Goal: Task Accomplishment & Management: Use online tool/utility

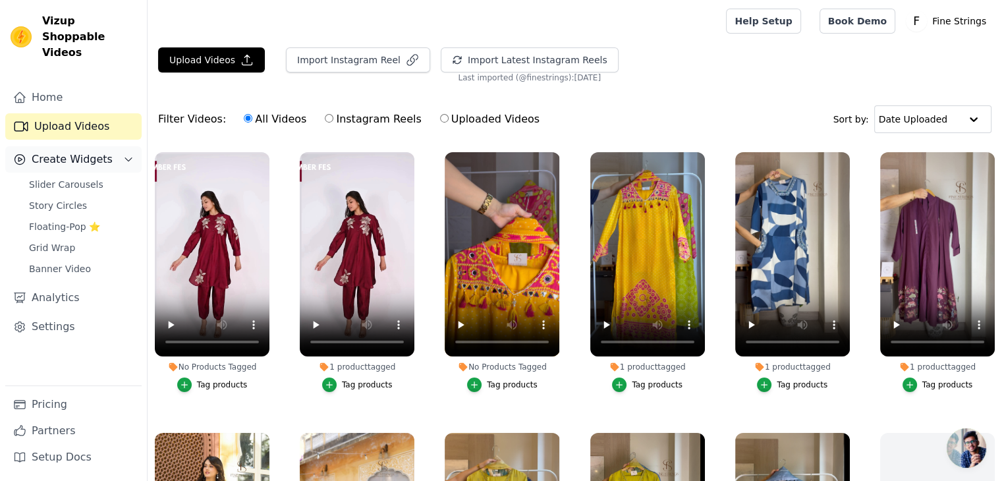
click at [78, 152] on span "Create Widgets" at bounding box center [72, 160] width 81 height 16
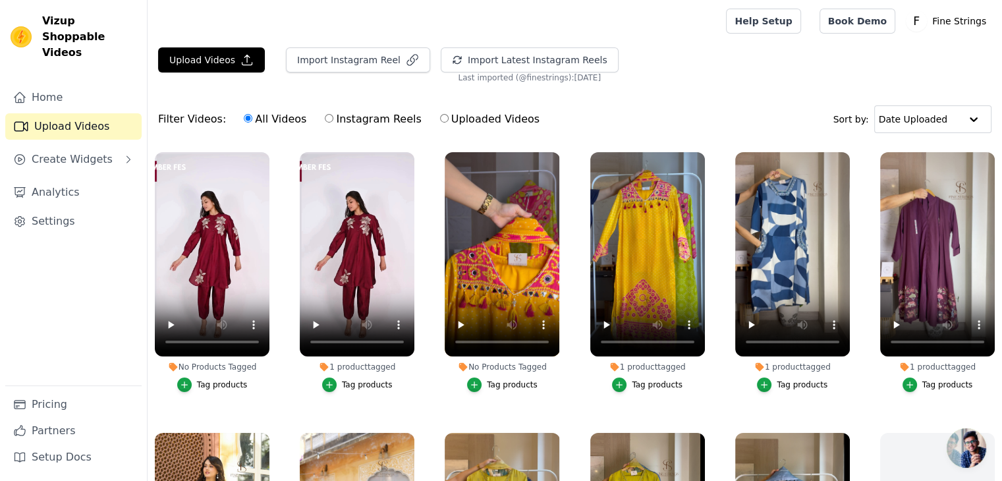
click at [88, 113] on link "Upload Videos" at bounding box center [73, 126] width 136 height 26
click at [70, 152] on span "Create Widgets" at bounding box center [72, 160] width 81 height 16
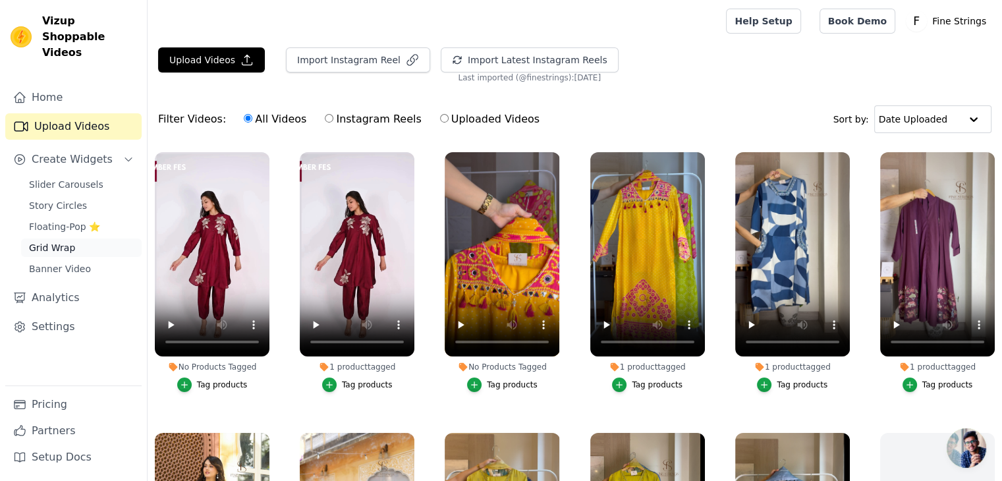
click at [45, 241] on span "Grid Wrap" at bounding box center [52, 247] width 46 height 13
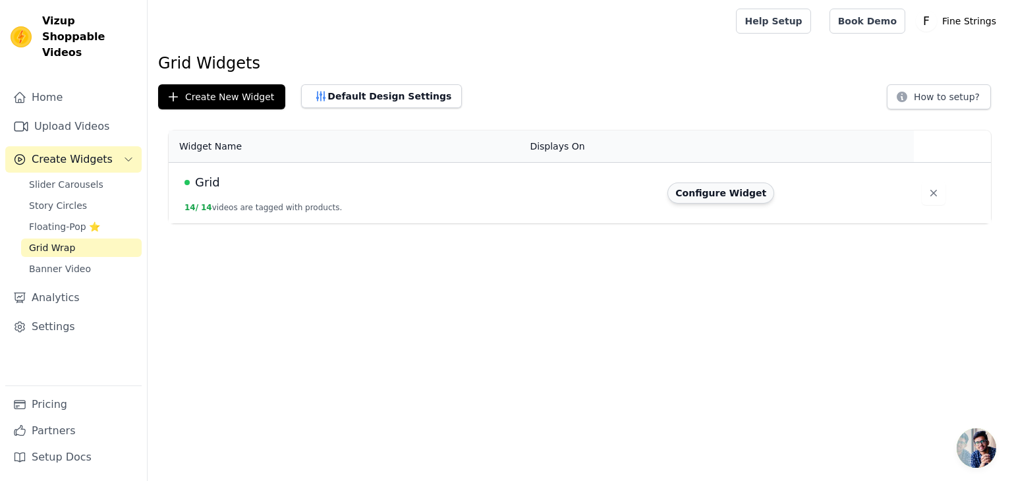
click at [719, 193] on button "Configure Widget" at bounding box center [720, 192] width 107 height 21
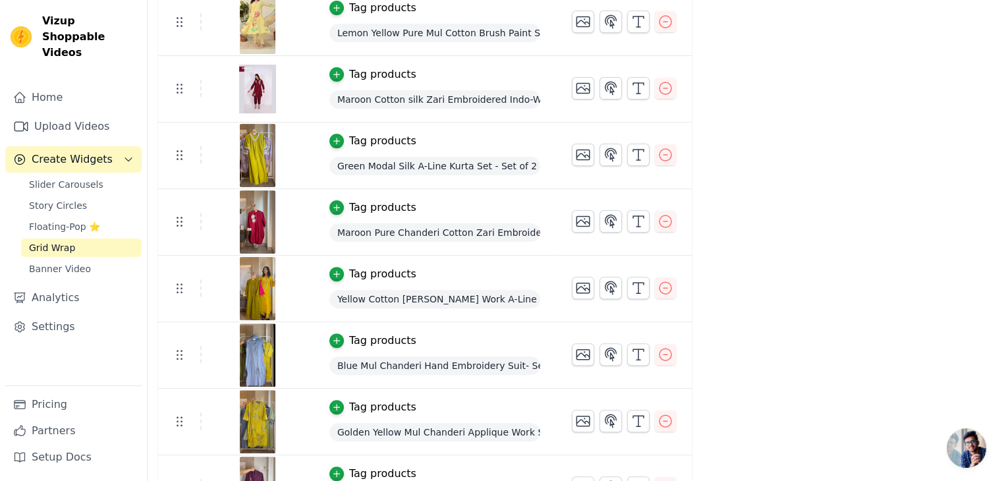
scroll to position [237, 0]
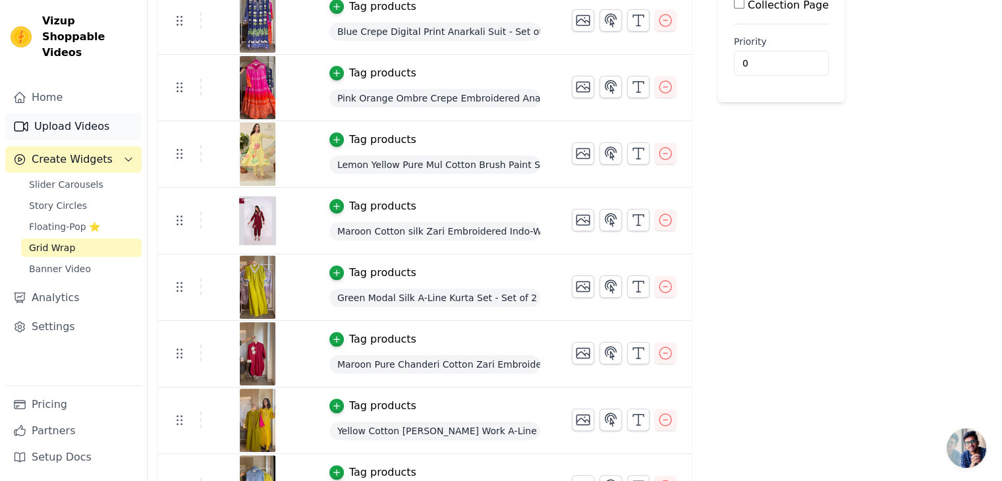
click at [49, 113] on link "Upload Videos" at bounding box center [73, 126] width 136 height 26
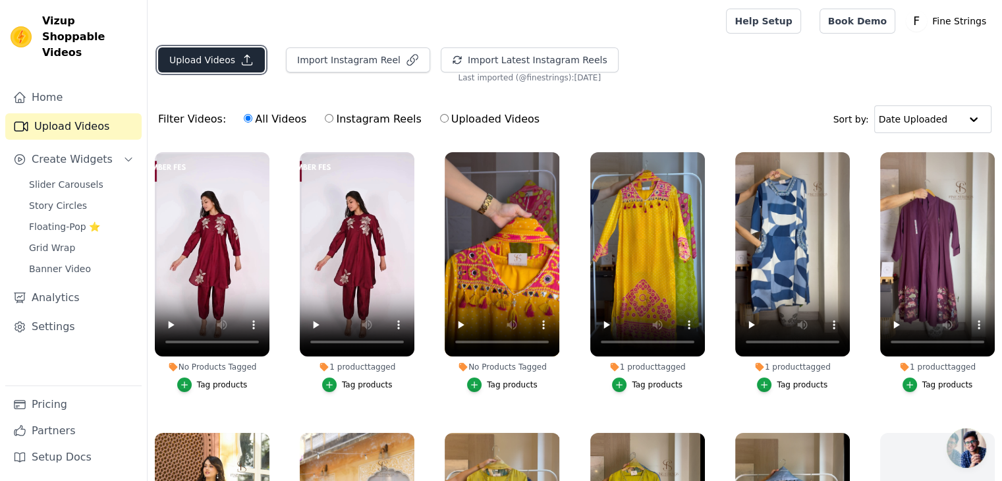
click at [202, 66] on button "Upload Videos" at bounding box center [211, 59] width 107 height 25
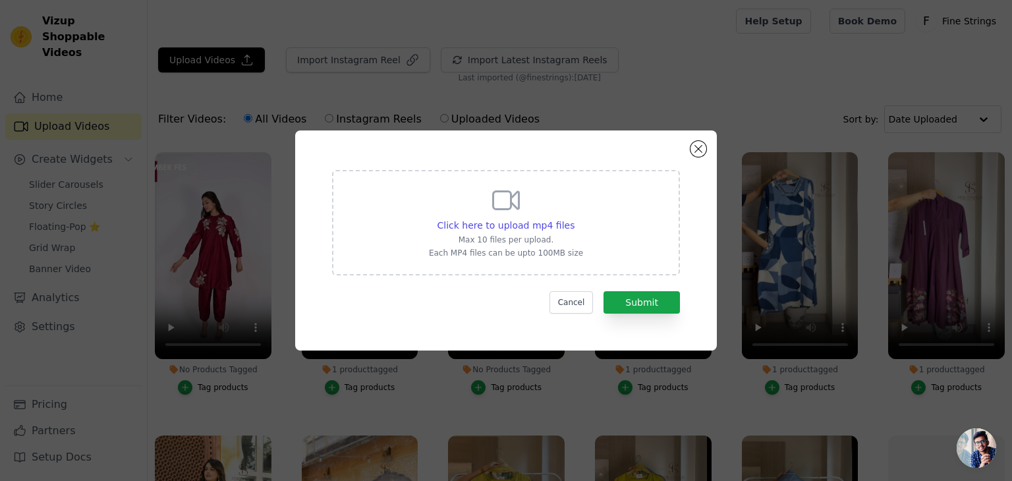
click at [525, 216] on div "Click here to upload mp4 files Max 10 files per upload. Each MP4 files can be u…" at bounding box center [506, 221] width 154 height 74
click at [574, 218] on input "Click here to upload mp4 files Max 10 files per upload. Each MP4 files can be u…" at bounding box center [574, 218] width 1 height 1
type input "C:\fakepath\Yellow Prime Video 3-May-25 (1).mp4"
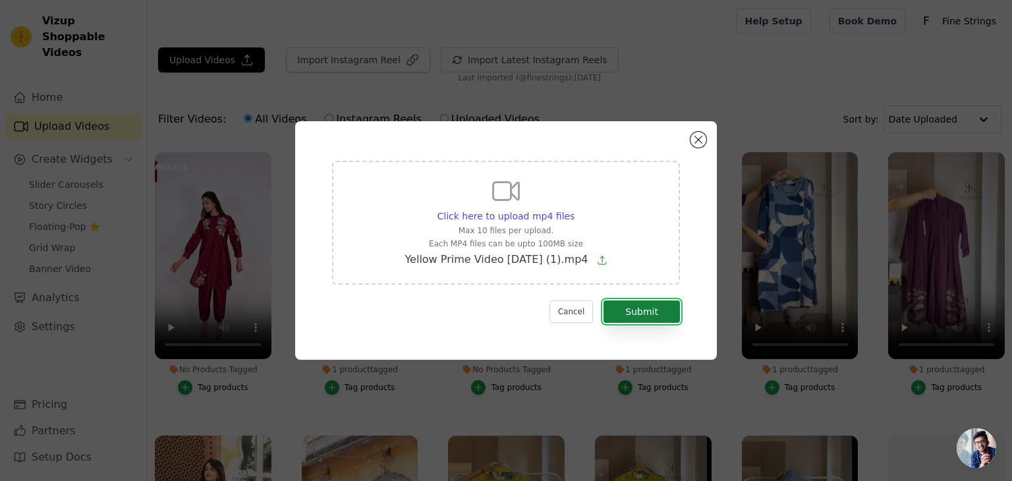
click at [665, 313] on button "Submit" at bounding box center [641, 311] width 76 height 22
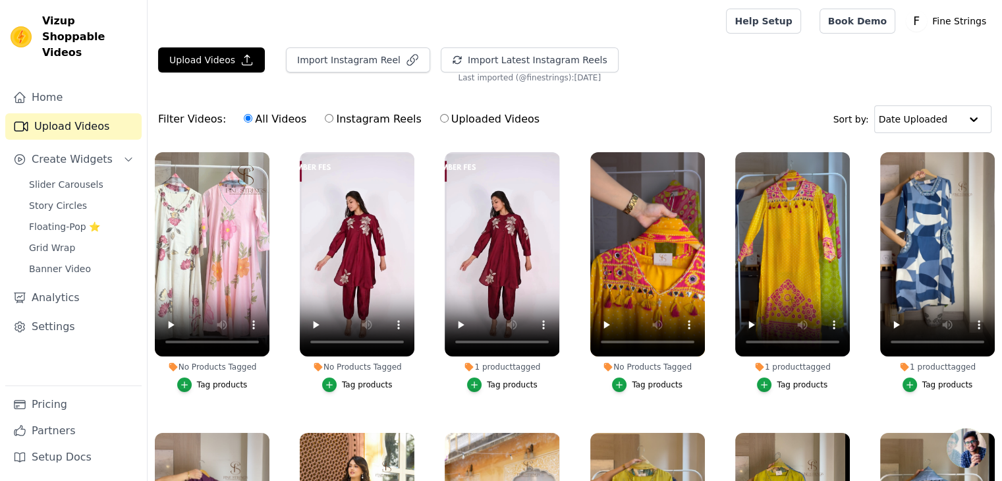
click at [225, 383] on div "Tag products" at bounding box center [222, 384] width 51 height 11
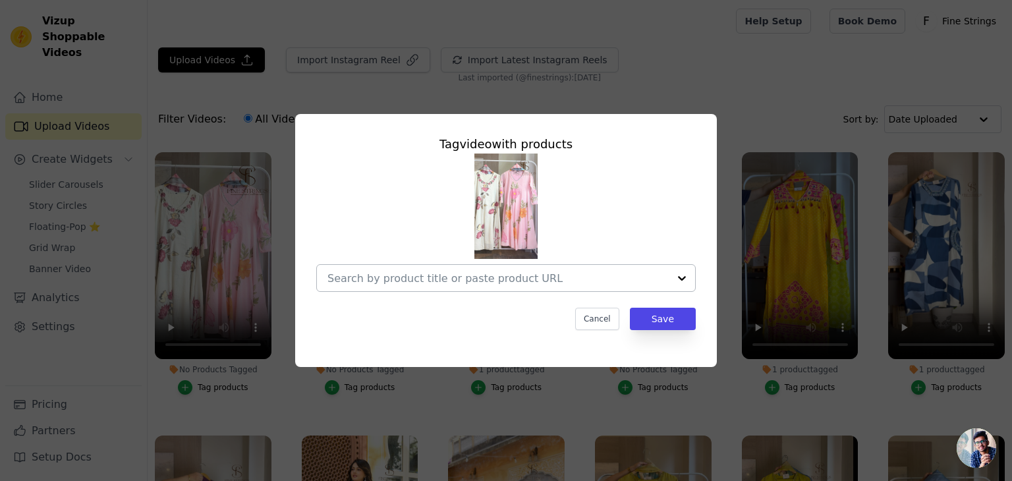
click at [427, 269] on div at bounding box center [497, 278] width 341 height 26
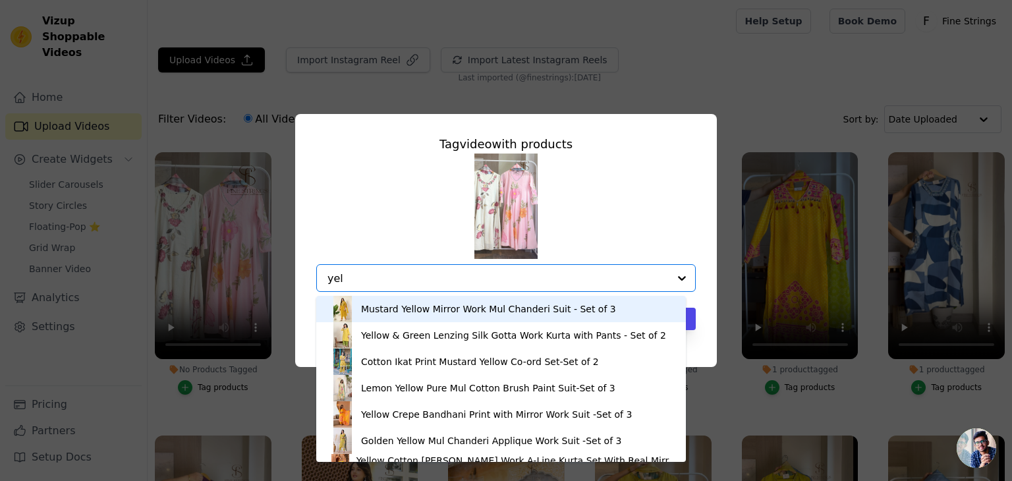
type input "yell"
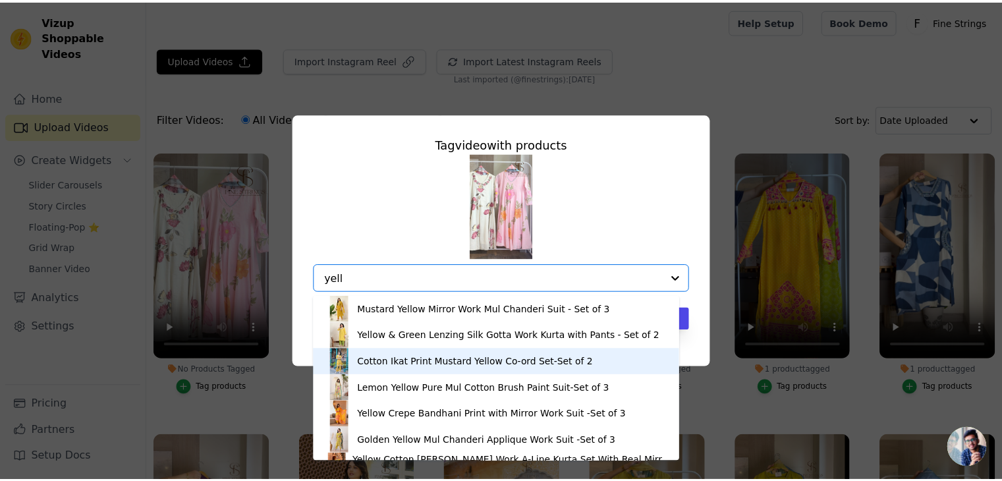
scroll to position [45, 0]
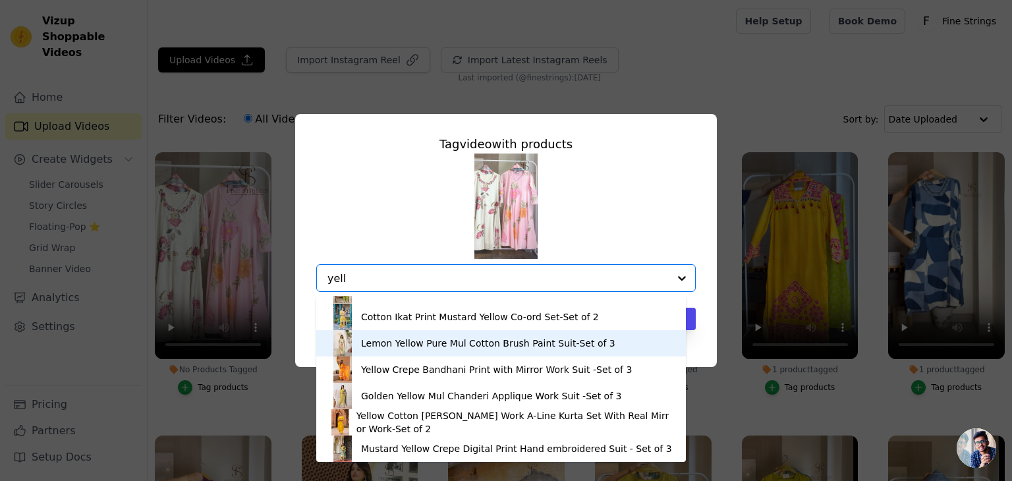
click at [437, 341] on div "Lemon Yellow Pure Mul Cotton Brush Paint Suit-Set of 3" at bounding box center [488, 343] width 254 height 13
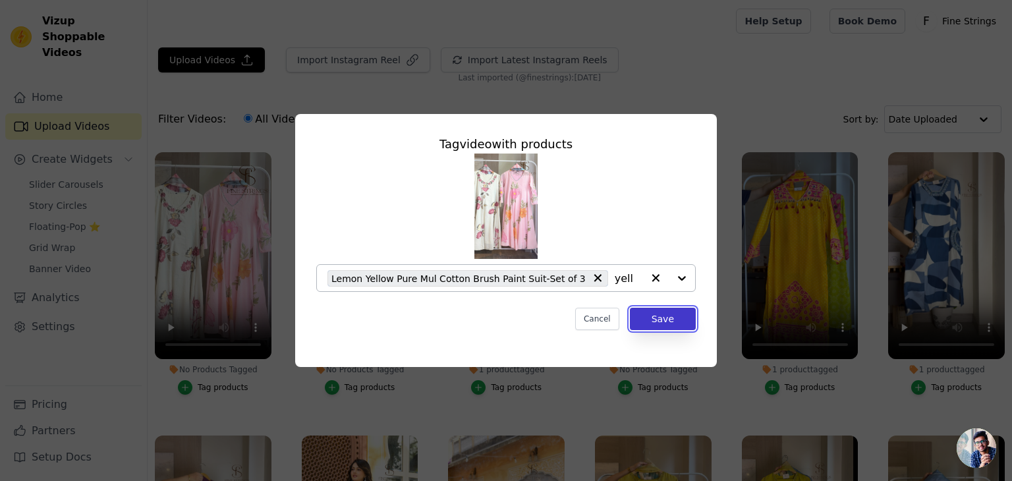
click at [668, 319] on button "Save" at bounding box center [663, 319] width 66 height 22
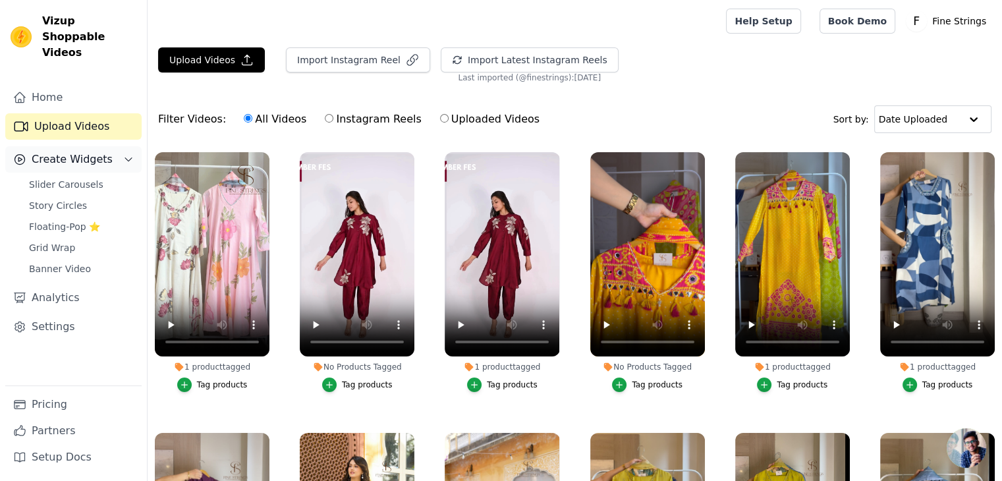
click at [92, 152] on span "Create Widgets" at bounding box center [72, 160] width 81 height 16
click at [102, 152] on span "Create Widgets" at bounding box center [72, 160] width 81 height 16
click at [51, 241] on span "Grid Wrap" at bounding box center [52, 247] width 46 height 13
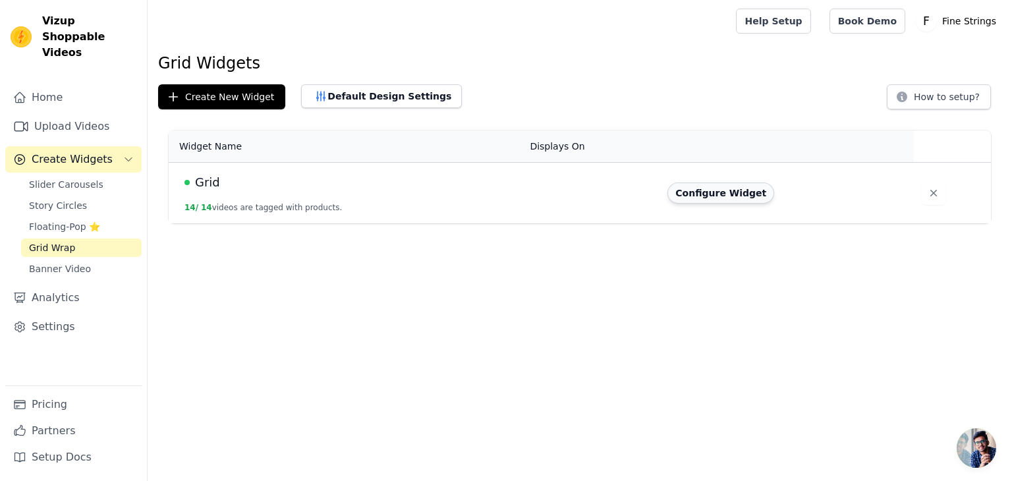
click at [705, 201] on button "Configure Widget" at bounding box center [720, 192] width 107 height 21
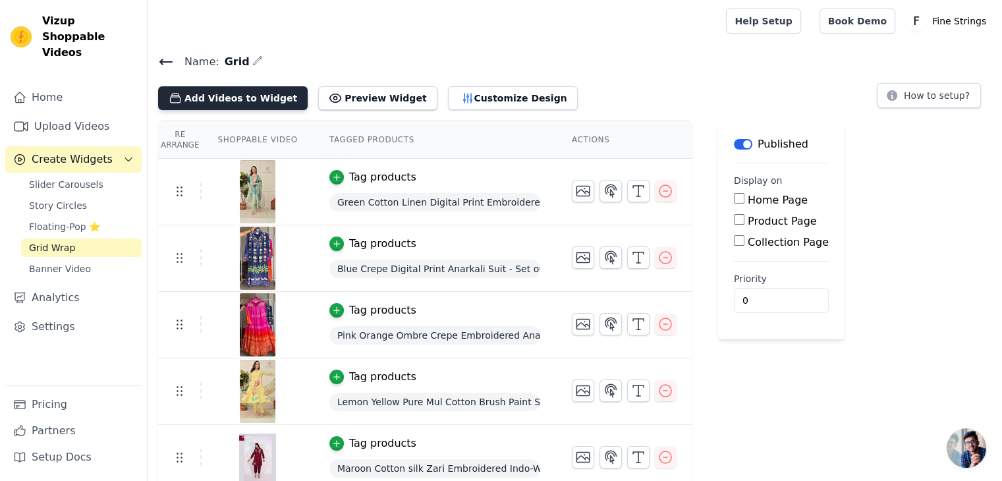
click at [253, 99] on button "Add Videos to Widget" at bounding box center [233, 98] width 150 height 24
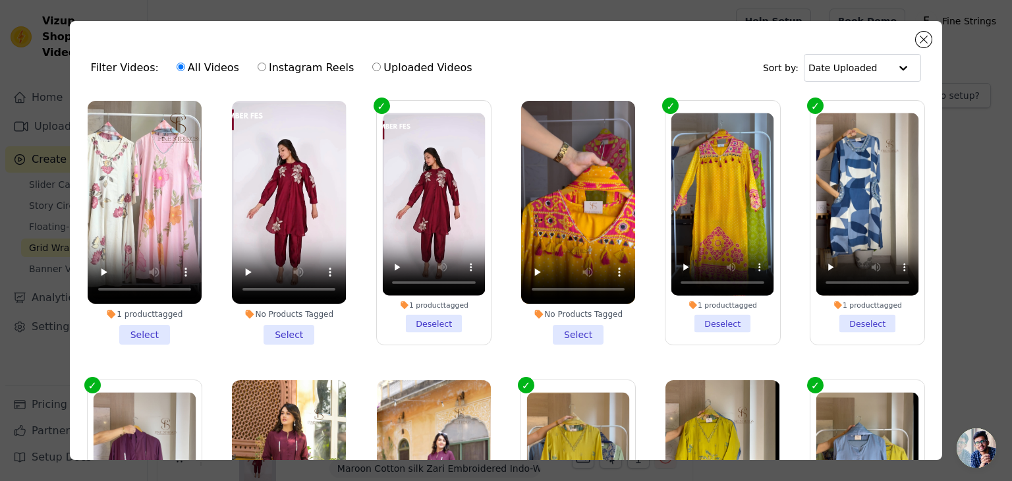
click at [152, 328] on li "1 product tagged Select" at bounding box center [145, 223] width 114 height 244
click at [0, 0] on input "1 product tagged Select" at bounding box center [0, 0] width 0 height 0
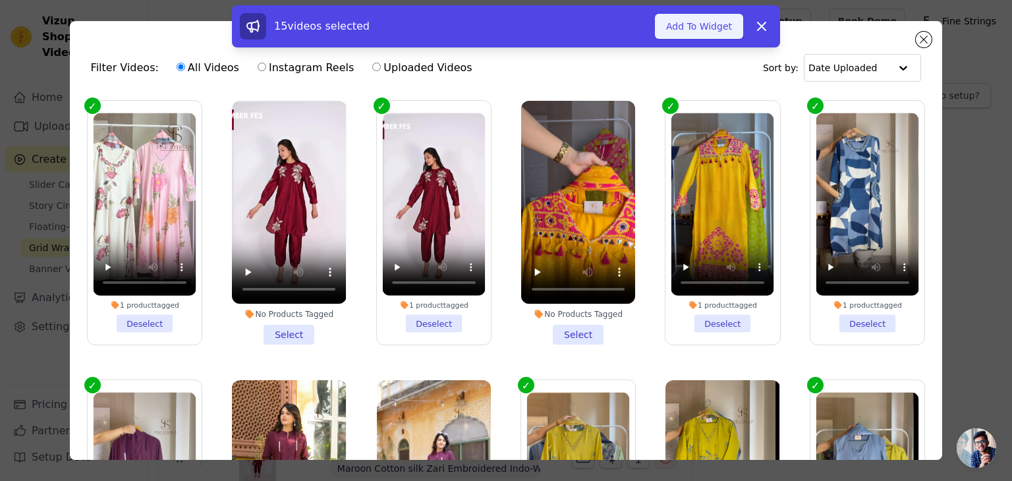
click at [688, 34] on button "Add To Widget" at bounding box center [699, 26] width 88 height 25
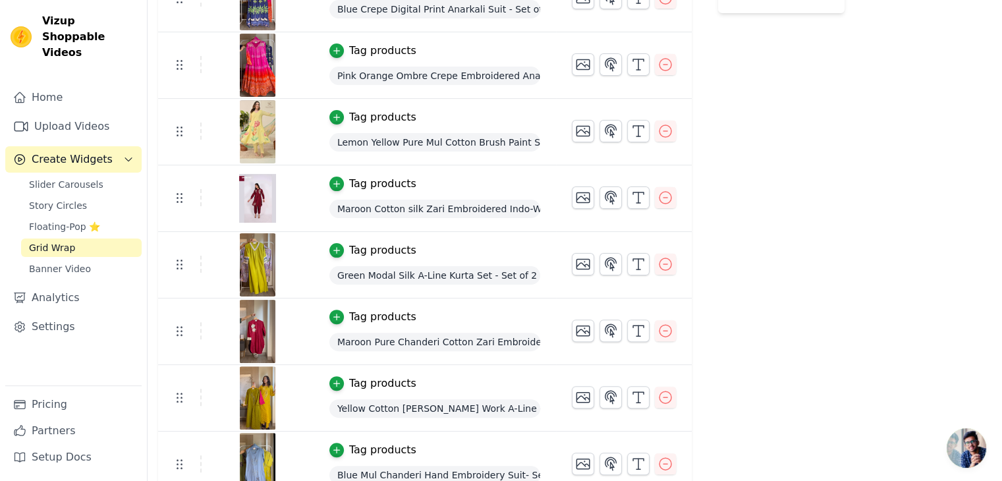
scroll to position [324, 0]
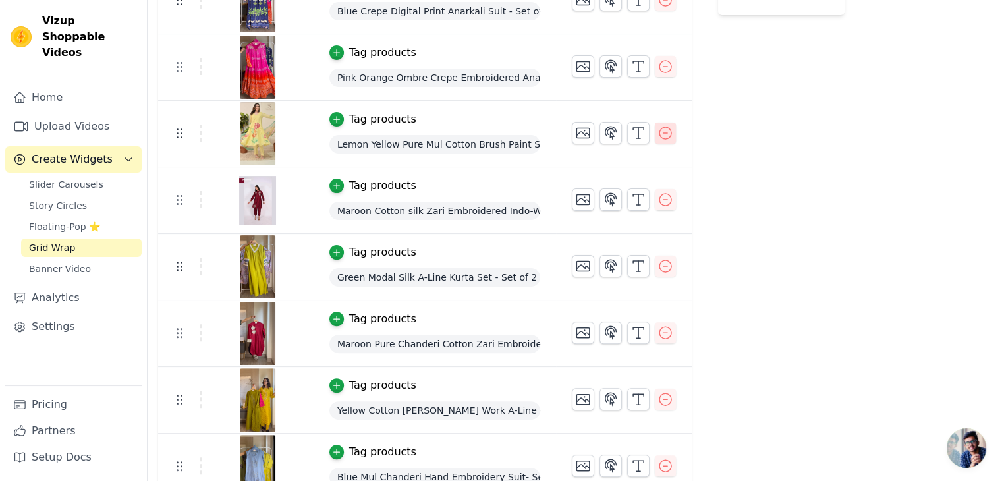
click at [657, 134] on icon "button" at bounding box center [665, 133] width 16 height 16
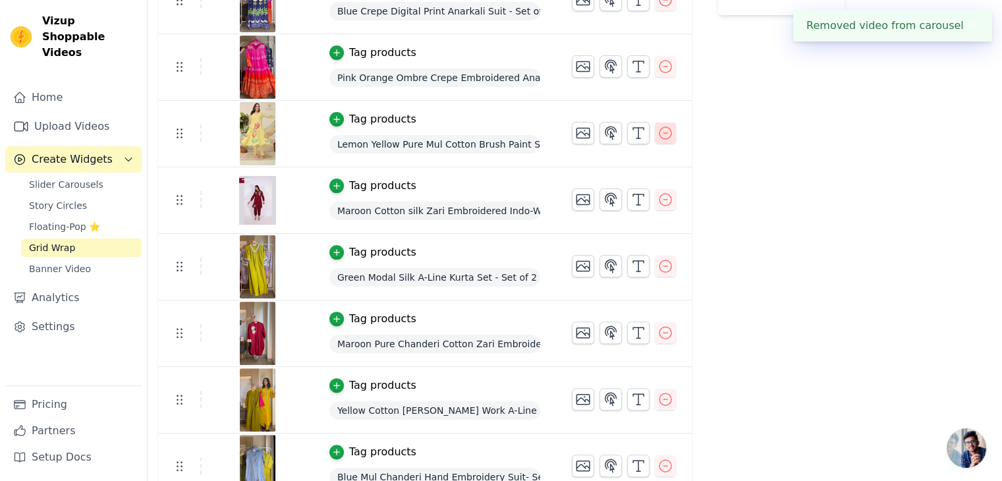
scroll to position [0, 0]
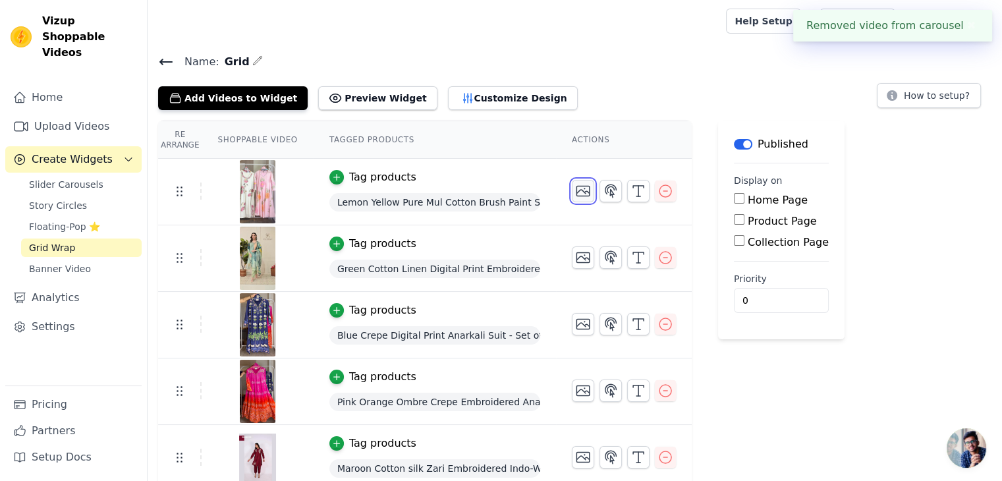
click at [580, 188] on icon "button" at bounding box center [583, 191] width 16 height 16
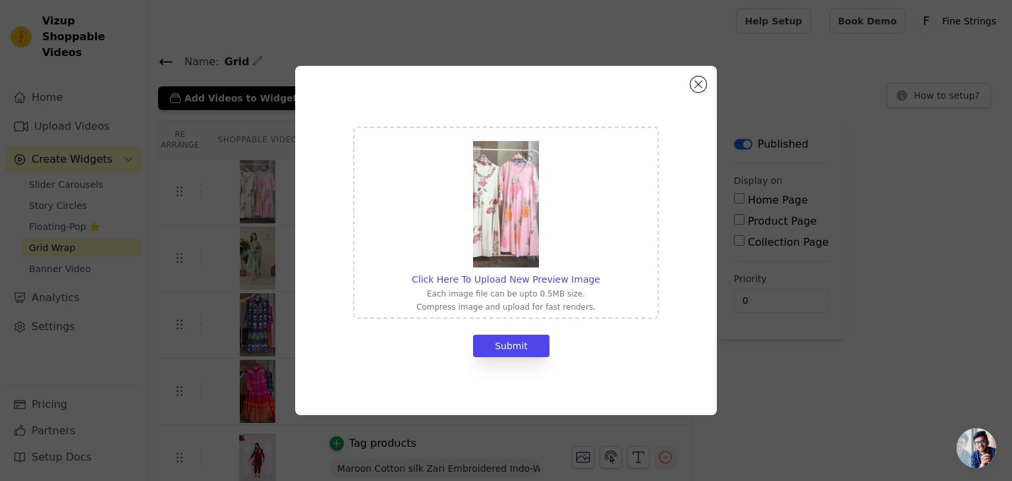
click at [505, 236] on img at bounding box center [506, 204] width 66 height 126
click at [599, 272] on input "Click Here To Upload New Preview Image Each image file can be upto 0.5MB size. …" at bounding box center [599, 272] width 1 height 1
click at [696, 92] on div "Click Here To Upload New Preview Image Each image file can be upto 0.5MB size. …" at bounding box center [506, 240] width 422 height 349
click at [698, 83] on button "Close modal" at bounding box center [698, 84] width 16 height 16
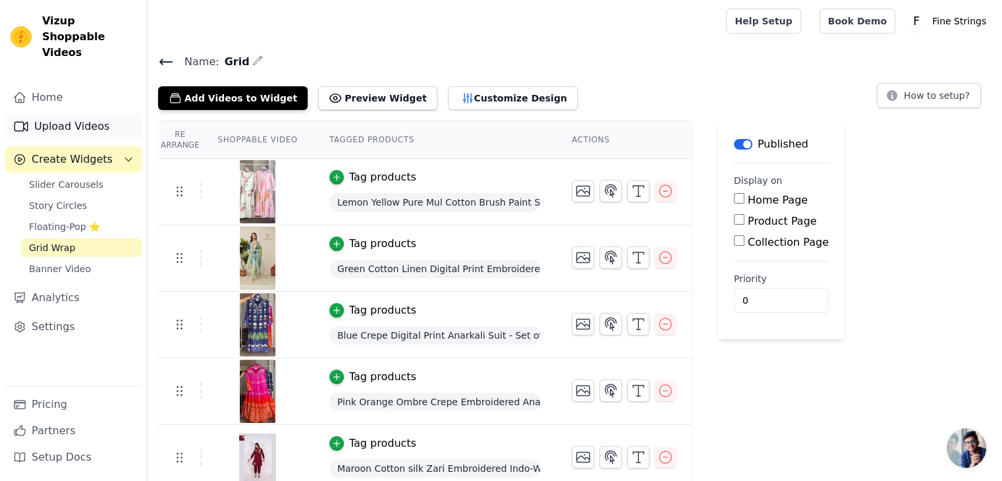
click at [100, 114] on link "Upload Videos" at bounding box center [73, 126] width 136 height 26
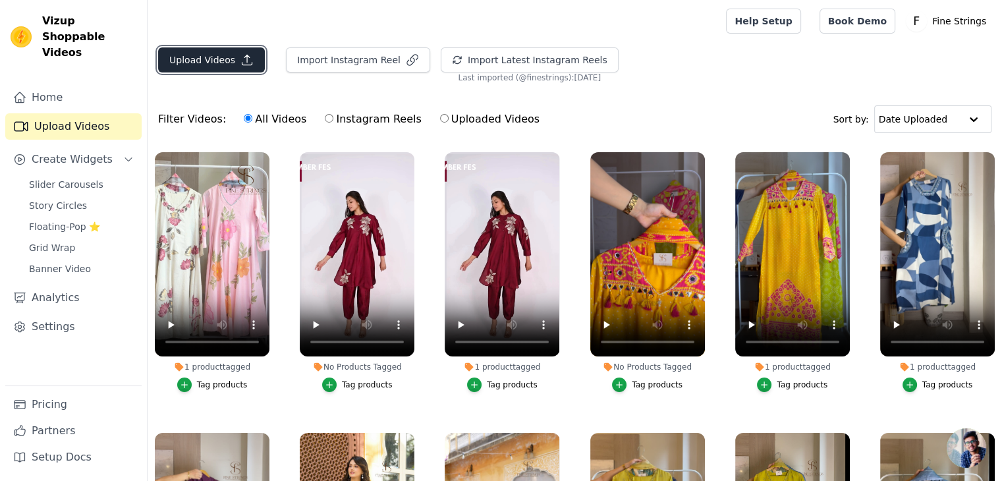
click at [203, 57] on button "Upload Videos" at bounding box center [211, 59] width 107 height 25
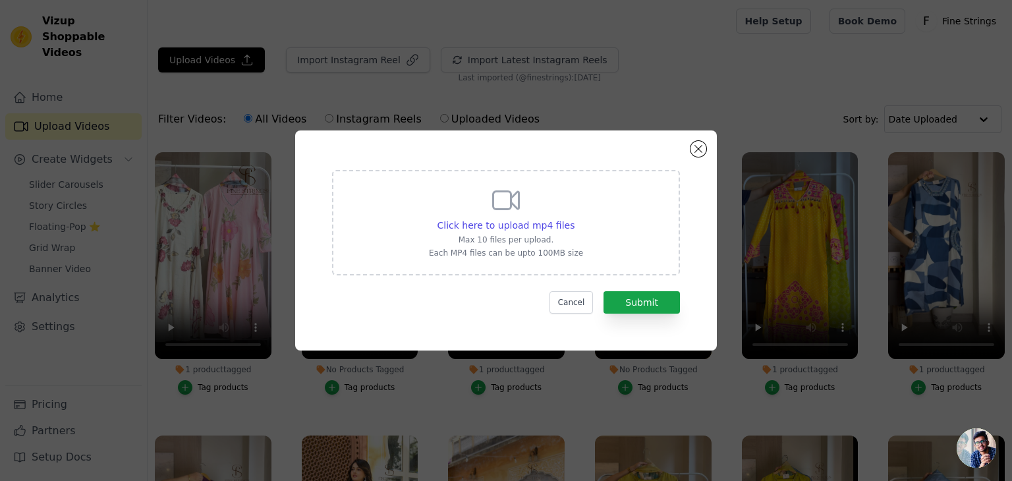
click at [535, 217] on div "Click here to upload mp4 files Max 10 files per upload. Each MP4 files can be u…" at bounding box center [506, 221] width 154 height 74
click at [574, 218] on input "Click here to upload mp4 files Max 10 files per upload. Each MP4 files can be u…" at bounding box center [574, 218] width 1 height 1
click at [702, 150] on button "Close modal" at bounding box center [698, 149] width 16 height 16
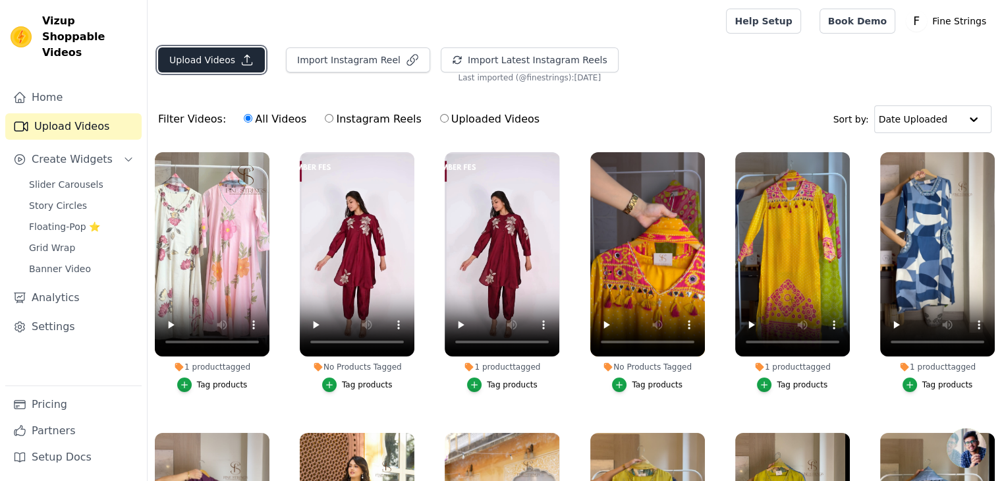
click at [205, 61] on button "Upload Videos" at bounding box center [211, 59] width 107 height 25
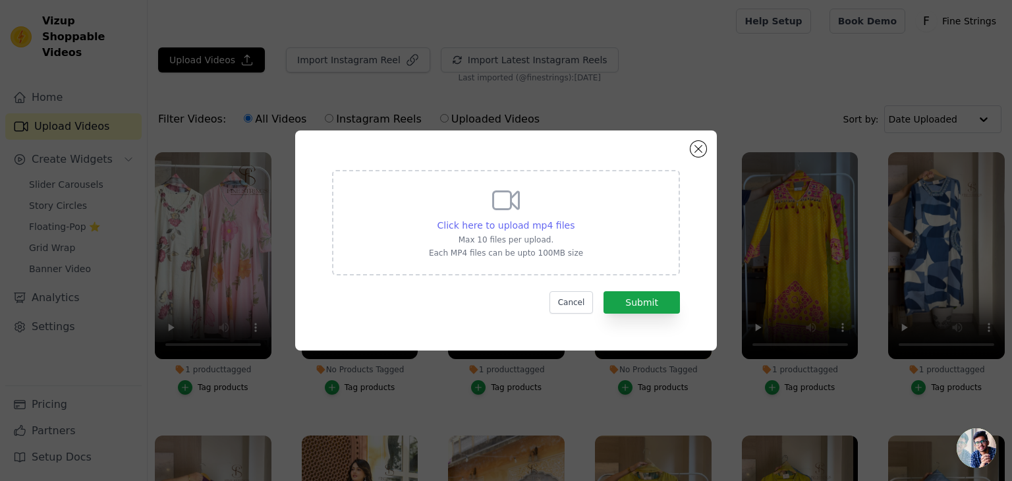
click at [497, 223] on span "Click here to upload mp4 files" at bounding box center [506, 225] width 138 height 11
click at [574, 219] on input "Click here to upload mp4 files Max 10 files per upload. Each MP4 files can be u…" at bounding box center [574, 218] width 1 height 1
click at [576, 306] on button "Cancel" at bounding box center [571, 302] width 44 height 22
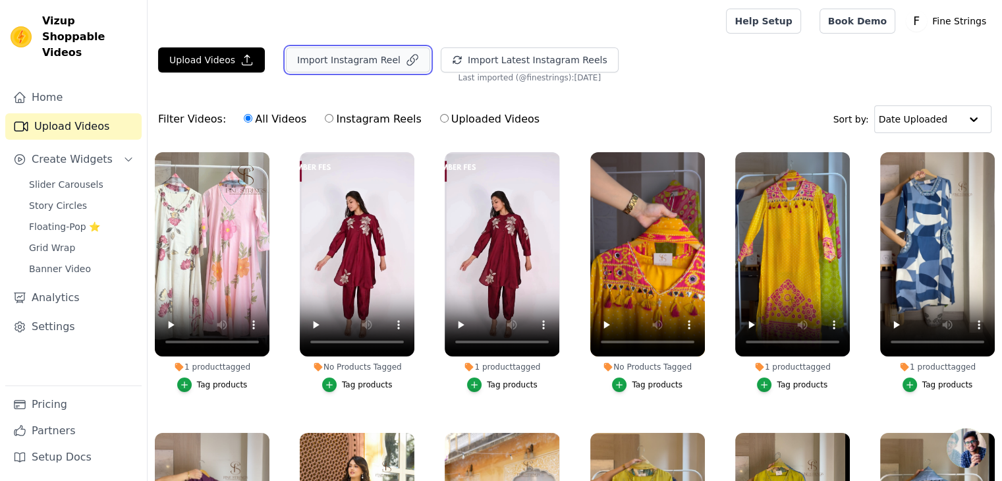
click at [364, 57] on button "Import Instagram Reel" at bounding box center [358, 59] width 144 height 25
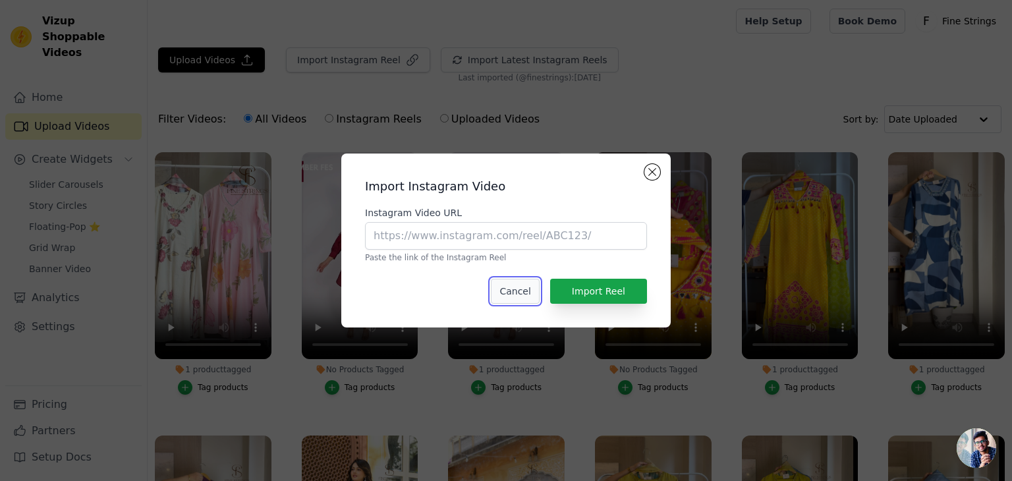
click at [517, 294] on button "Cancel" at bounding box center [515, 291] width 48 height 25
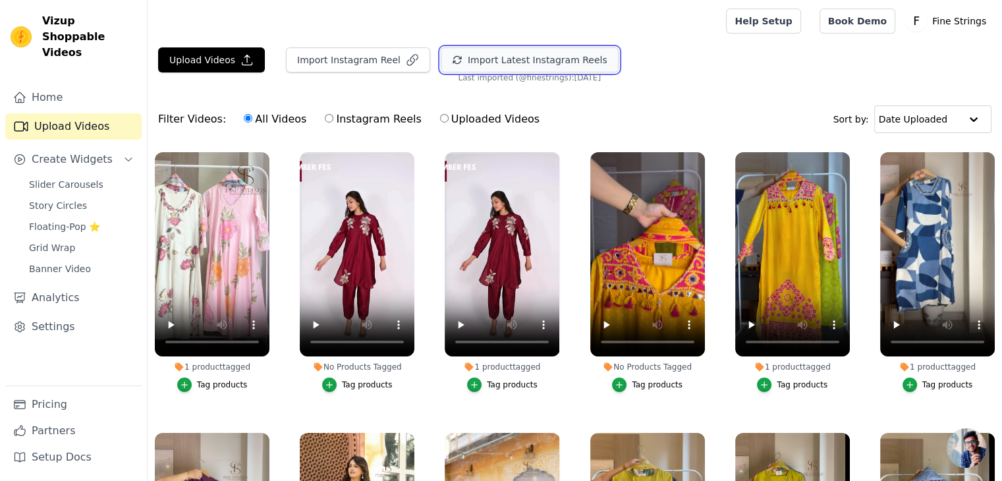
click at [487, 57] on button "Import Latest Instagram Reels" at bounding box center [530, 59] width 178 height 25
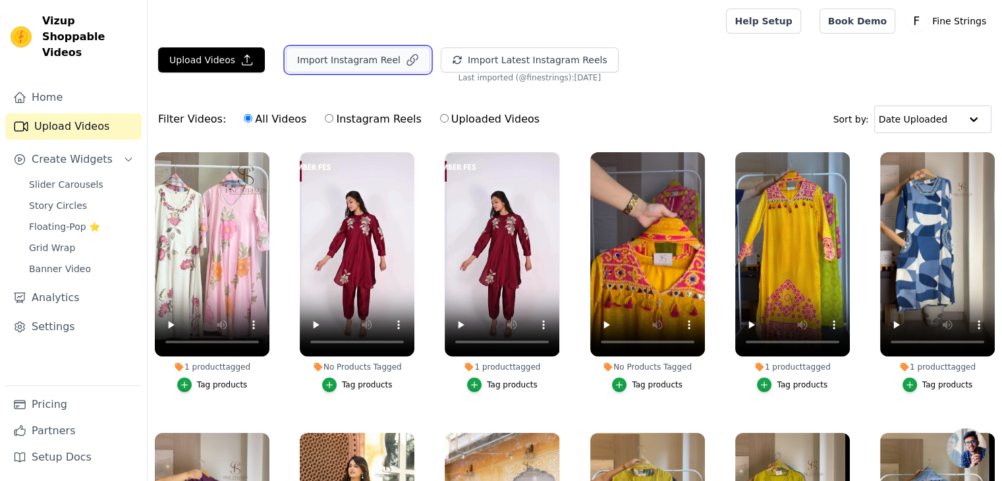
click at [356, 61] on button "Import Instagram Reel" at bounding box center [358, 59] width 144 height 25
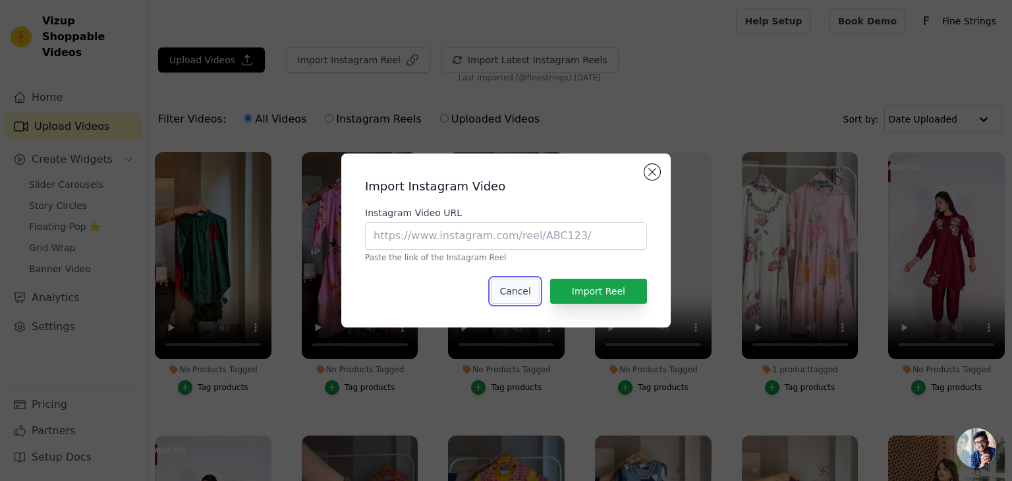
click at [512, 296] on button "Cancel" at bounding box center [515, 291] width 48 height 25
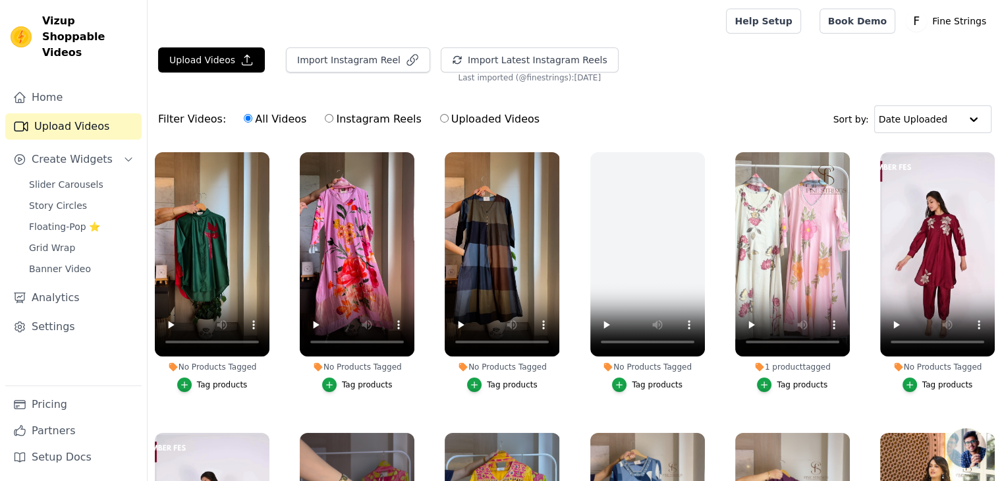
click at [512, 383] on div "Tag products" at bounding box center [512, 384] width 51 height 11
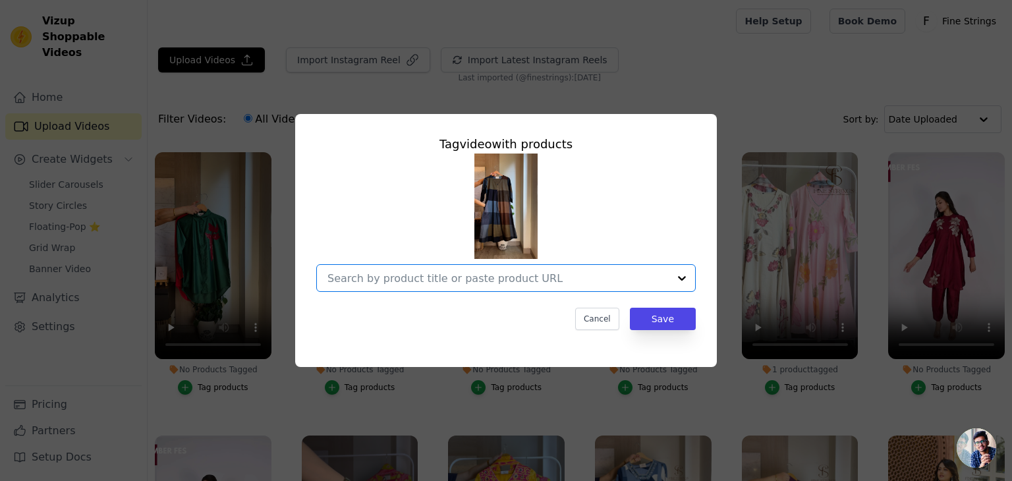
click at [372, 276] on input "No Products Tagged Tag video with products Option undefined, selected. Select i…" at bounding box center [497, 278] width 341 height 13
type input "linen"
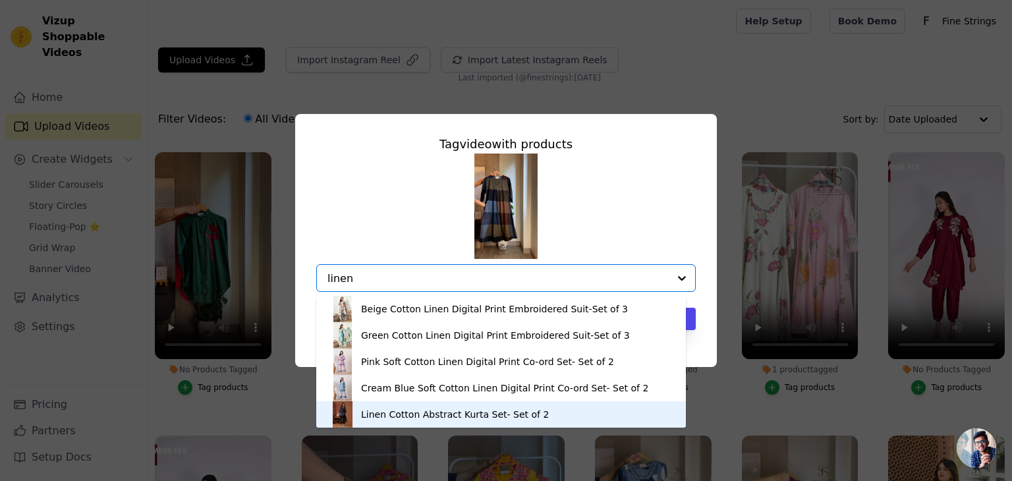
click at [392, 418] on div "Linen Cotton Abstract Kurta Set- Set of 2" at bounding box center [455, 414] width 188 height 13
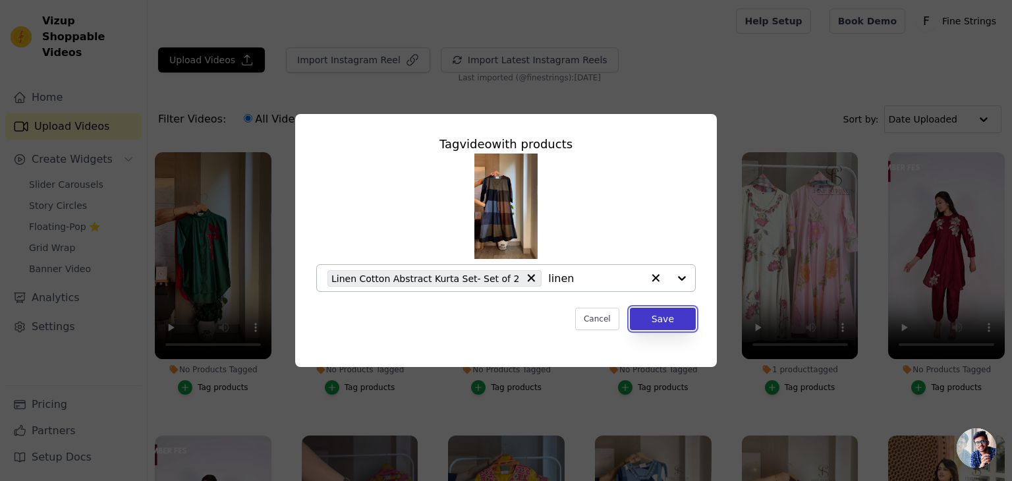
click at [659, 317] on button "Save" at bounding box center [663, 319] width 66 height 22
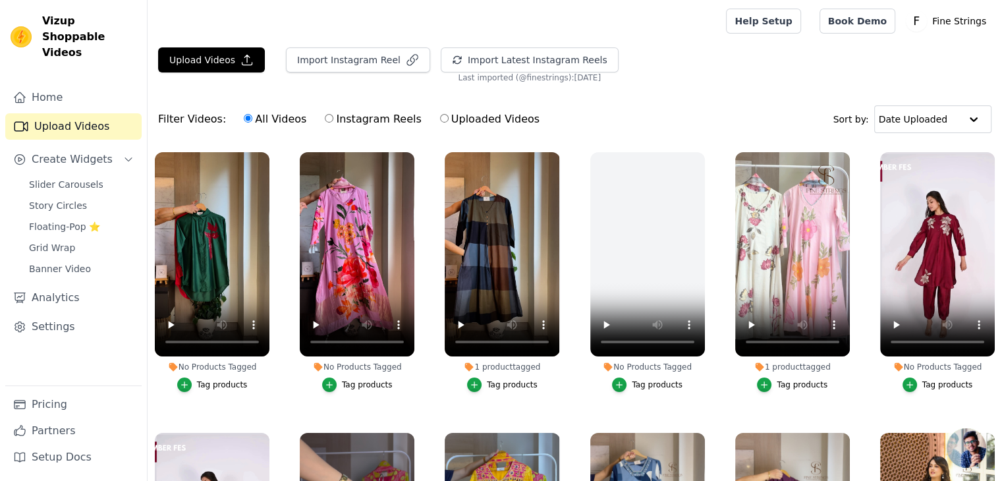
click at [357, 385] on div "Tag products" at bounding box center [367, 384] width 51 height 11
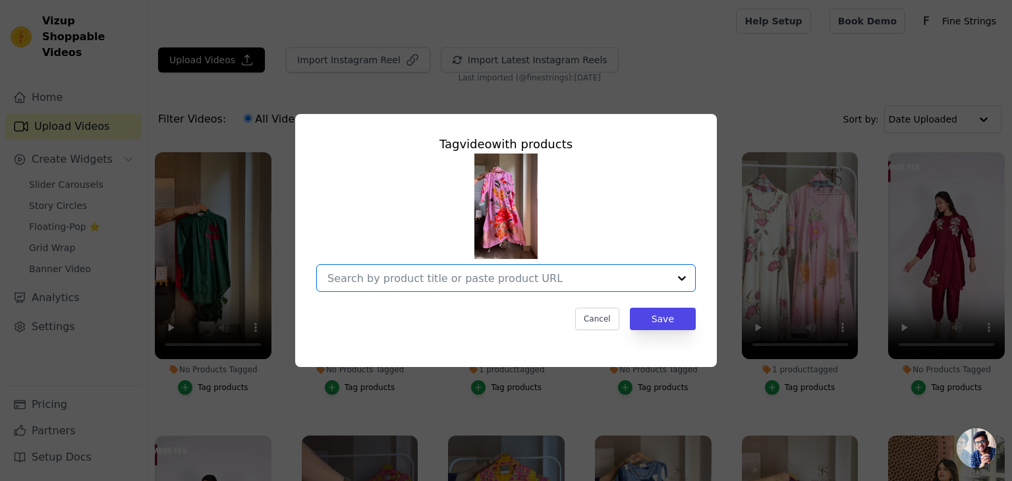
click at [377, 273] on input "No Products Tagged Tag video with products Option undefined, selected. Select i…" at bounding box center [497, 278] width 341 height 13
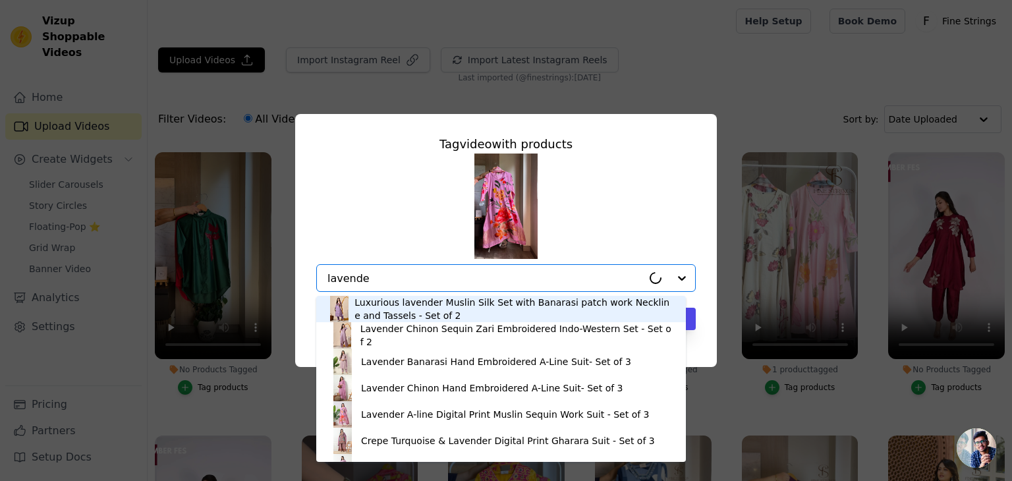
type input "lavender"
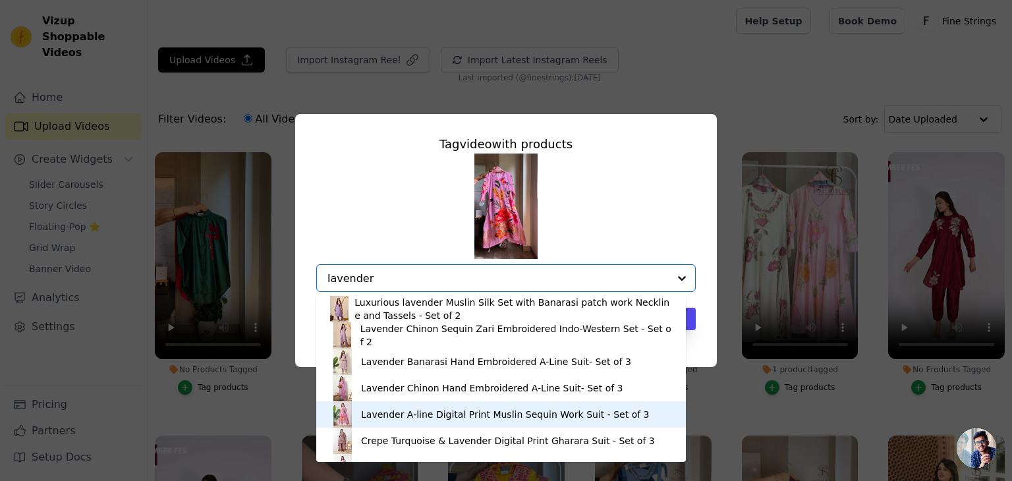
click at [375, 421] on div "Lavender A-line Digital Print Muslin Sequin Work Suit - Set of 3" at bounding box center [500, 414] width 343 height 26
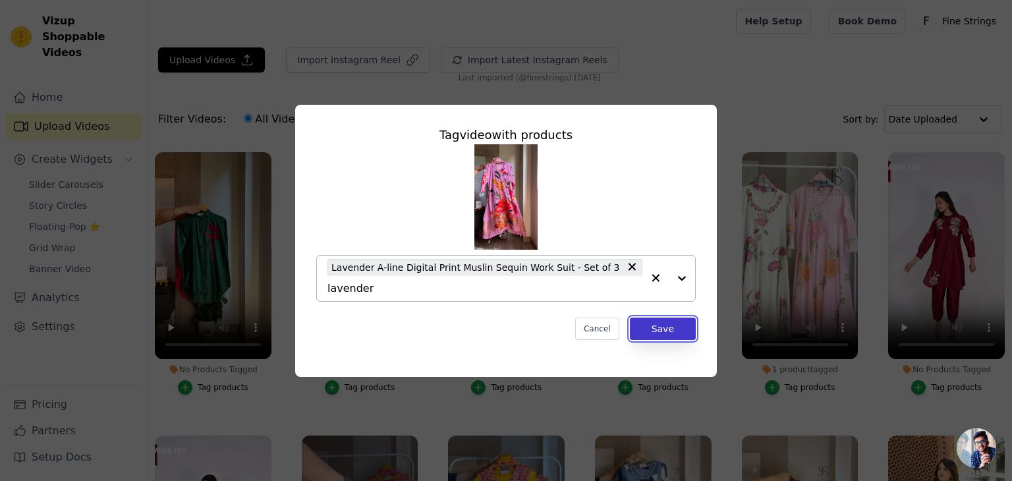
click at [680, 317] on button "Save" at bounding box center [663, 328] width 66 height 22
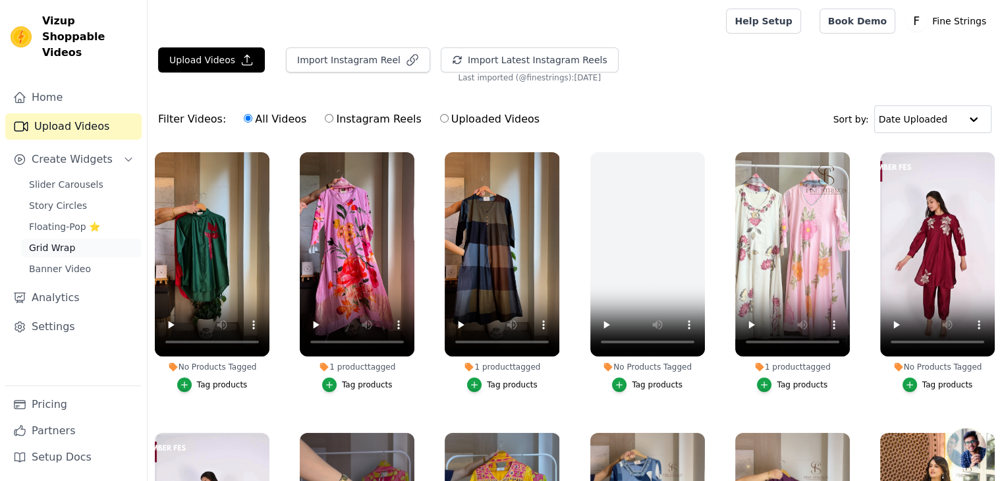
click at [53, 241] on span "Grid Wrap" at bounding box center [52, 247] width 46 height 13
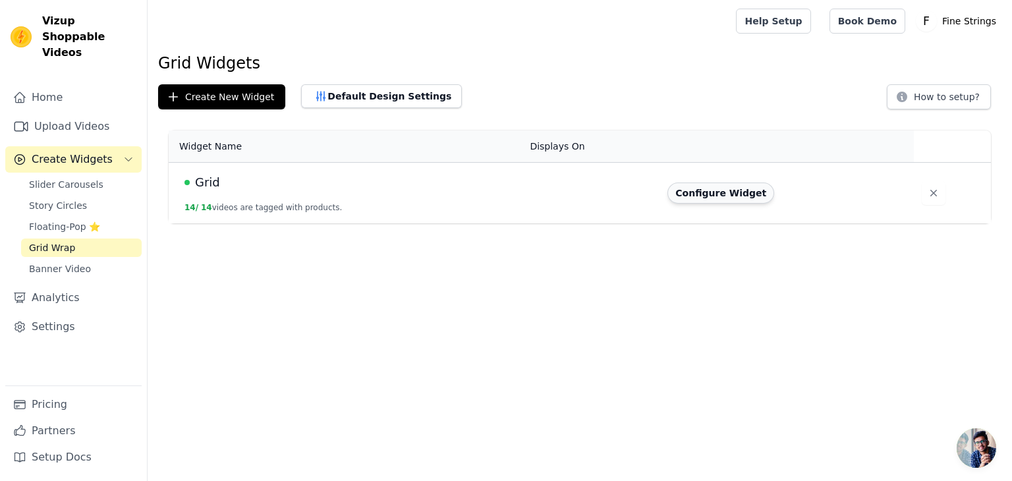
click at [696, 185] on button "Configure Widget" at bounding box center [720, 192] width 107 height 21
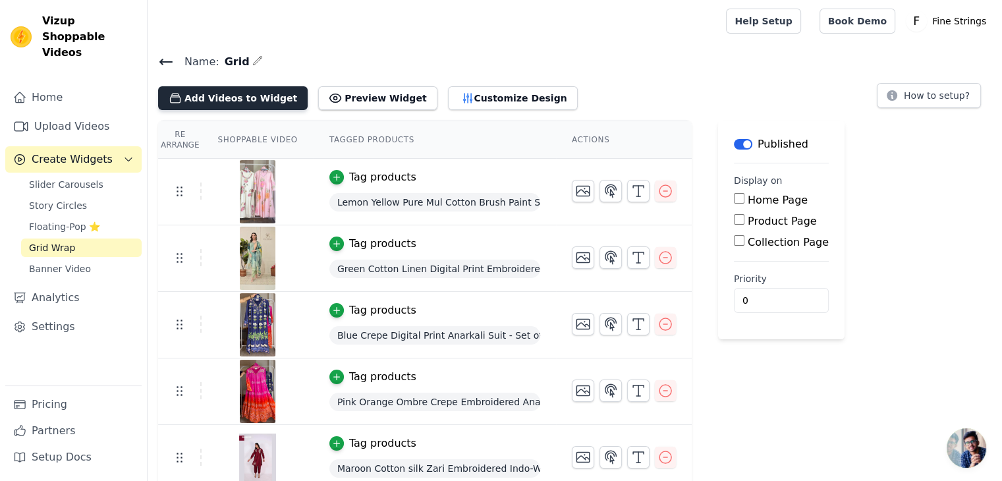
click at [238, 98] on button "Add Videos to Widget" at bounding box center [233, 98] width 150 height 24
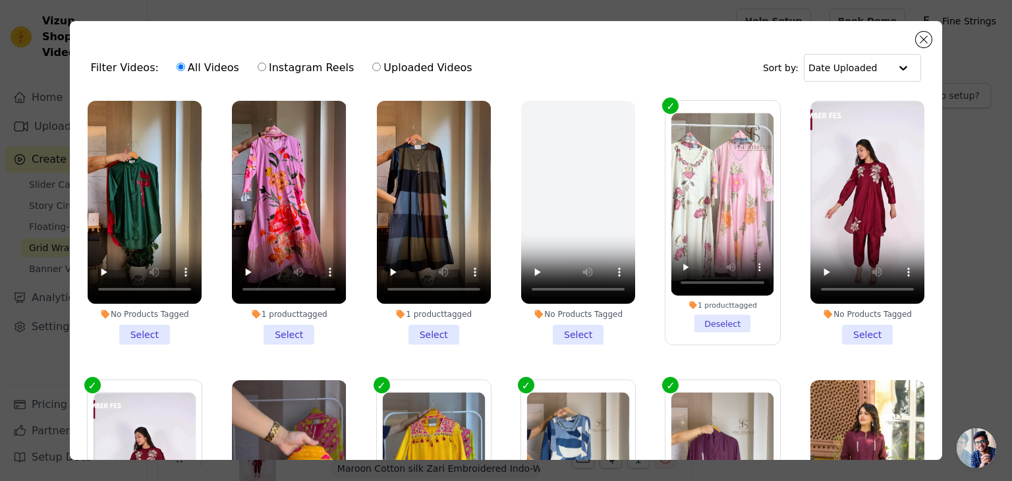
click at [439, 335] on li "1 product tagged Select" at bounding box center [434, 223] width 114 height 244
click at [0, 0] on input "1 product tagged Select" at bounding box center [0, 0] width 0 height 0
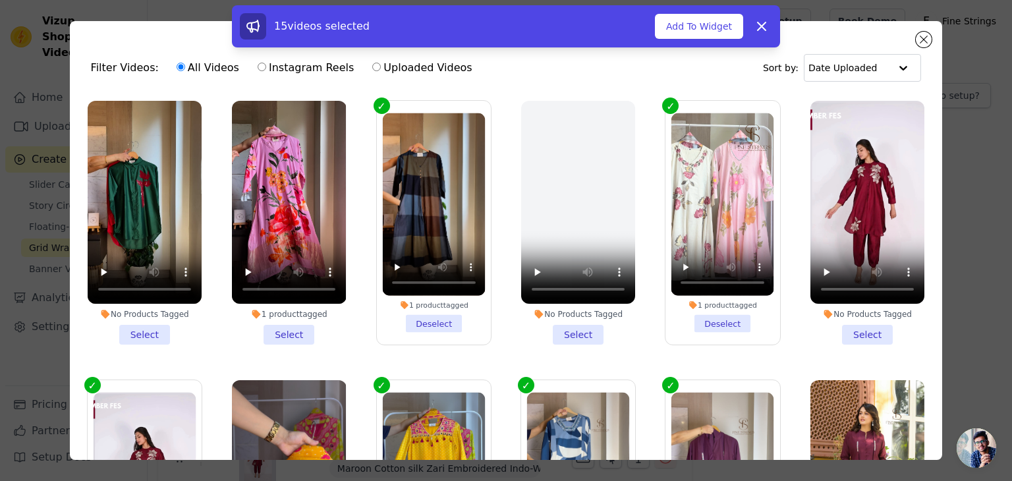
click at [297, 331] on li "1 product tagged Select" at bounding box center [289, 223] width 114 height 244
click at [0, 0] on input "1 product tagged Select" at bounding box center [0, 0] width 0 height 0
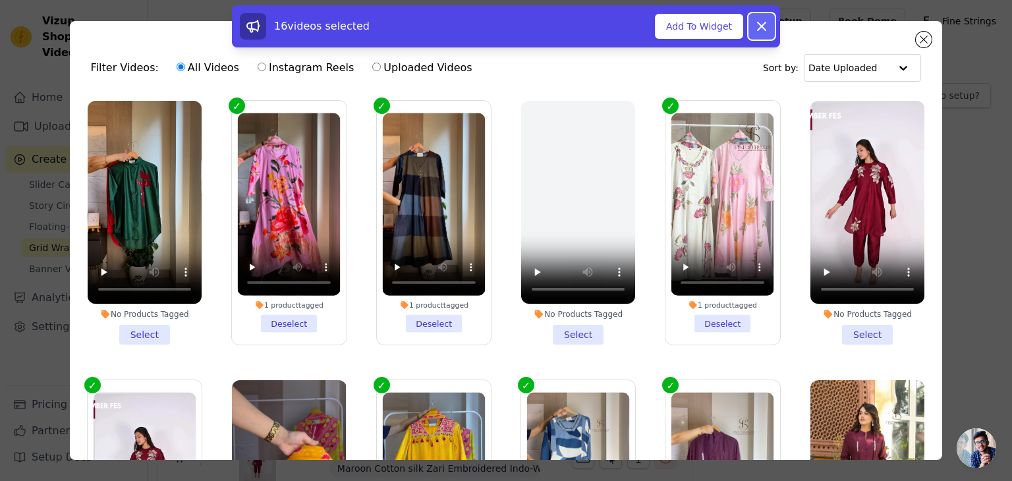
click at [759, 28] on icon at bounding box center [762, 26] width 8 height 8
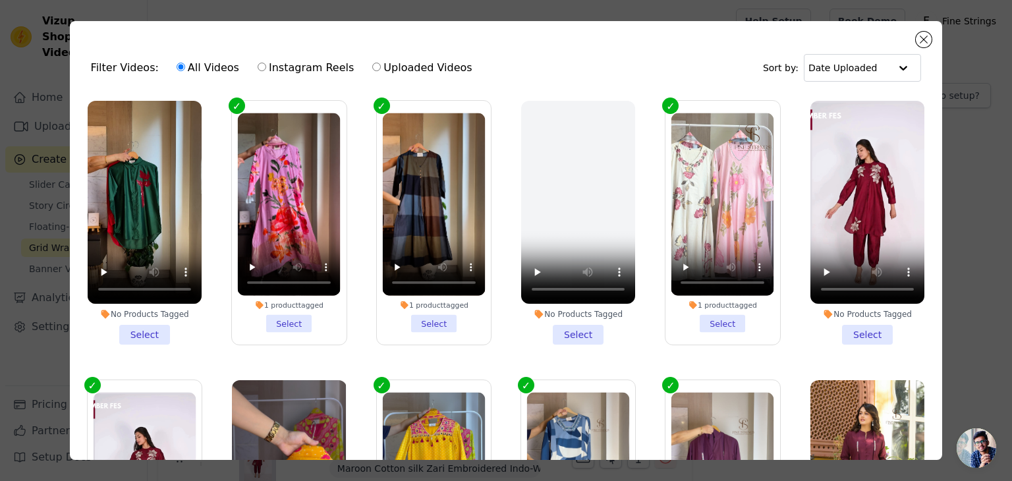
click at [288, 330] on li "1 product tagged Select" at bounding box center [289, 222] width 103 height 219
click at [0, 0] on input "1 product tagged Select" at bounding box center [0, 0] width 0 height 0
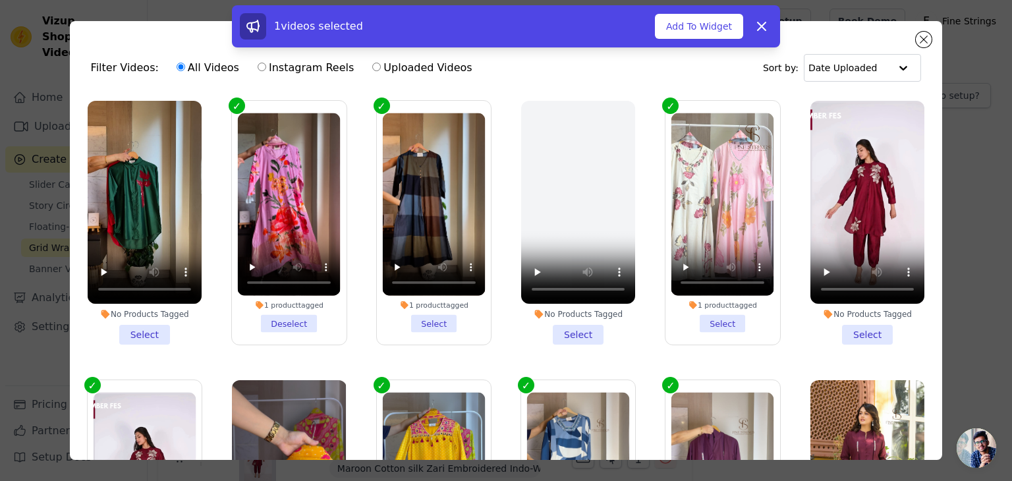
click at [416, 333] on li "1 product tagged Select" at bounding box center [433, 222] width 103 height 219
click at [0, 0] on input "1 product tagged Select" at bounding box center [0, 0] width 0 height 0
click at [709, 22] on button "Add To Widget" at bounding box center [699, 26] width 88 height 25
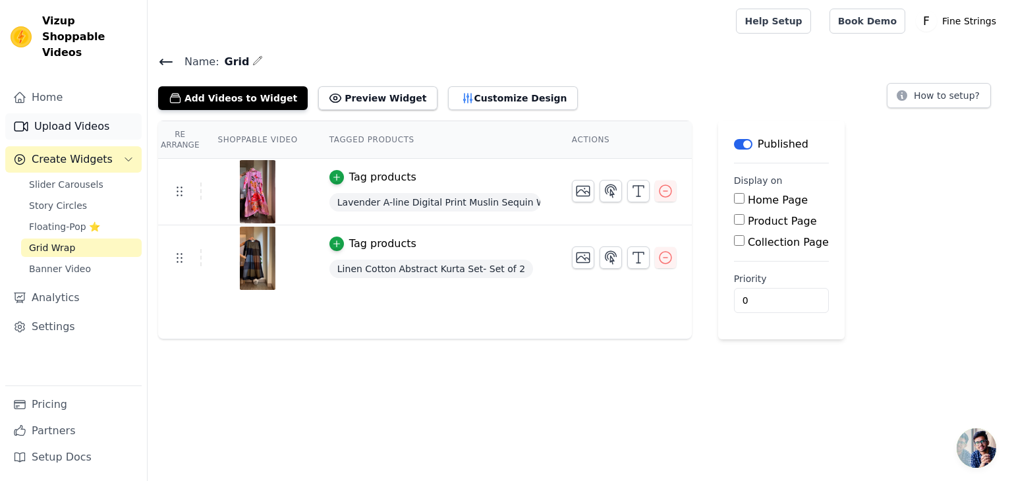
click at [87, 113] on link "Upload Videos" at bounding box center [73, 126] width 136 height 26
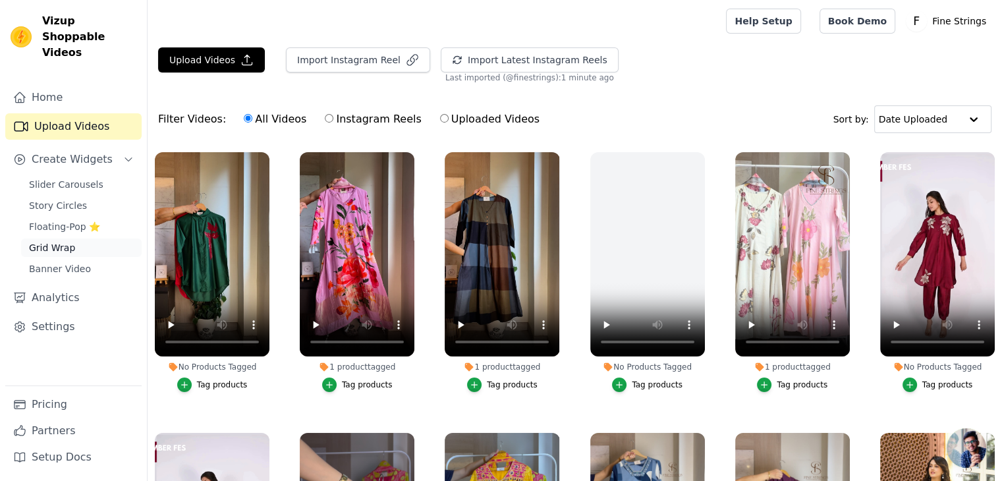
click at [61, 241] on span "Grid Wrap" at bounding box center [52, 247] width 46 height 13
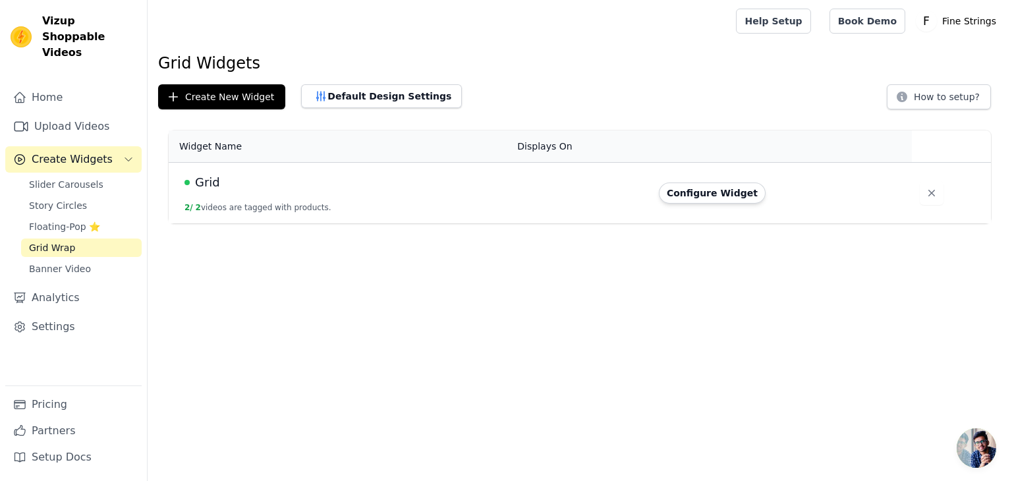
click at [354, 216] on td "Grid 2 / 2 videos are tagged with products." at bounding box center [339, 193] width 341 height 61
click at [303, 190] on div "Grid" at bounding box center [342, 182] width 317 height 18
click at [684, 188] on button "Configure Widget" at bounding box center [712, 192] width 107 height 21
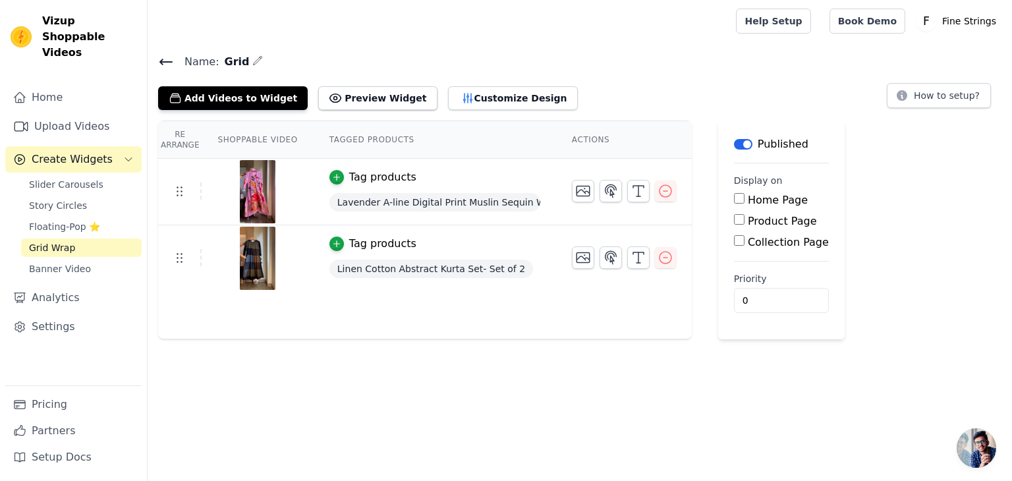
click at [167, 65] on icon at bounding box center [166, 62] width 16 height 16
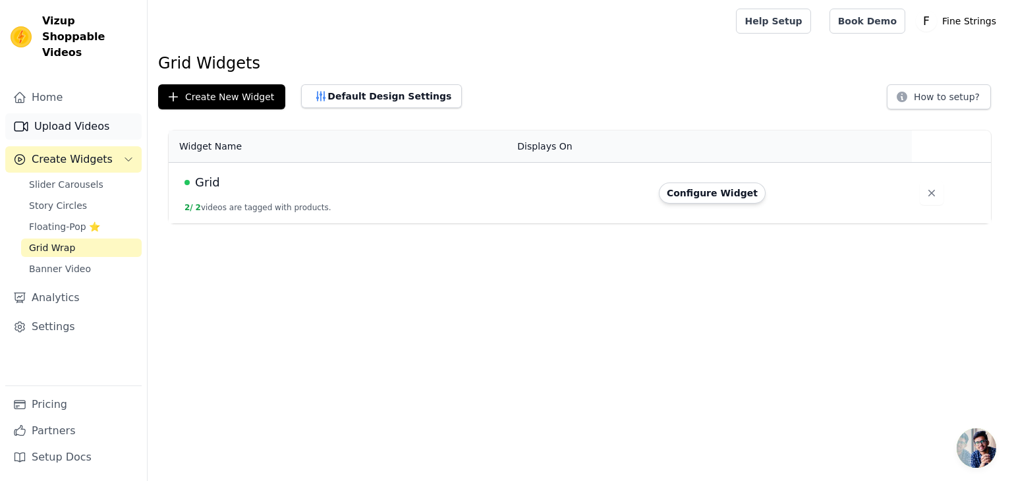
click at [77, 114] on link "Upload Videos" at bounding box center [73, 126] width 136 height 26
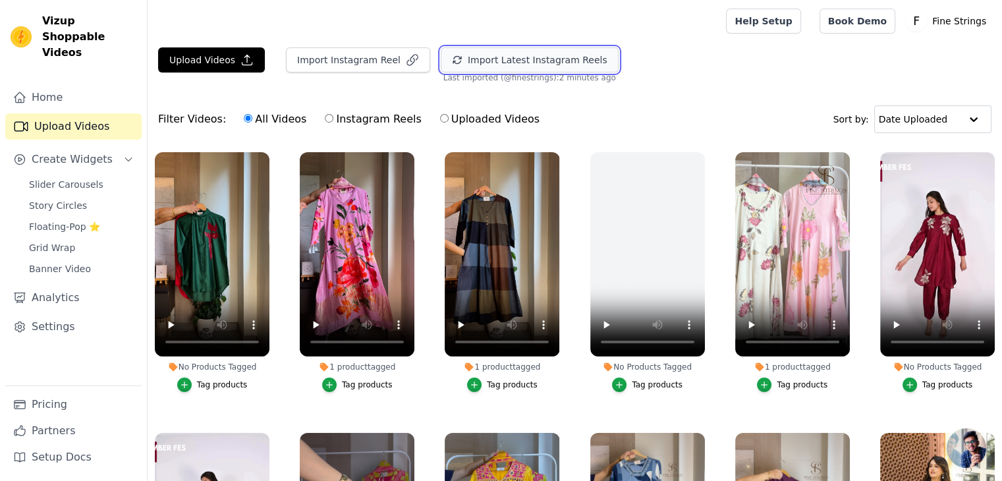
click at [505, 56] on button "Import Latest Instagram Reels" at bounding box center [530, 59] width 178 height 25
click at [51, 241] on span "Grid Wrap" at bounding box center [52, 247] width 46 height 13
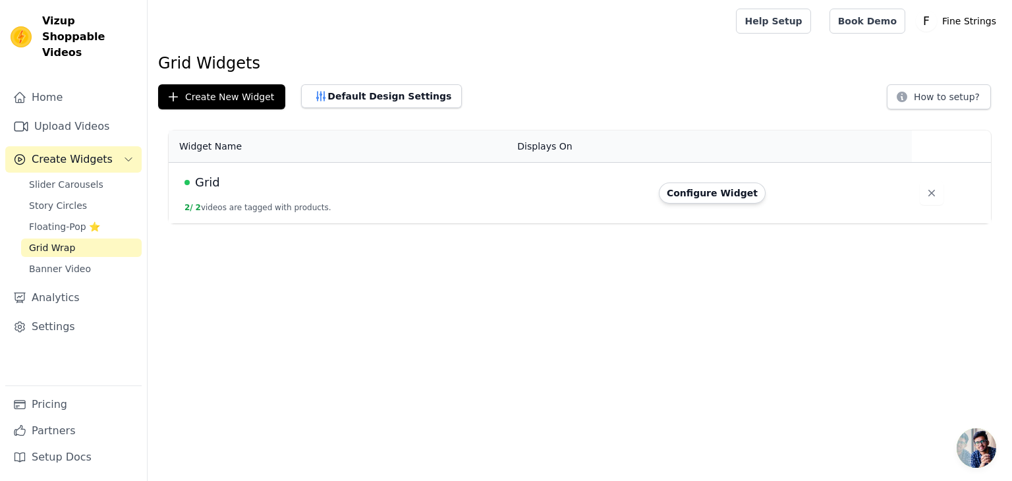
click at [249, 200] on td "Grid 2 / 2 videos are tagged with products." at bounding box center [339, 193] width 341 height 61
click at [673, 193] on button "Configure Widget" at bounding box center [712, 192] width 107 height 21
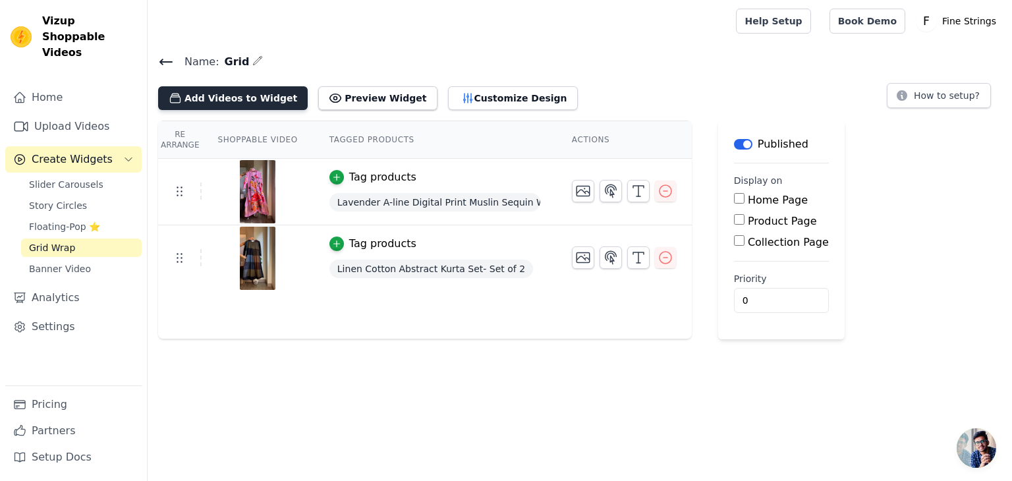
click at [259, 103] on button "Add Videos to Widget" at bounding box center [233, 98] width 150 height 24
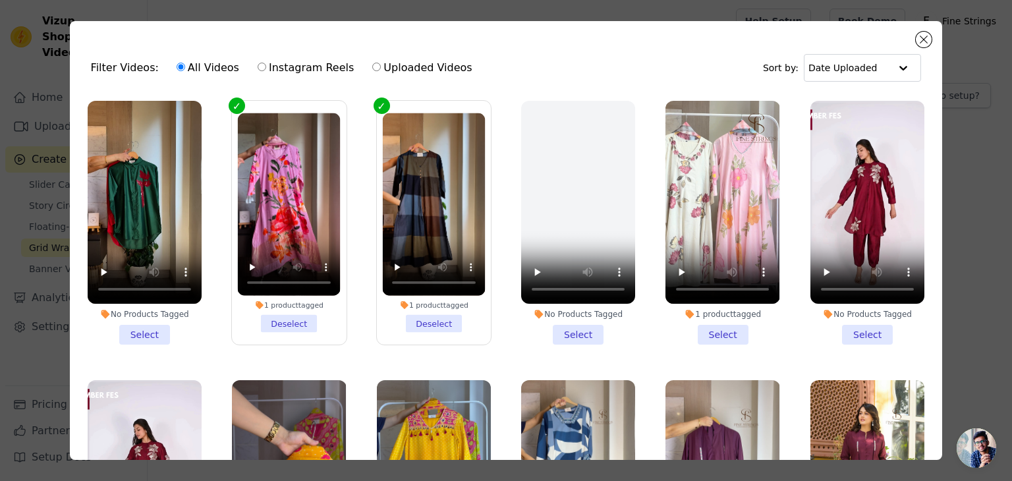
click at [707, 330] on li "1 product tagged Select" at bounding box center [722, 223] width 114 height 244
click at [0, 0] on input "1 product tagged Select" at bounding box center [0, 0] width 0 height 0
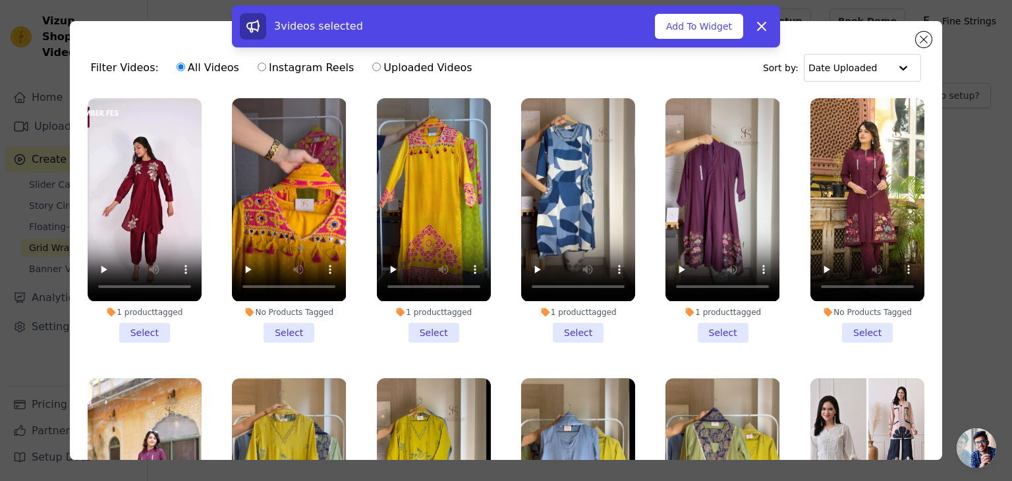
scroll to position [282, 0]
click at [149, 318] on li "1 product tagged Select" at bounding box center [145, 220] width 114 height 244
click at [0, 0] on input "1 product tagged Select" at bounding box center [0, 0] width 0 height 0
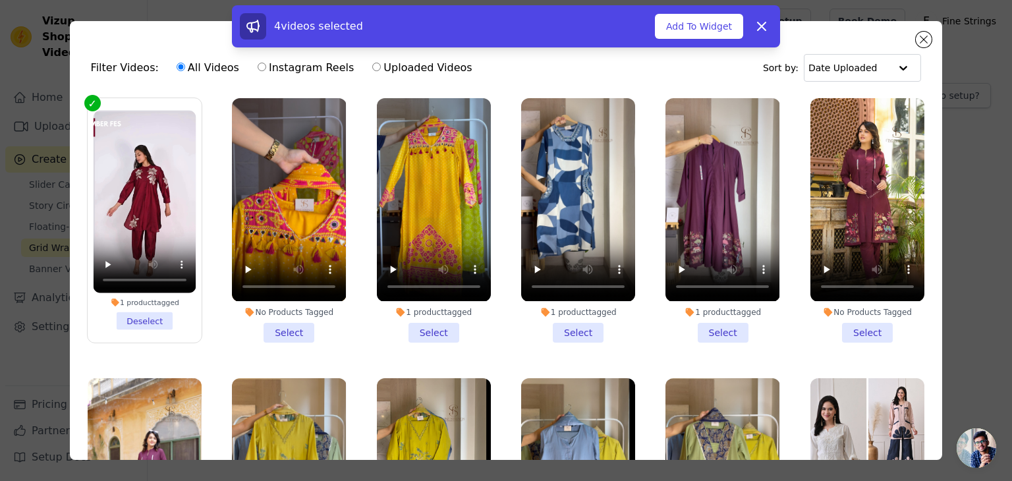
click at [426, 321] on li "1 product tagged Select" at bounding box center [434, 220] width 114 height 244
click at [0, 0] on input "1 product tagged Select" at bounding box center [0, 0] width 0 height 0
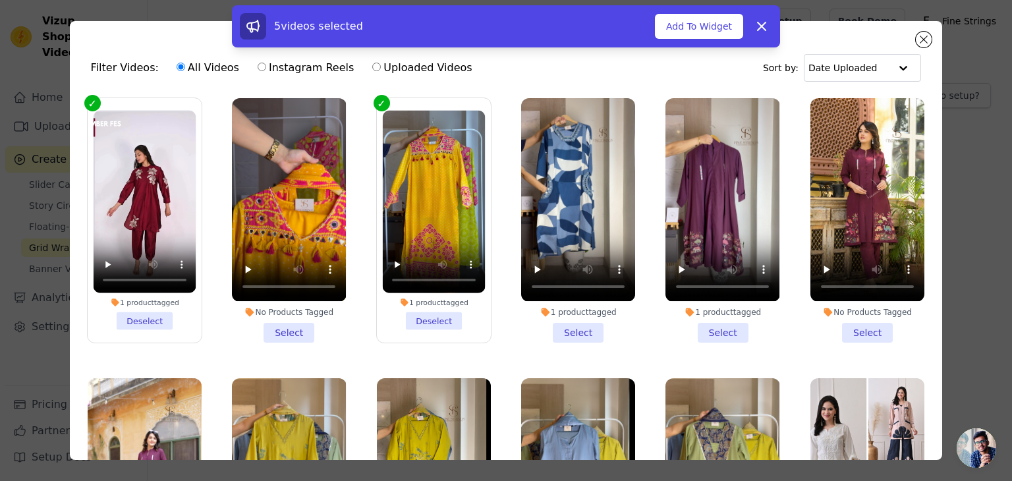
click at [564, 324] on li "1 product tagged Select" at bounding box center [578, 220] width 114 height 244
click at [0, 0] on input "1 product tagged Select" at bounding box center [0, 0] width 0 height 0
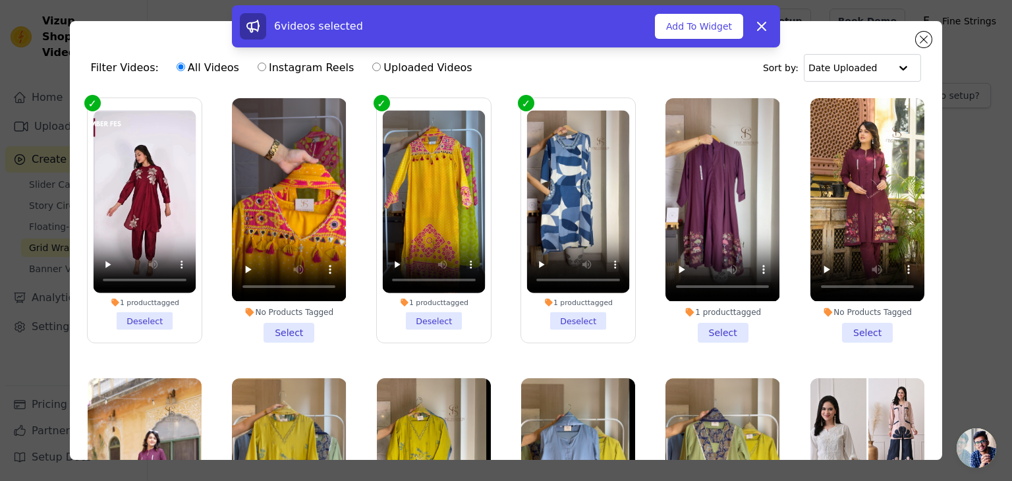
click at [703, 323] on li "1 product tagged Select" at bounding box center [722, 220] width 114 height 244
click at [0, 0] on input "1 product tagged Select" at bounding box center [0, 0] width 0 height 0
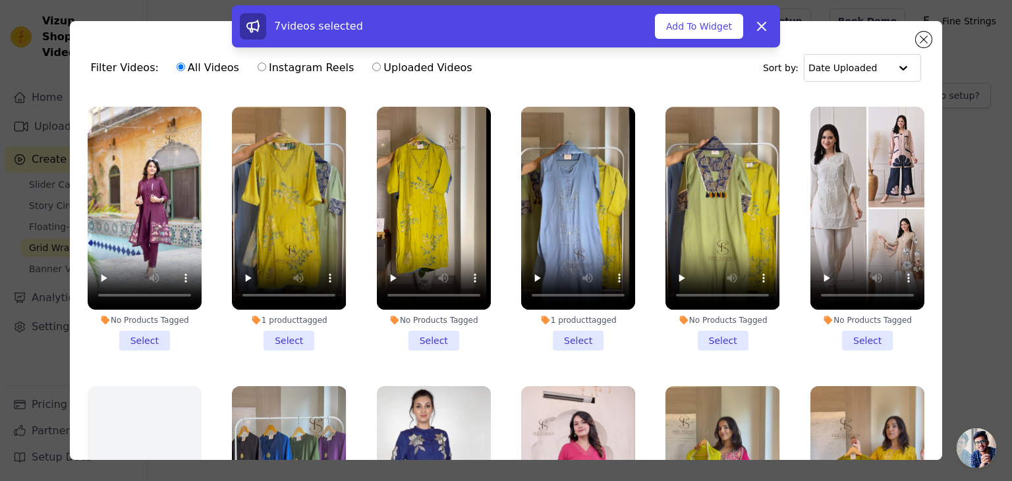
scroll to position [561, 0]
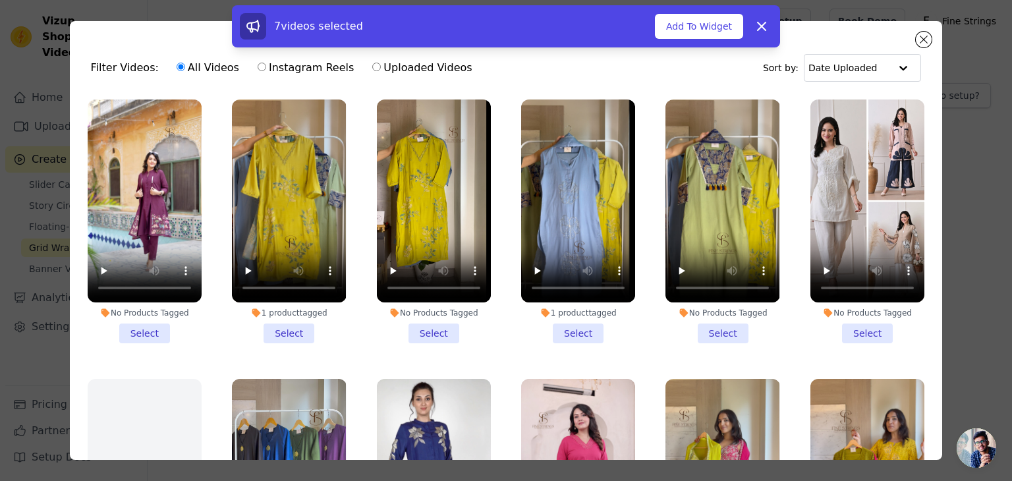
click at [282, 321] on li "1 product tagged Select" at bounding box center [289, 221] width 114 height 244
click at [0, 0] on input "1 product tagged Select" at bounding box center [0, 0] width 0 height 0
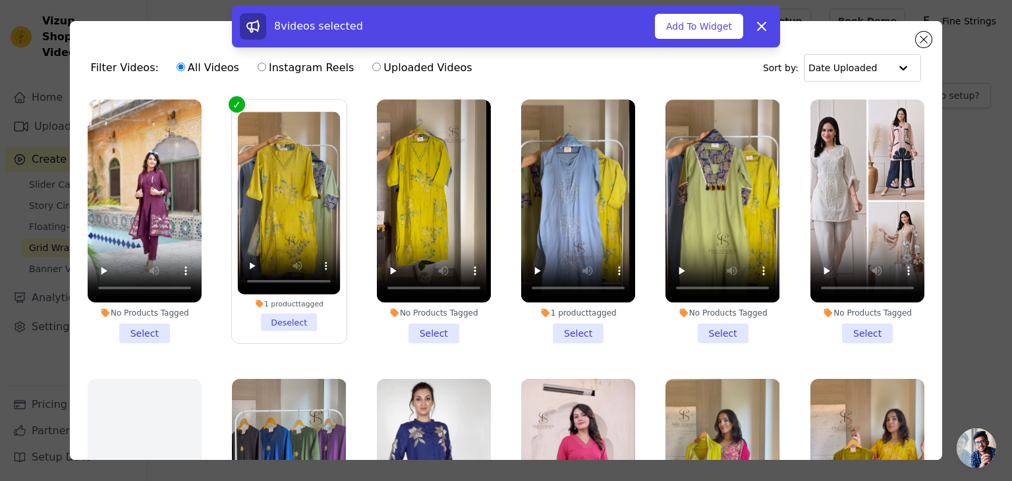
click at [576, 325] on li "1 product tagged Select" at bounding box center [578, 221] width 114 height 244
click at [0, 0] on input "1 product tagged Select" at bounding box center [0, 0] width 0 height 0
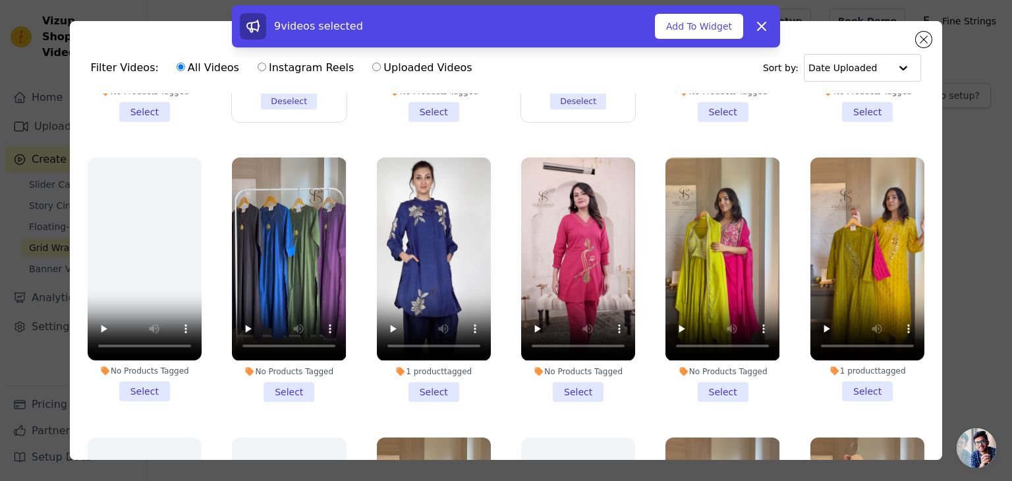
scroll to position [785, 0]
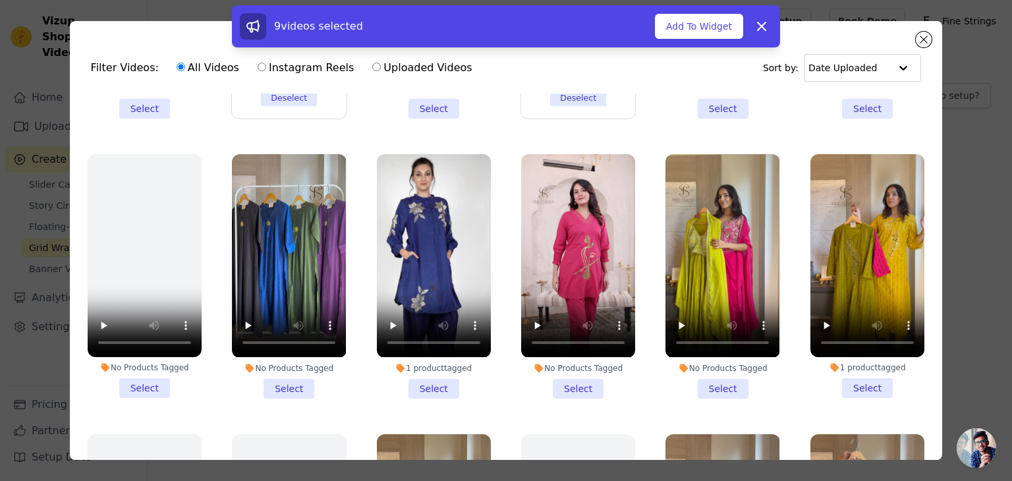
click at [430, 369] on li "1 product tagged Select" at bounding box center [434, 276] width 114 height 244
click at [0, 0] on input "1 product tagged Select" at bounding box center [0, 0] width 0 height 0
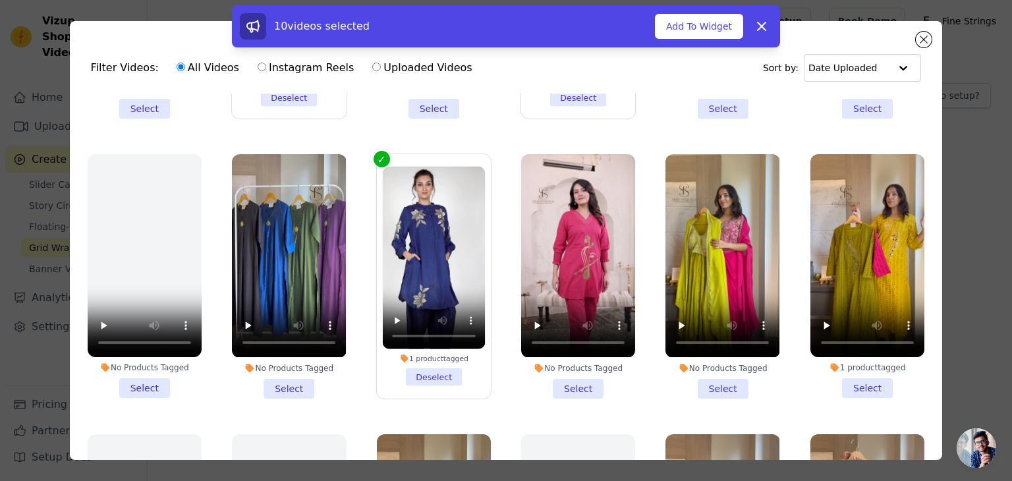
click at [851, 372] on li "1 product tagged Select" at bounding box center [867, 276] width 114 height 244
click at [0, 0] on input "1 product tagged Select" at bounding box center [0, 0] width 0 height 0
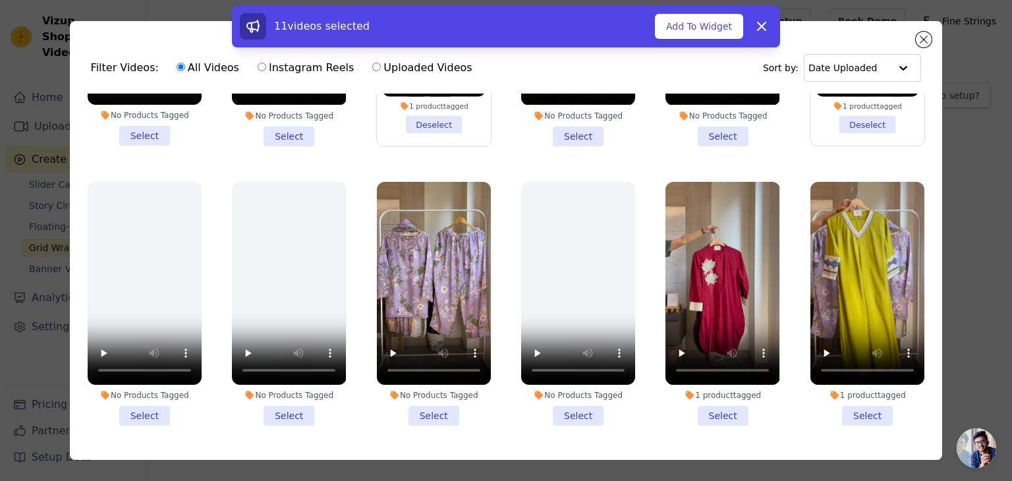
scroll to position [1045, 0]
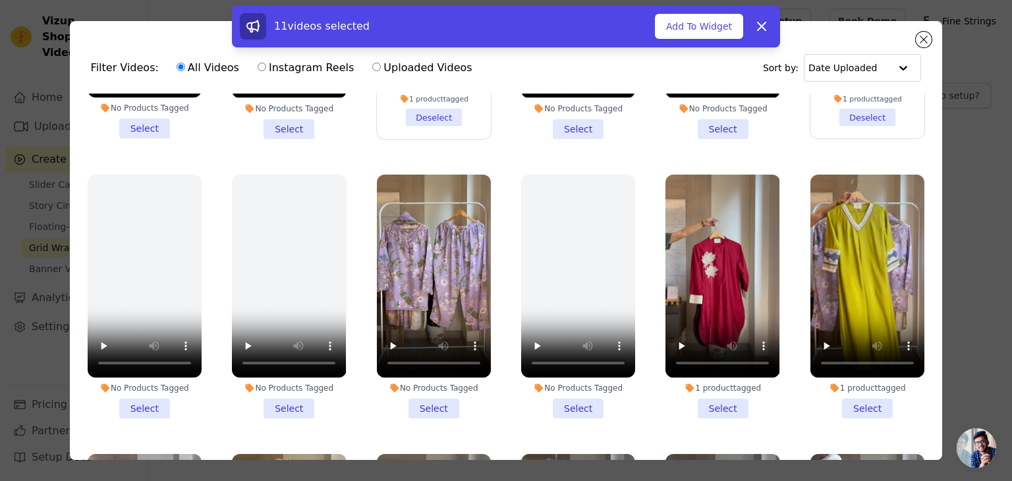
click at [701, 380] on li "1 product tagged Select" at bounding box center [722, 297] width 114 height 244
click at [0, 0] on input "1 product tagged Select" at bounding box center [0, 0] width 0 height 0
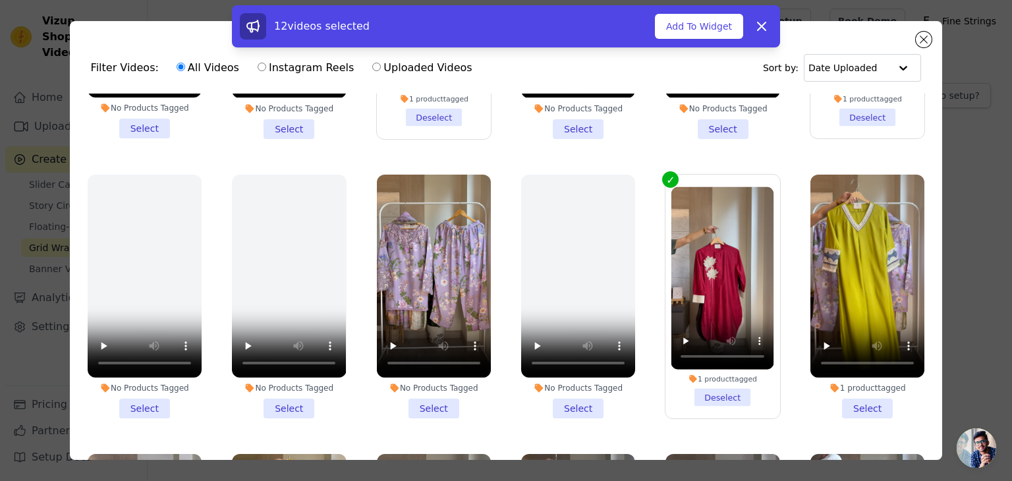
click at [847, 380] on li "1 product tagged Select" at bounding box center [867, 297] width 114 height 244
click at [0, 0] on input "1 product tagged Select" at bounding box center [0, 0] width 0 height 0
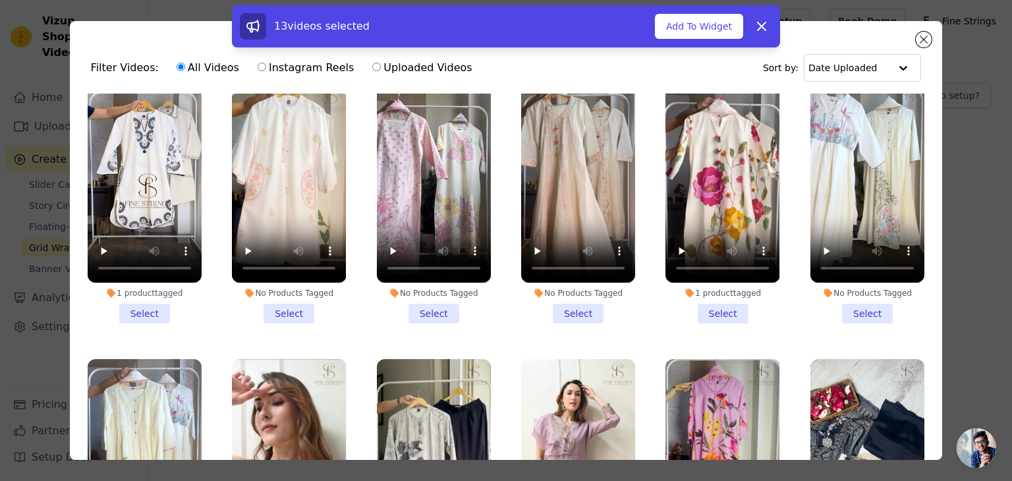
scroll to position [1427, 0]
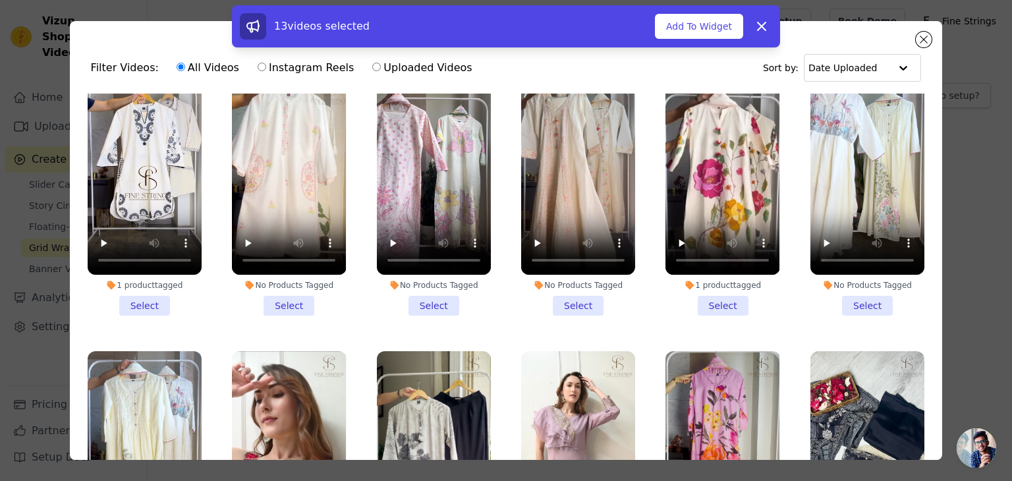
click at [713, 280] on li "1 product tagged Select" at bounding box center [722, 194] width 114 height 244
click at [0, 0] on input "1 product tagged Select" at bounding box center [0, 0] width 0 height 0
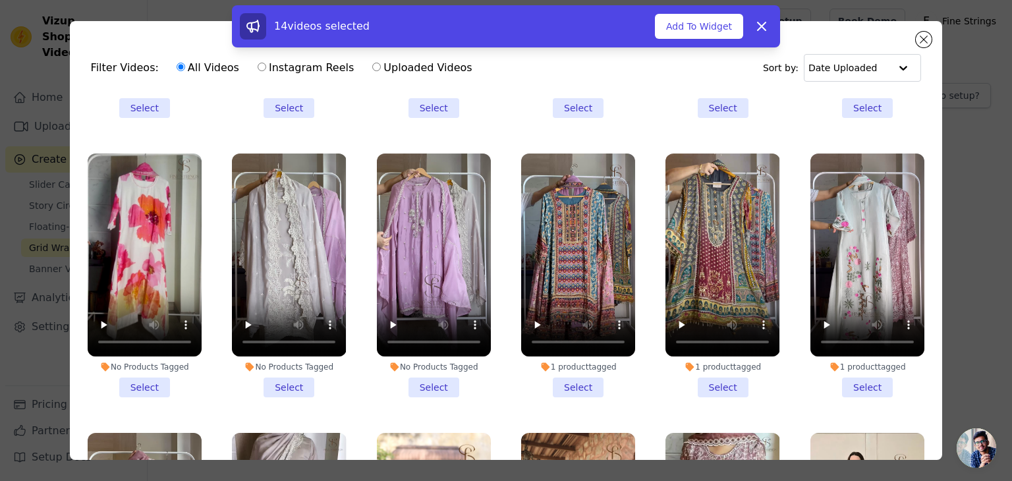
scroll to position [1892, 0]
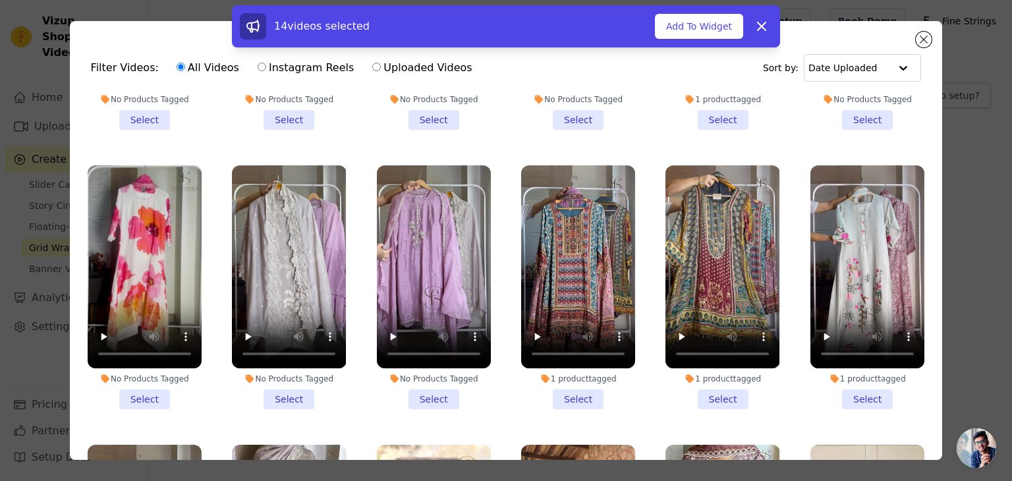
click at [572, 357] on li "1 product tagged Select" at bounding box center [578, 287] width 114 height 244
click at [0, 0] on input "1 product tagged Select" at bounding box center [0, 0] width 0 height 0
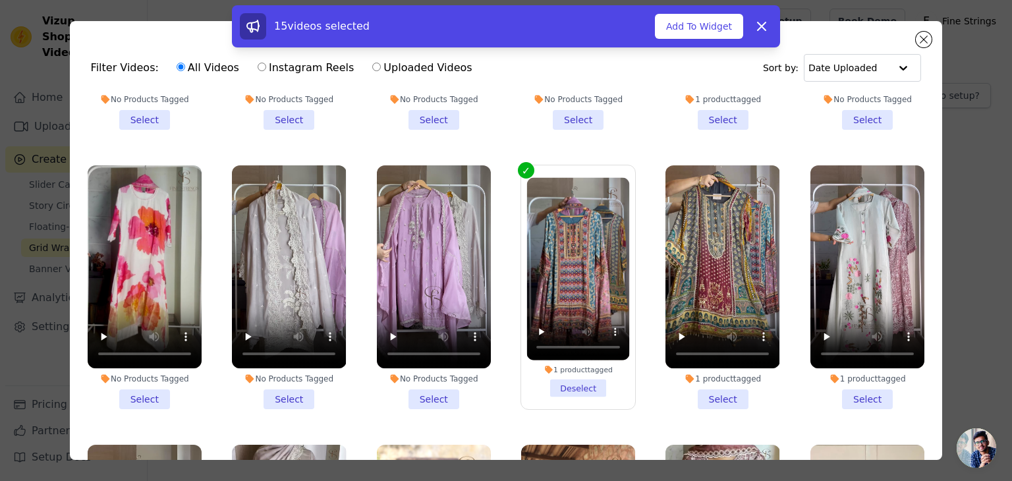
click at [706, 360] on li "1 product tagged Select" at bounding box center [722, 287] width 114 height 244
click at [0, 0] on input "1 product tagged Select" at bounding box center [0, 0] width 0 height 0
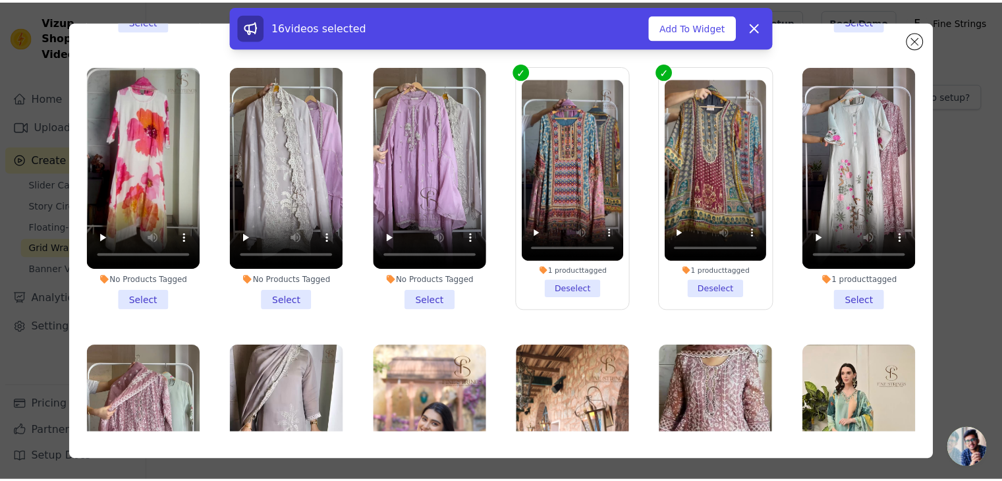
scroll to position [114, 0]
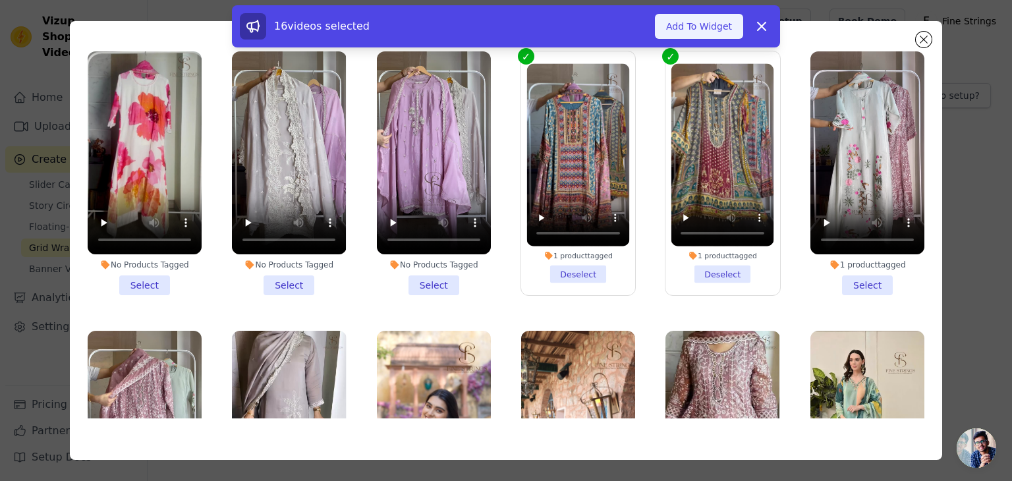
click at [703, 27] on button "Add To Widget" at bounding box center [699, 26] width 88 height 25
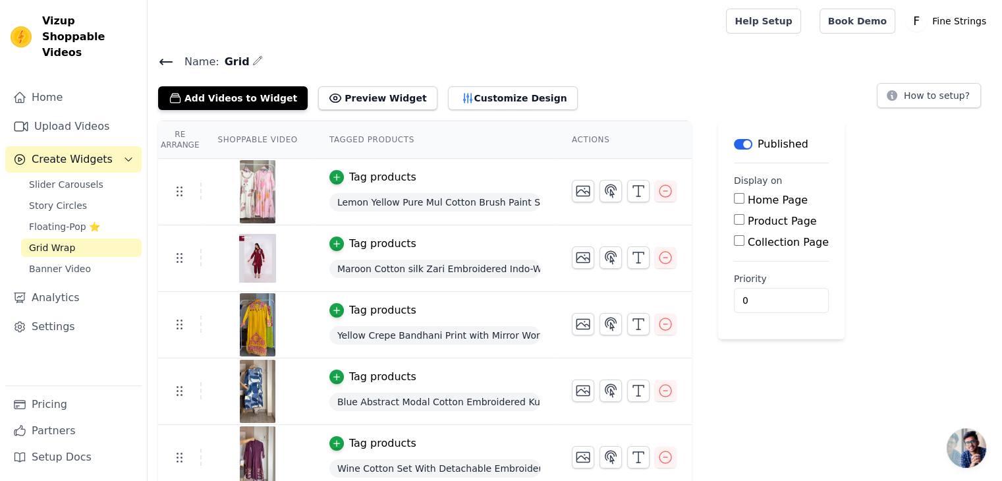
click at [87, 152] on span "Create Widgets" at bounding box center [72, 160] width 81 height 16
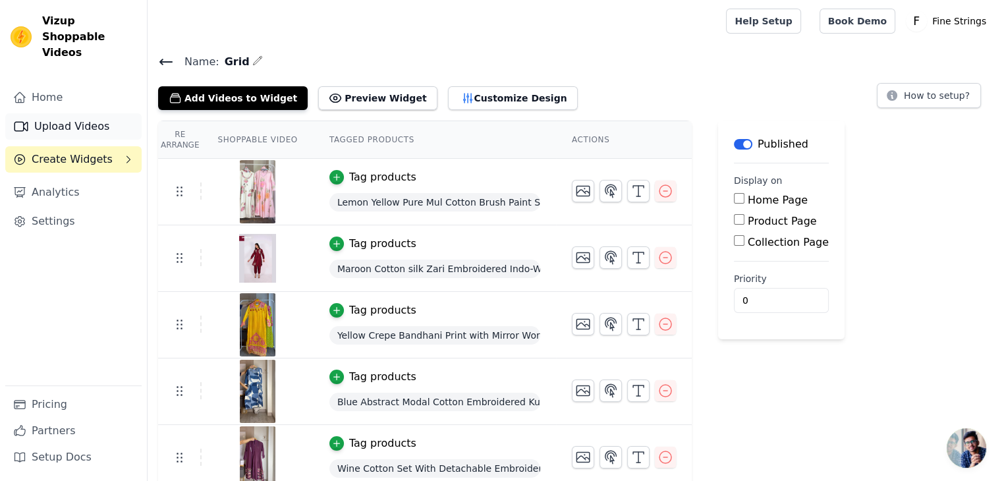
click at [63, 113] on link "Upload Videos" at bounding box center [73, 126] width 136 height 26
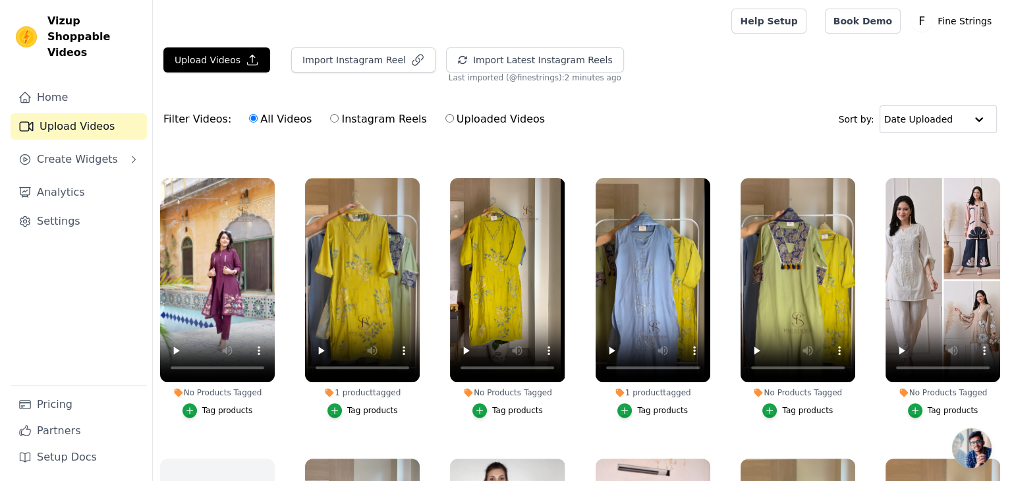
scroll to position [569, 0]
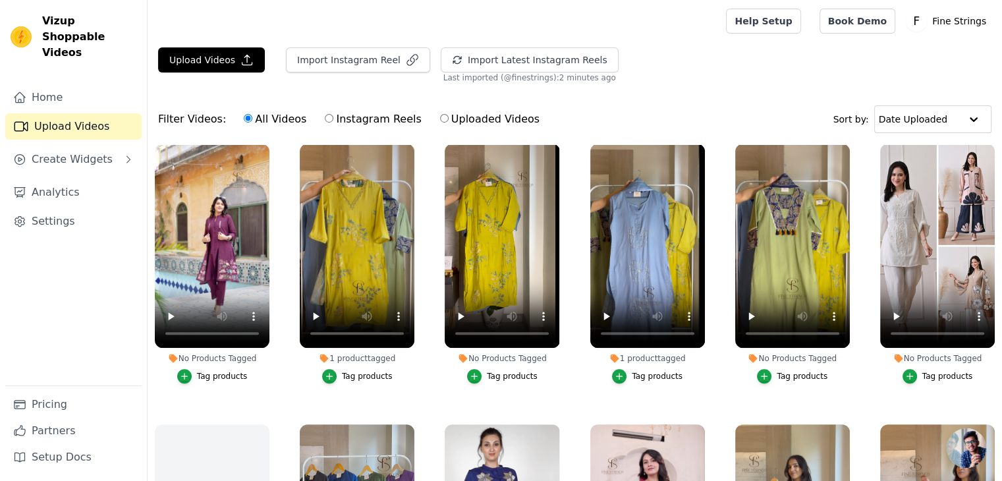
click at [794, 372] on div "Tag products" at bounding box center [802, 376] width 51 height 11
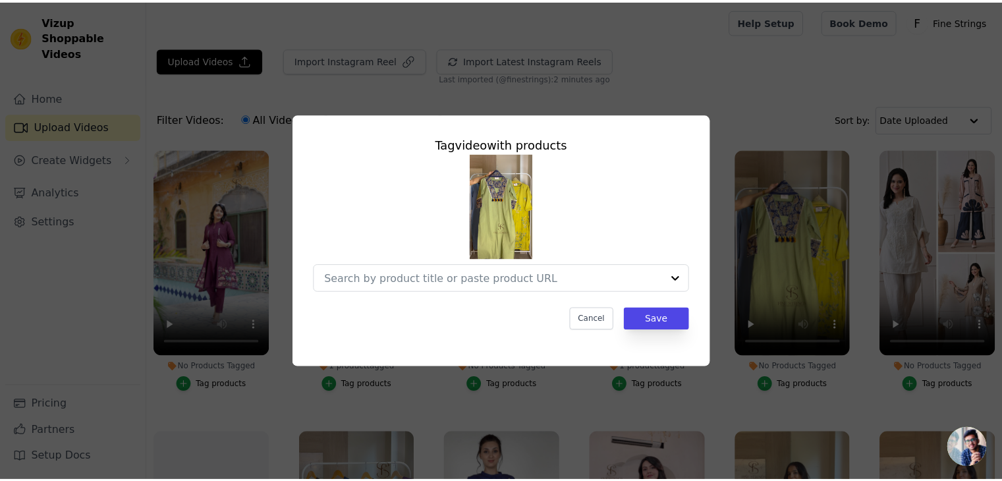
scroll to position [575, 0]
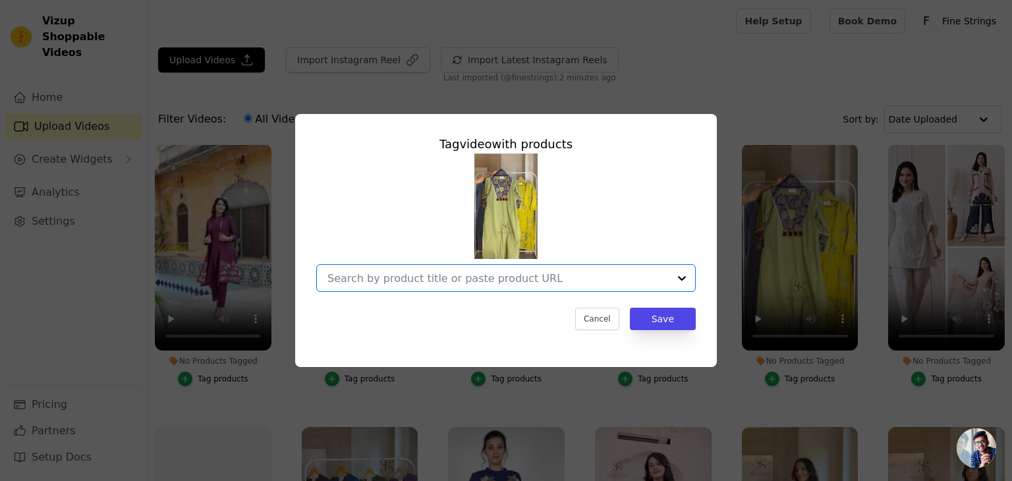
click at [455, 279] on input "No Products Tagged Tag video with products Option undefined, selected. Select i…" at bounding box center [497, 278] width 341 height 13
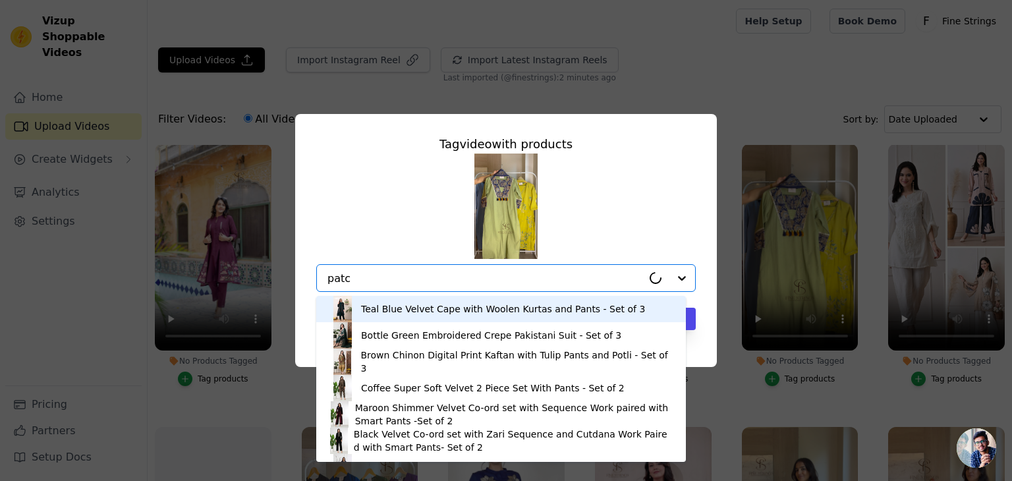
type input "patch"
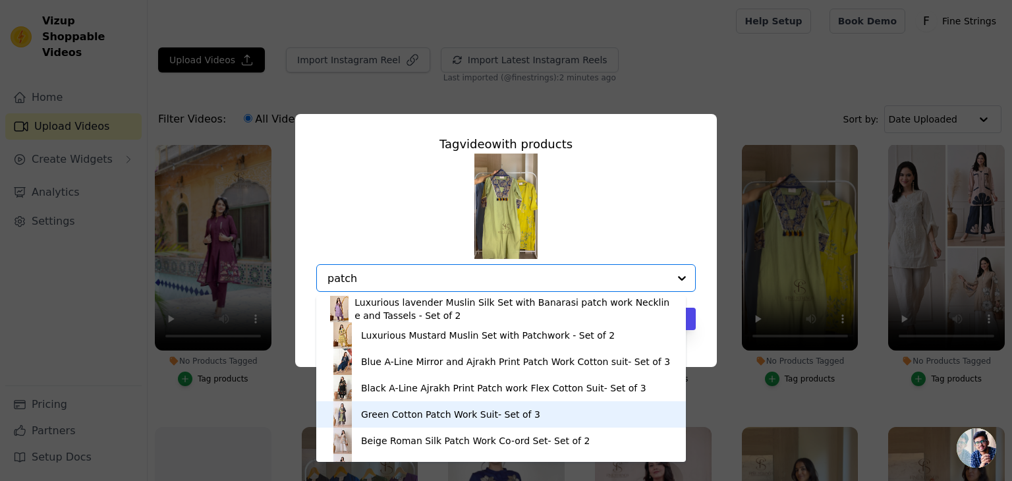
click at [460, 412] on div "Green Cotton Patch Work Suit- Set of 3" at bounding box center [450, 414] width 179 height 13
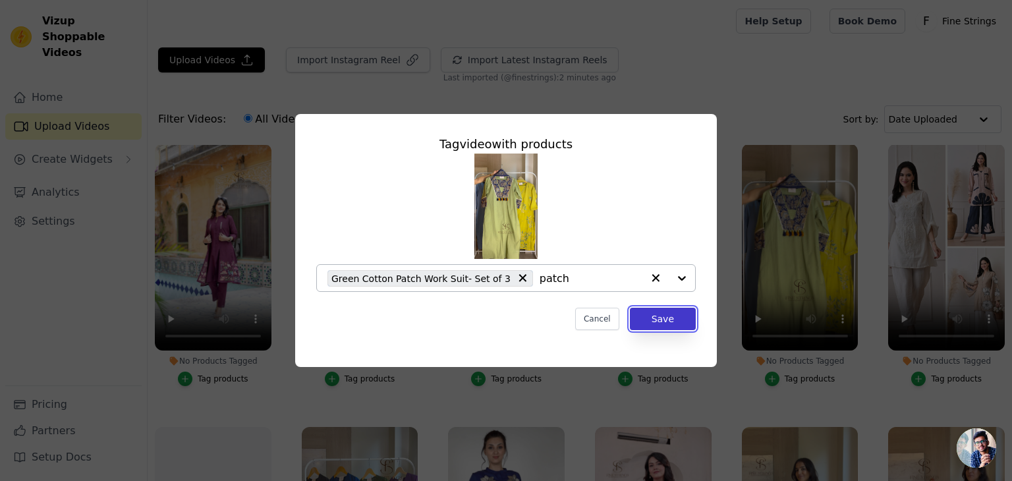
click at [667, 317] on button "Save" at bounding box center [663, 319] width 66 height 22
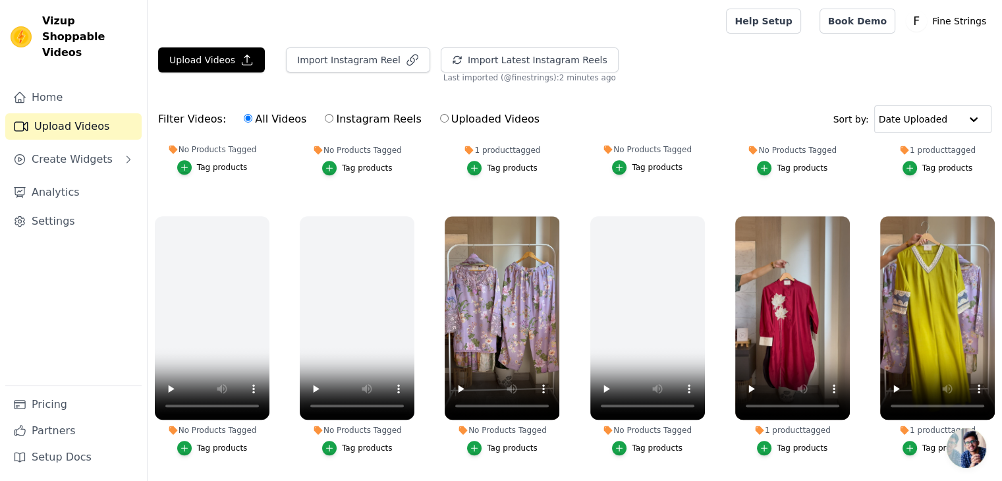
scroll to position [1050, 0]
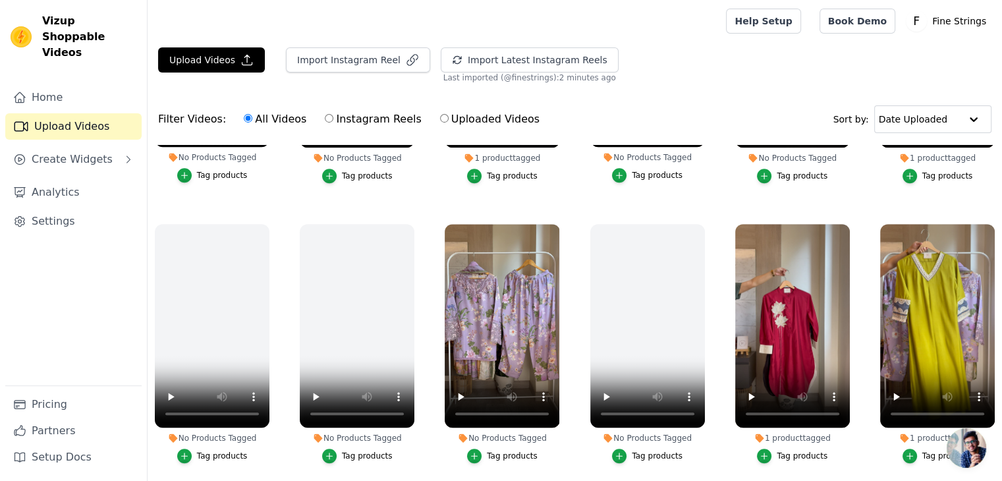
click at [505, 451] on div "Tag products" at bounding box center [512, 456] width 51 height 11
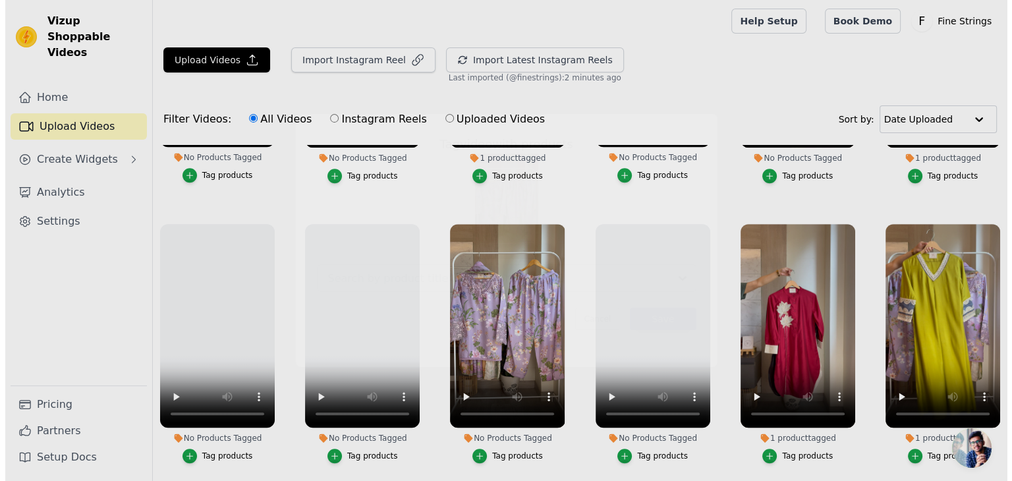
scroll to position [1062, 0]
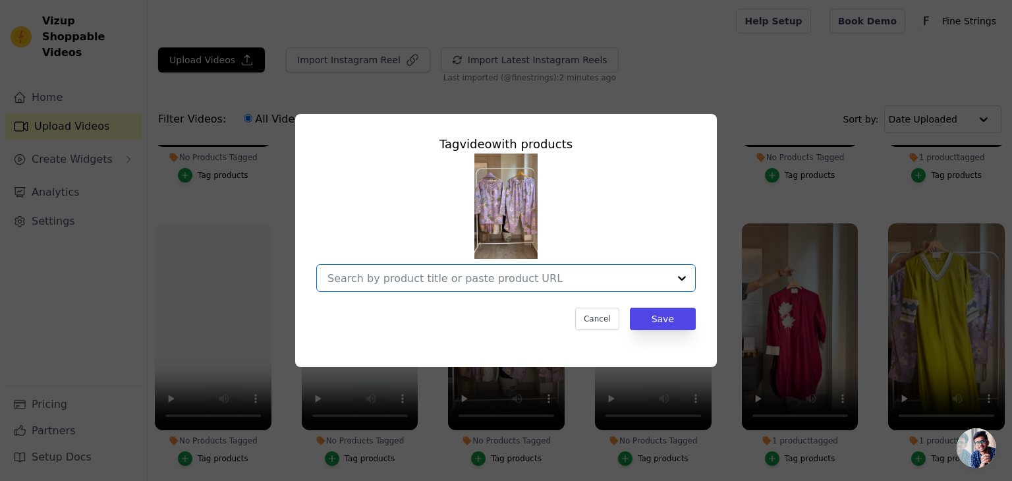
click at [469, 285] on input "No Products Tagged Tag video with products Option undefined, selected. Select i…" at bounding box center [497, 278] width 341 height 13
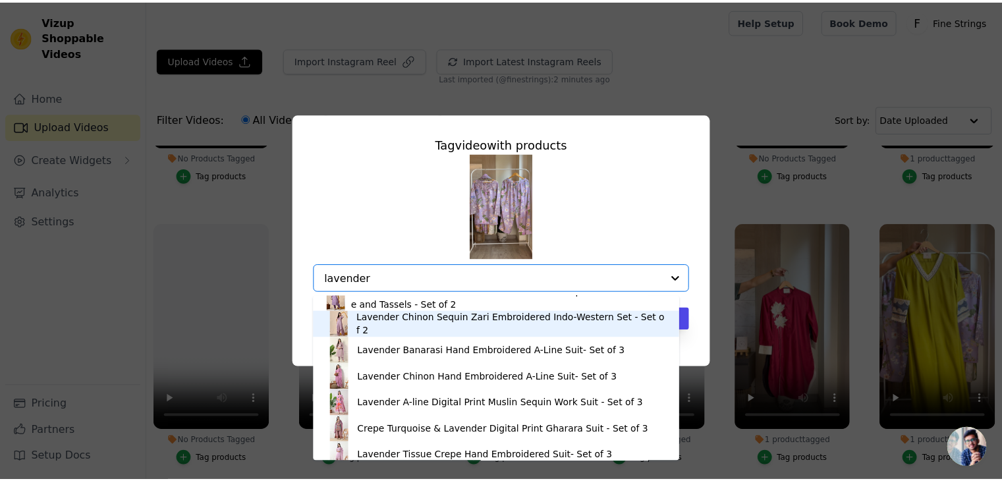
scroll to position [0, 0]
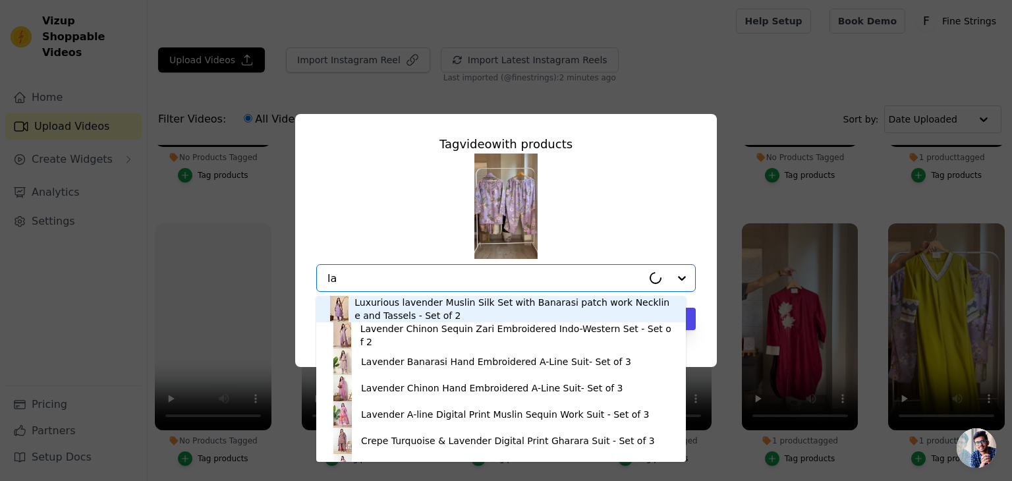
type input "l"
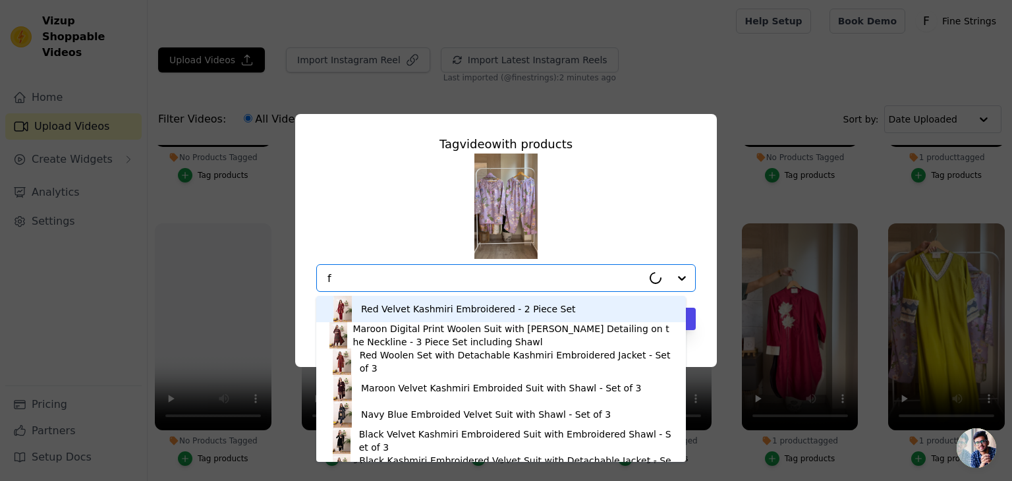
type input "fa"
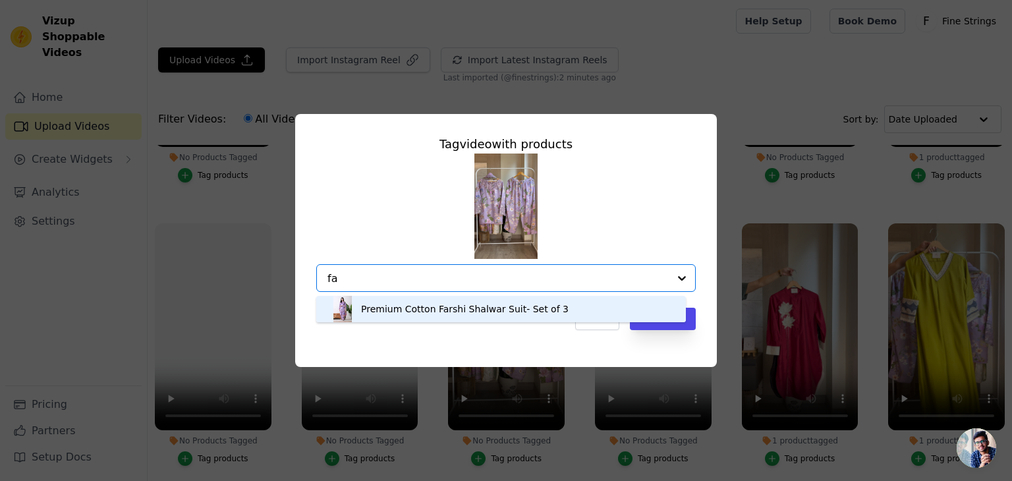
click at [493, 308] on div "Premium Cotton Farshi Shalwar Suit- Set of 3" at bounding box center [464, 308] width 207 height 13
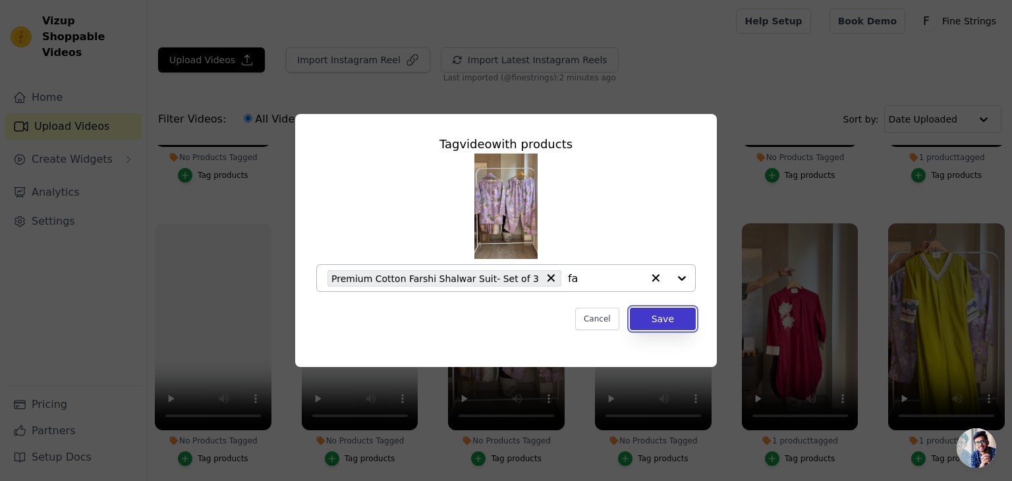
click at [661, 320] on button "Save" at bounding box center [663, 319] width 66 height 22
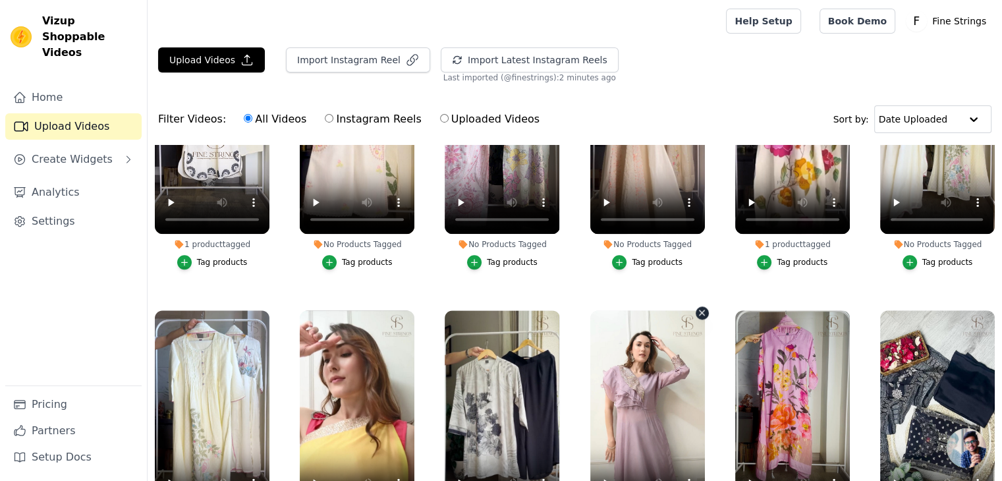
scroll to position [1551, 0]
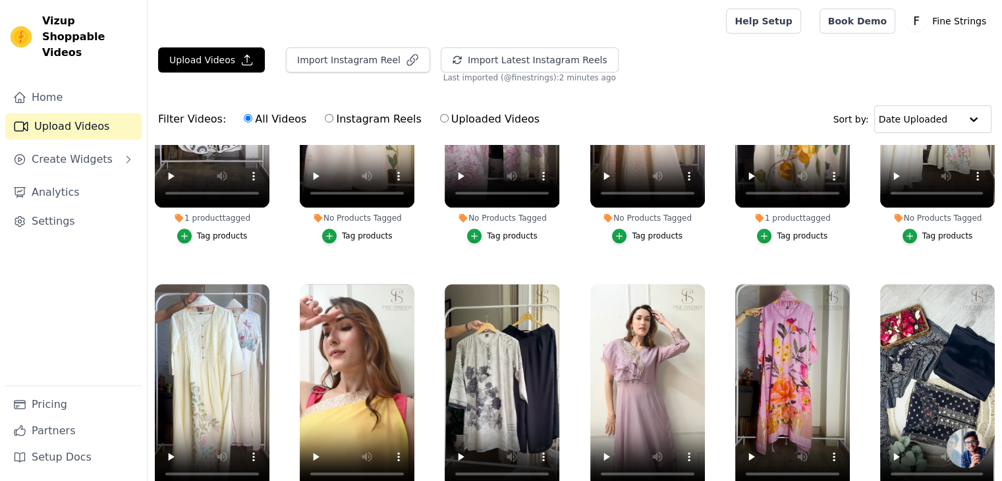
click at [510, 213] on div "No Products Tagged" at bounding box center [502, 218] width 115 height 11
click at [509, 231] on div "Tag products" at bounding box center [512, 236] width 51 height 11
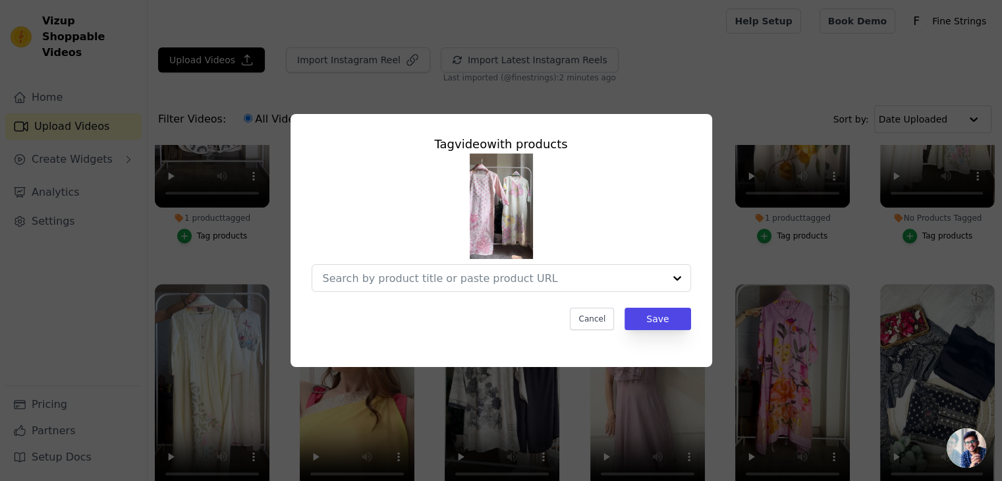
scroll to position [1565, 0]
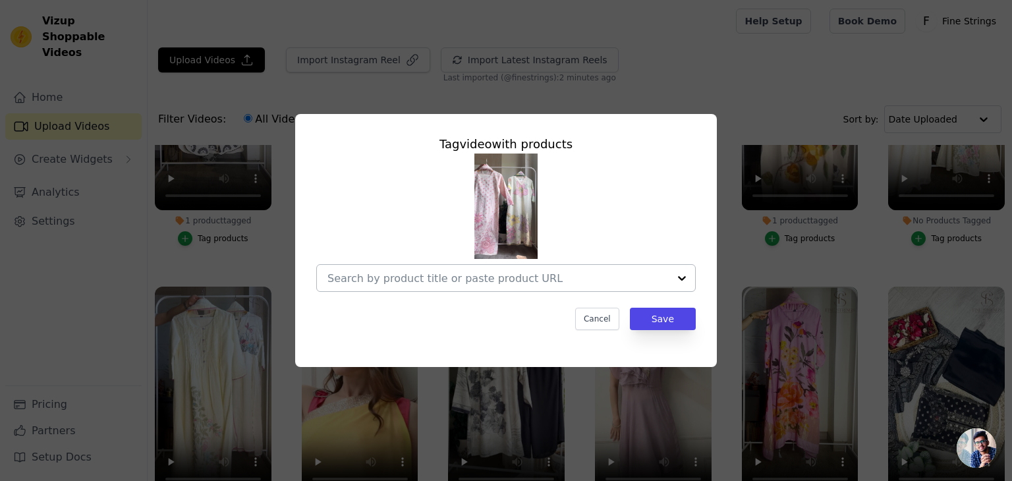
click at [472, 283] on input "No Products Tagged Tag video with products Cancel Save Tag products" at bounding box center [497, 278] width 341 height 13
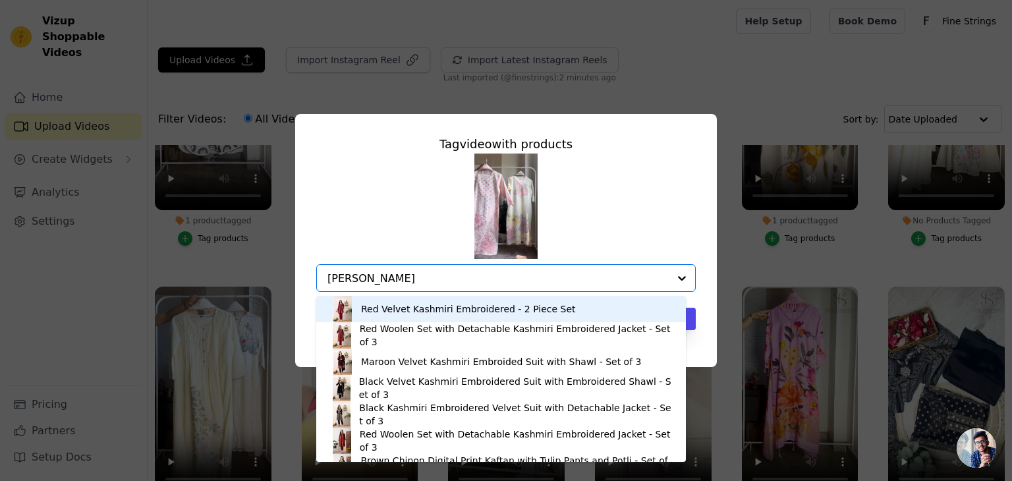
type input "kantha"
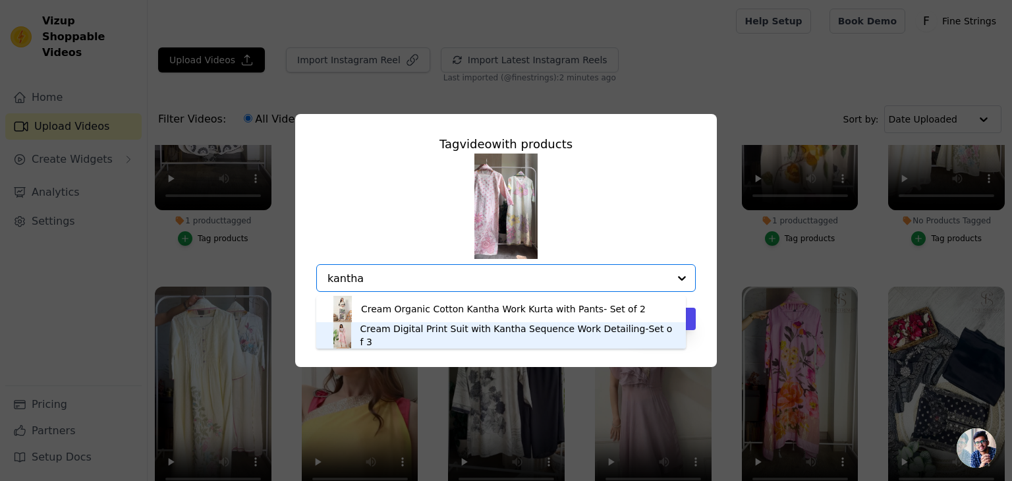
click at [459, 337] on div "Cream Digital Print Suit with Kantha Sequence Work Detailing-Set of 3" at bounding box center [516, 335] width 312 height 26
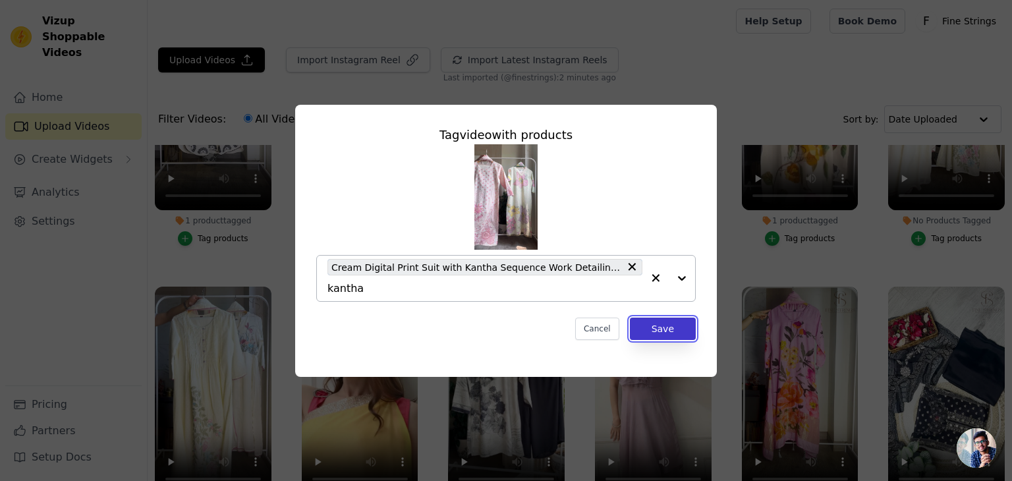
click at [669, 321] on button "Save" at bounding box center [663, 328] width 66 height 22
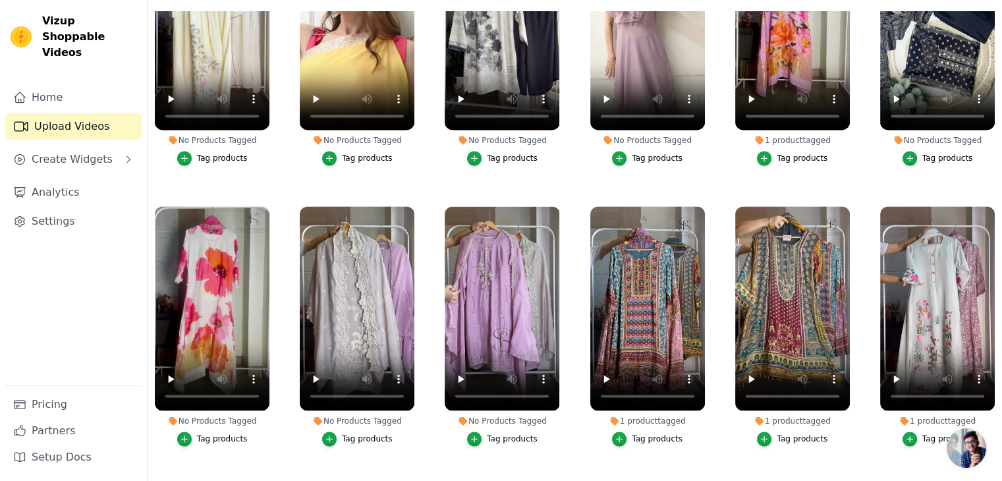
scroll to position [1802, 0]
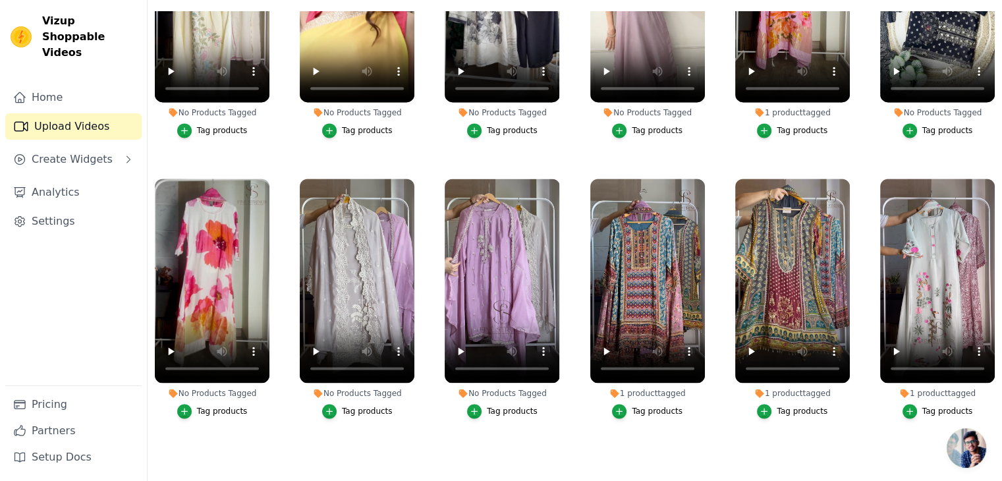
click at [350, 406] on div "Tag products" at bounding box center [367, 411] width 51 height 11
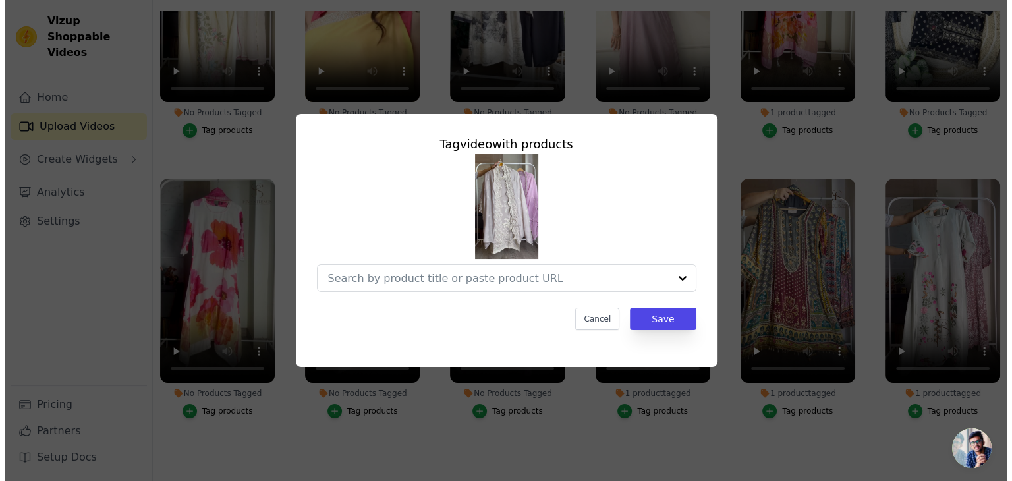
scroll to position [1819, 0]
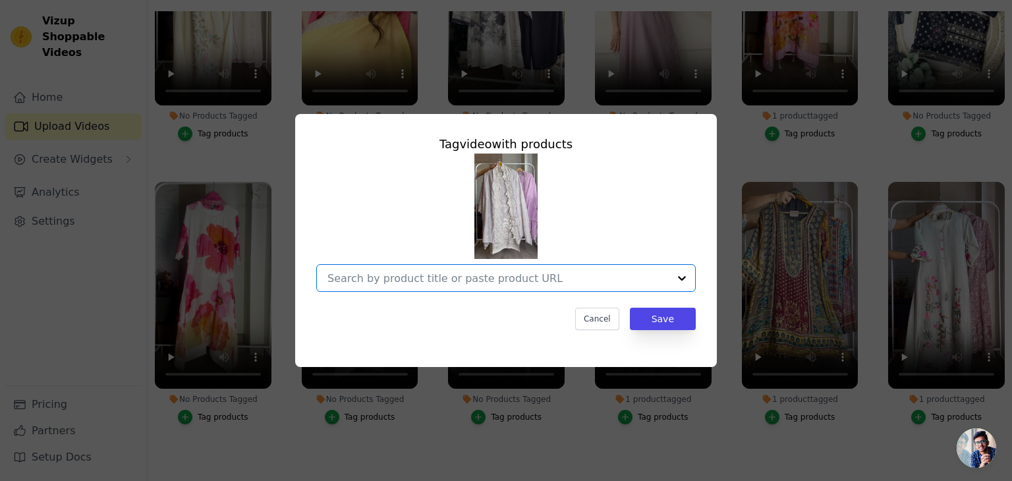
click at [364, 275] on input "No Products Tagged Tag video with products Option undefined, selected. Select i…" at bounding box center [497, 278] width 341 height 13
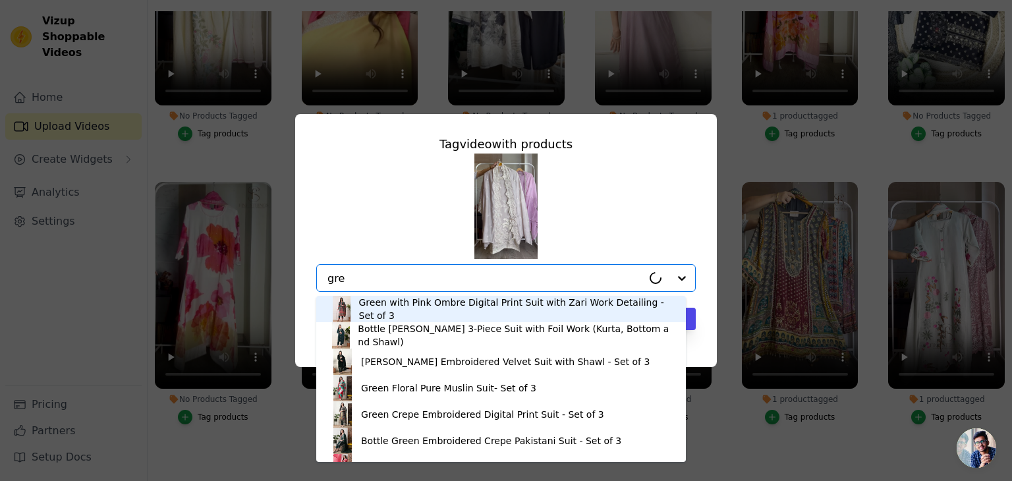
type input "grey"
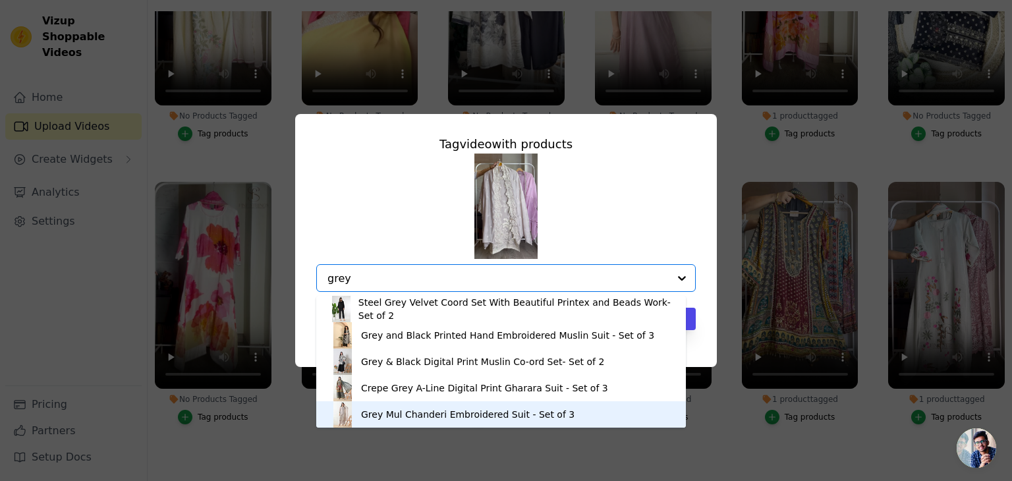
click at [381, 415] on div "Grey Mul Chanderi Embroidered Suit - Set of 3" at bounding box center [467, 414] width 213 height 13
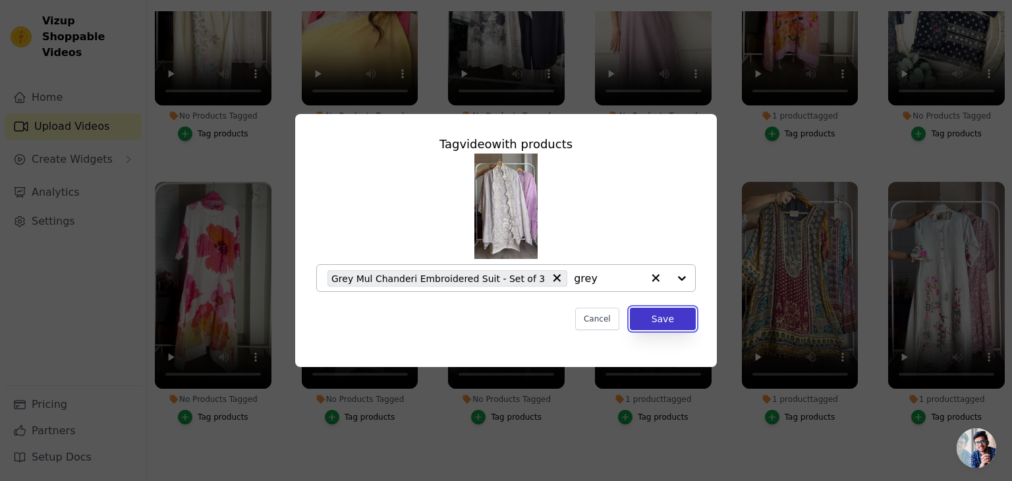
click at [684, 323] on button "Save" at bounding box center [663, 319] width 66 height 22
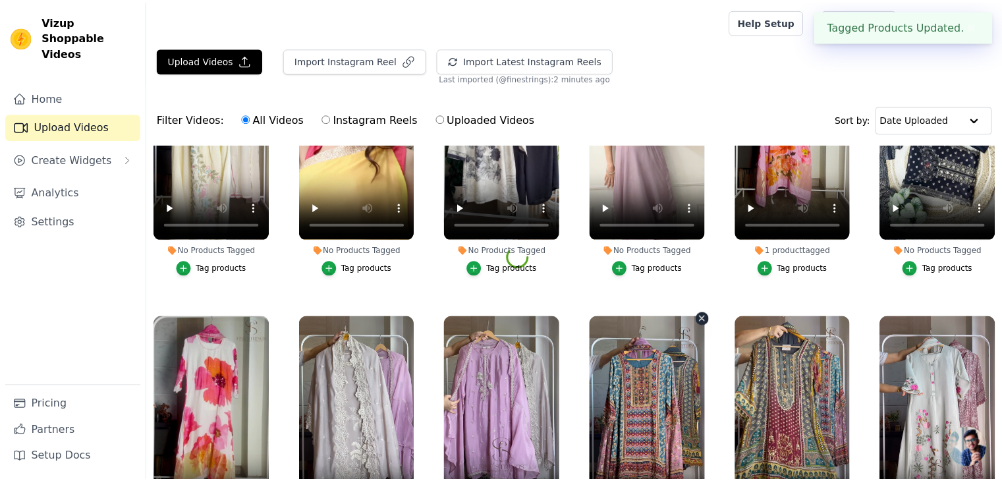
scroll to position [1802, 0]
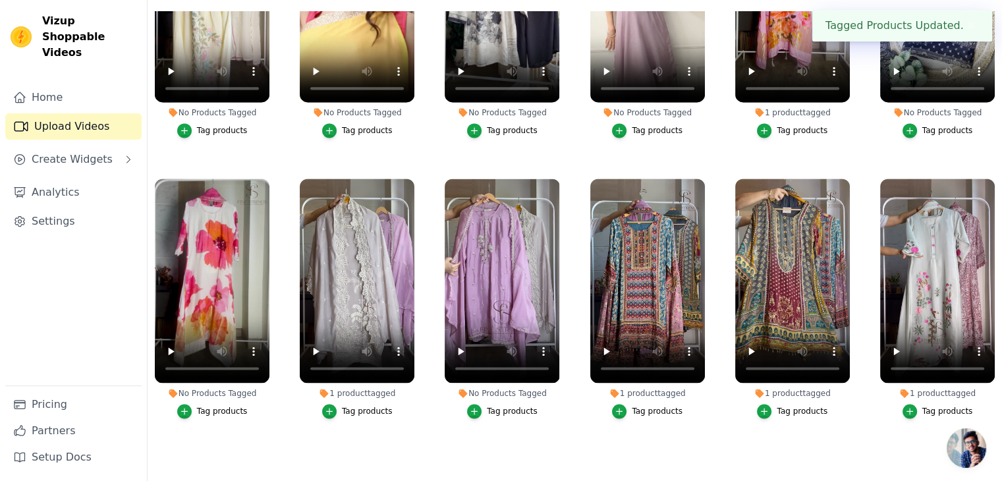
click at [501, 406] on div "Tag products" at bounding box center [512, 411] width 51 height 11
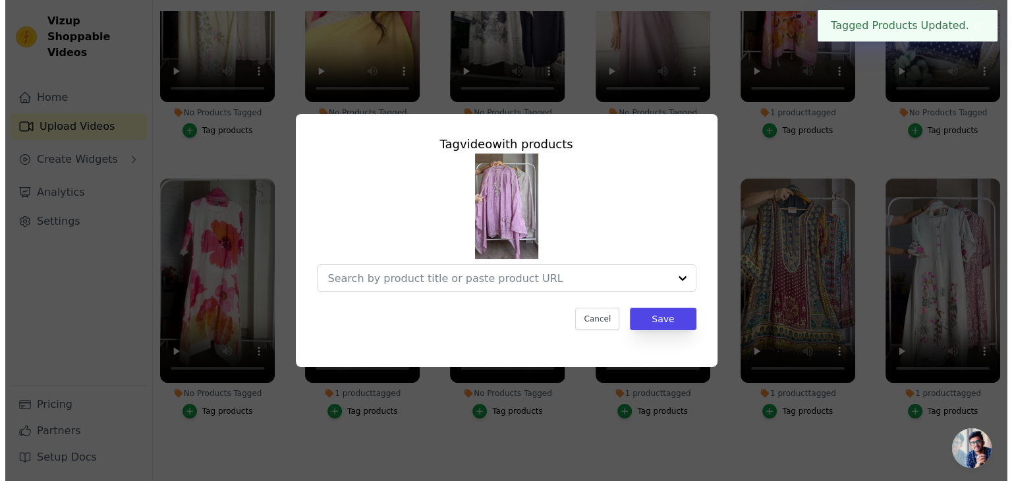
scroll to position [1819, 0]
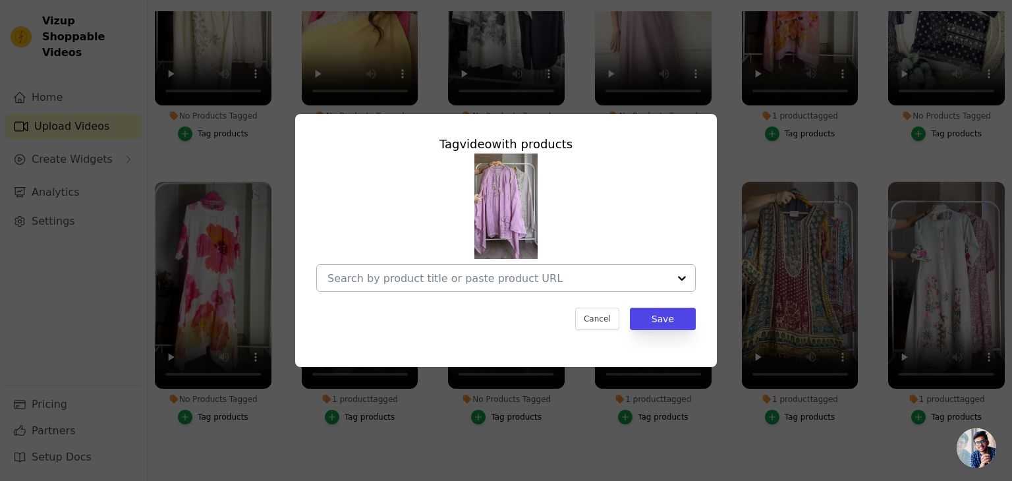
click at [418, 276] on input "No Products Tagged Tag video with products Cancel Save Tag products" at bounding box center [497, 278] width 341 height 13
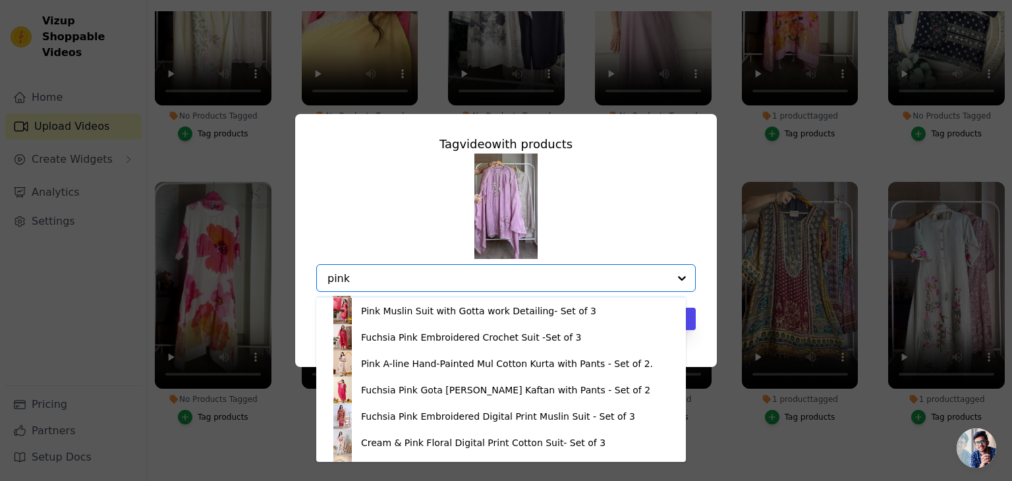
scroll to position [0, 0]
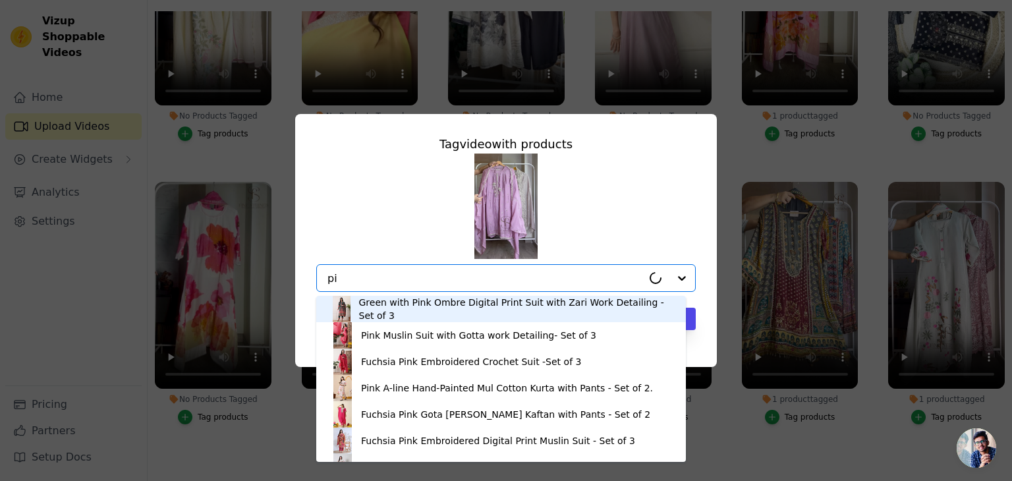
type input "p"
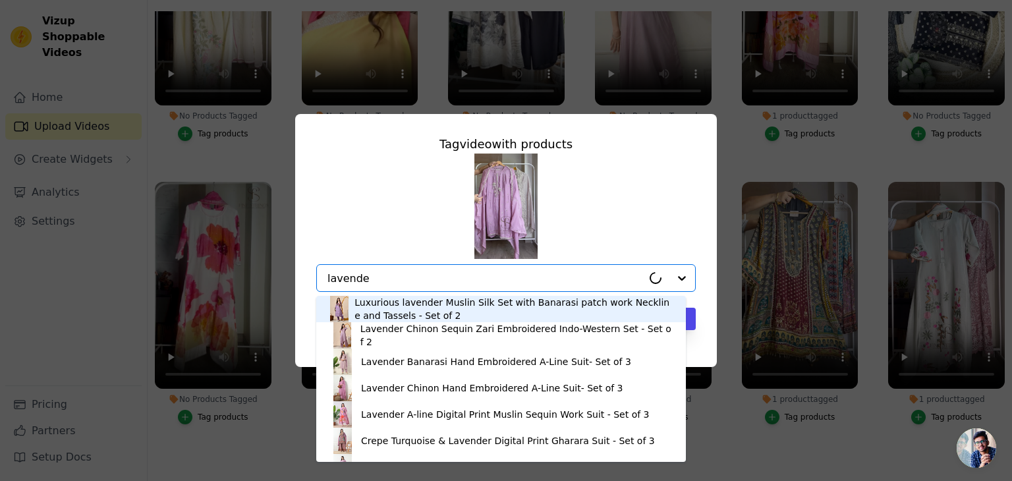
type input "lavender"
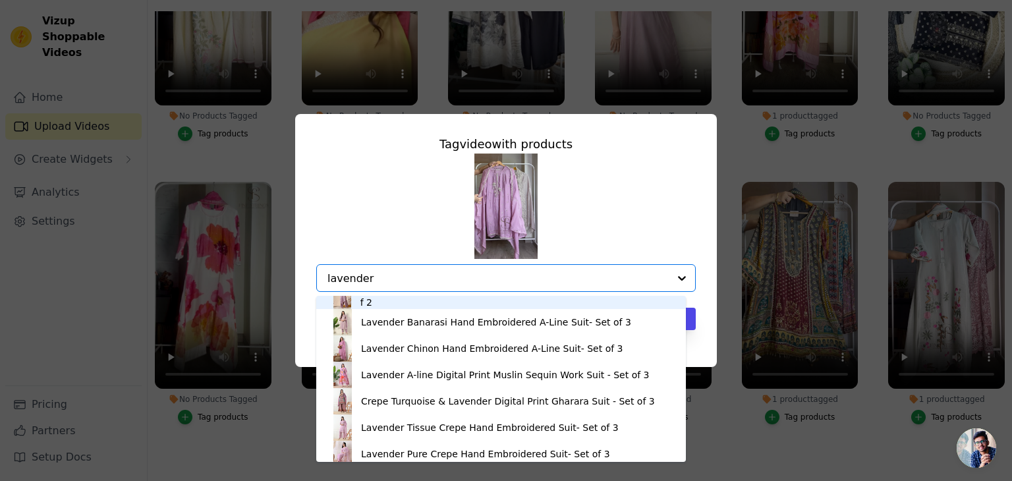
scroll to position [45, 0]
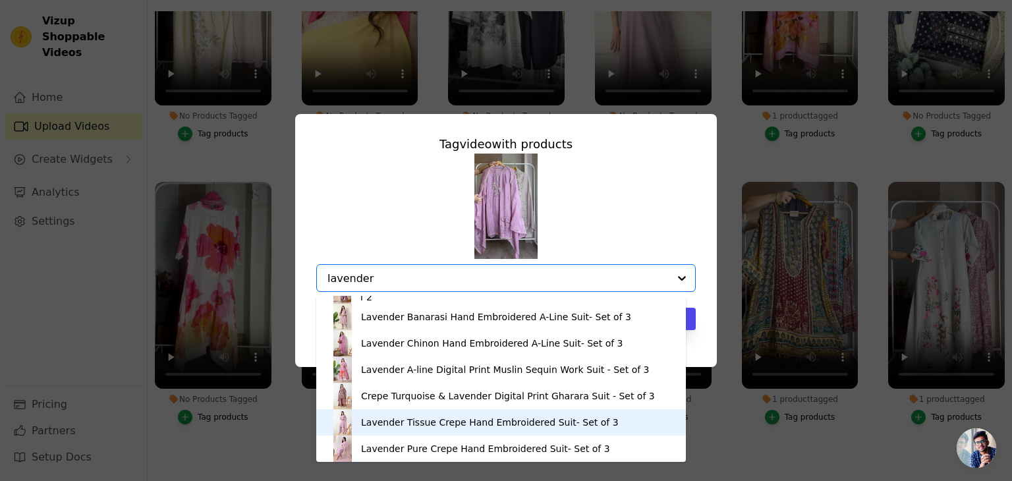
click at [429, 425] on div "Lavender Tissue Crepe Hand Embroidered Suit- Set of 3" at bounding box center [490, 422] width 258 height 13
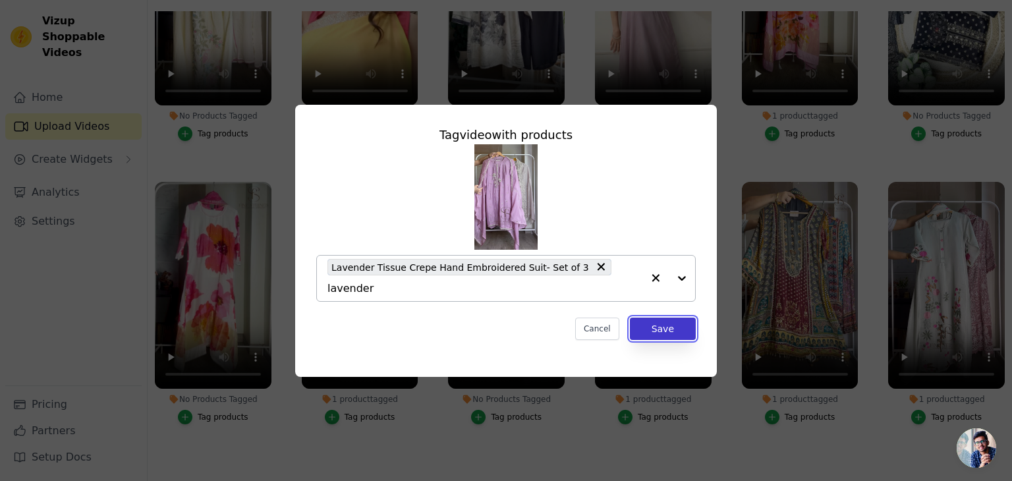
click at [668, 317] on button "Save" at bounding box center [663, 328] width 66 height 22
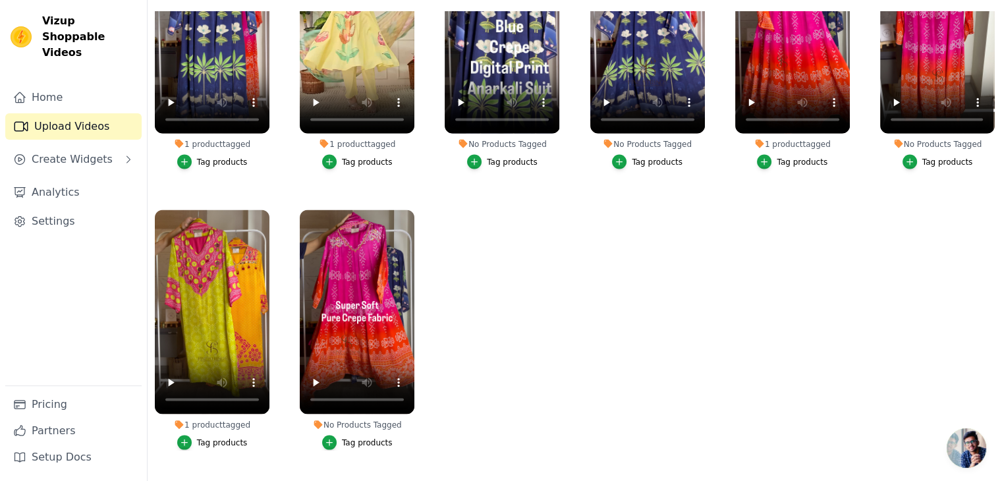
scroll to position [2632, 0]
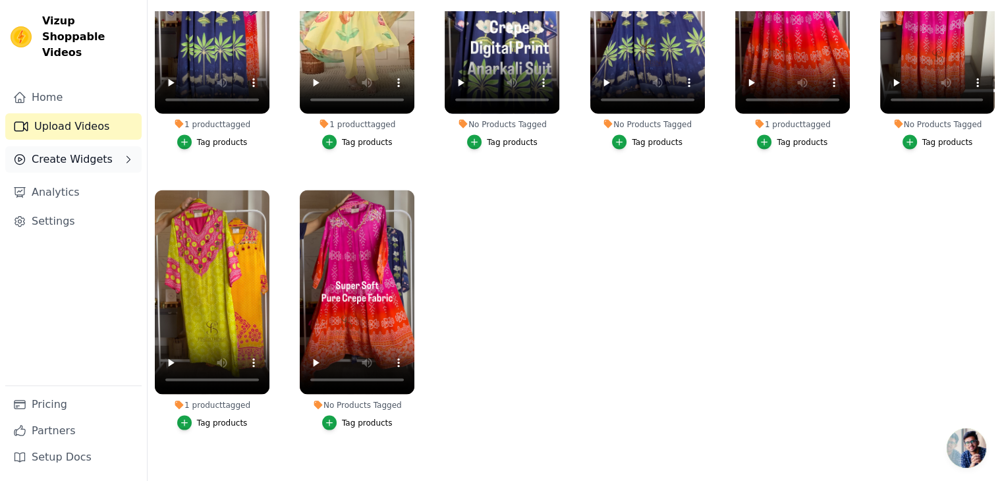
click at [77, 152] on span "Create Widgets" at bounding box center [72, 160] width 81 height 16
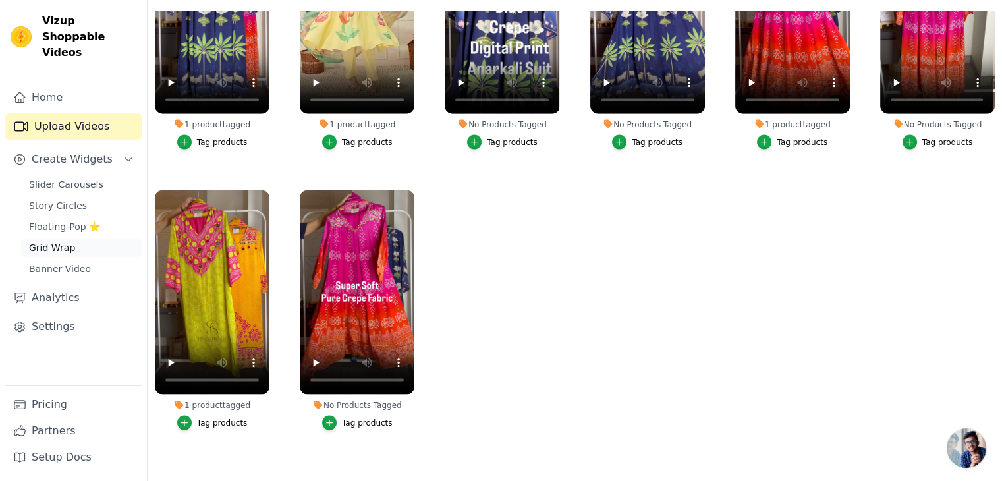
click at [50, 241] on span "Grid Wrap" at bounding box center [52, 247] width 46 height 13
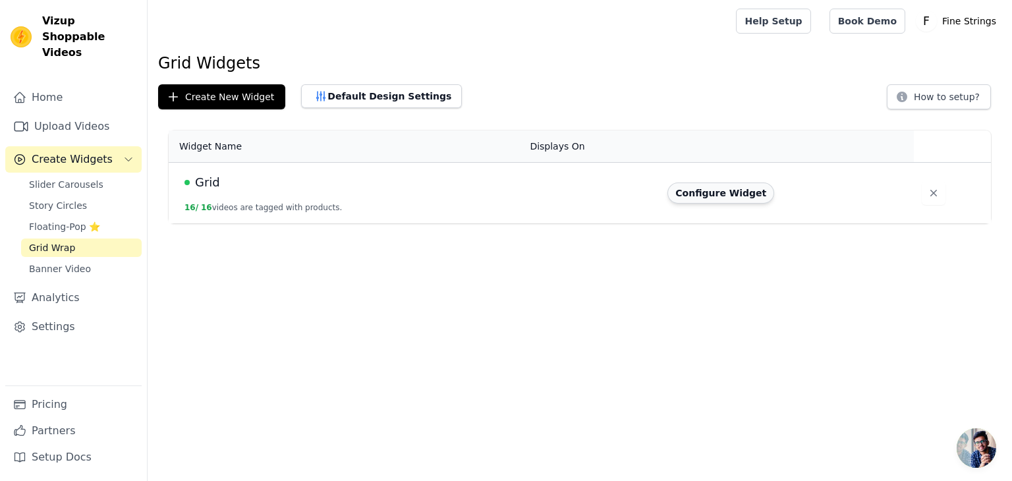
click at [685, 184] on button "Configure Widget" at bounding box center [720, 192] width 107 height 21
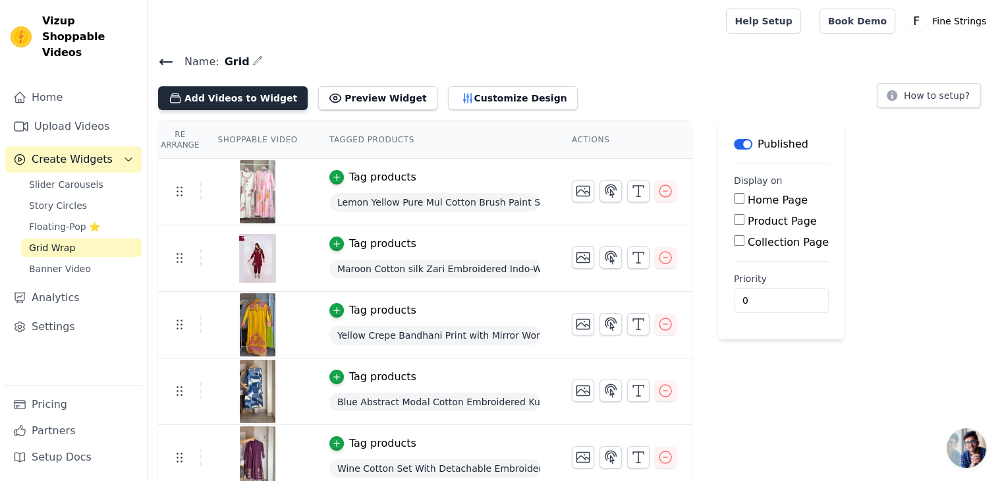
click at [208, 96] on button "Add Videos to Widget" at bounding box center [233, 98] width 150 height 24
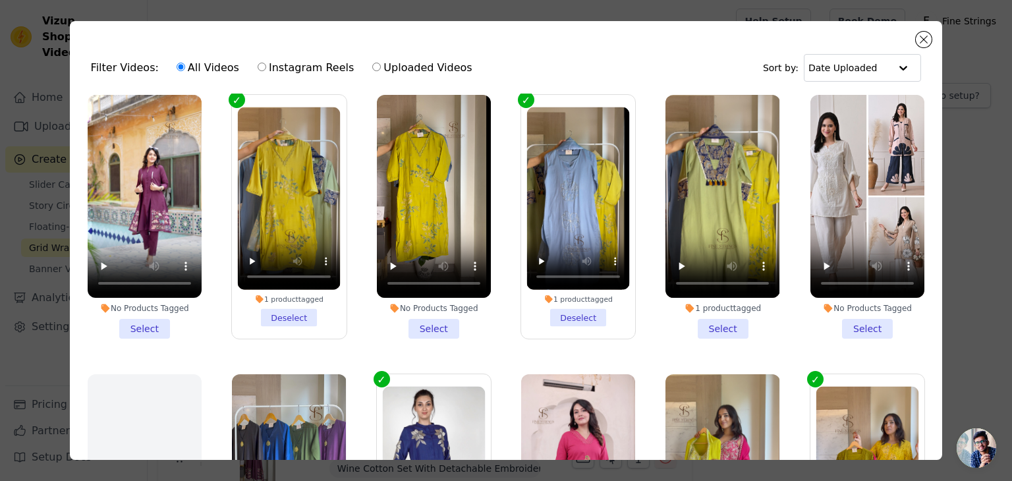
scroll to position [611, 0]
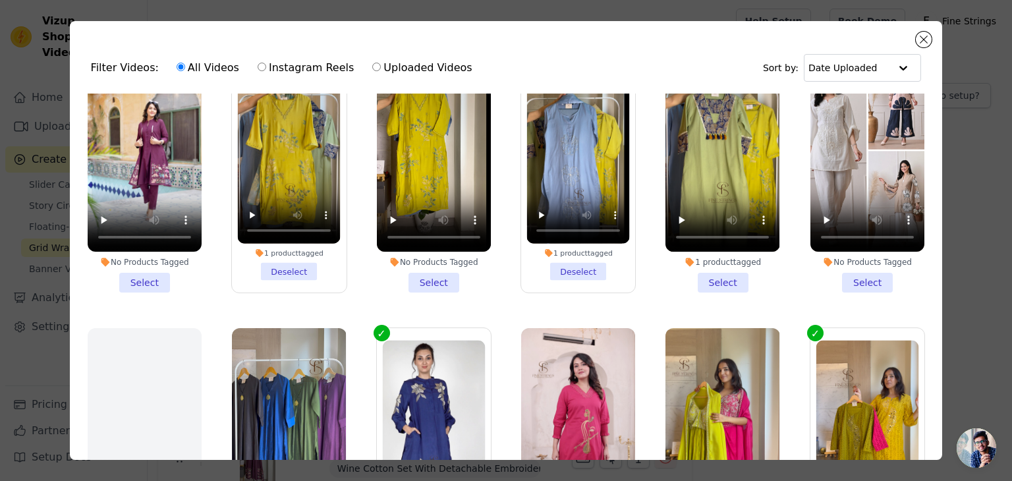
click at [701, 264] on li "1 product tagged Select" at bounding box center [722, 171] width 114 height 244
click at [0, 0] on input "1 product tagged Select" at bounding box center [0, 0] width 0 height 0
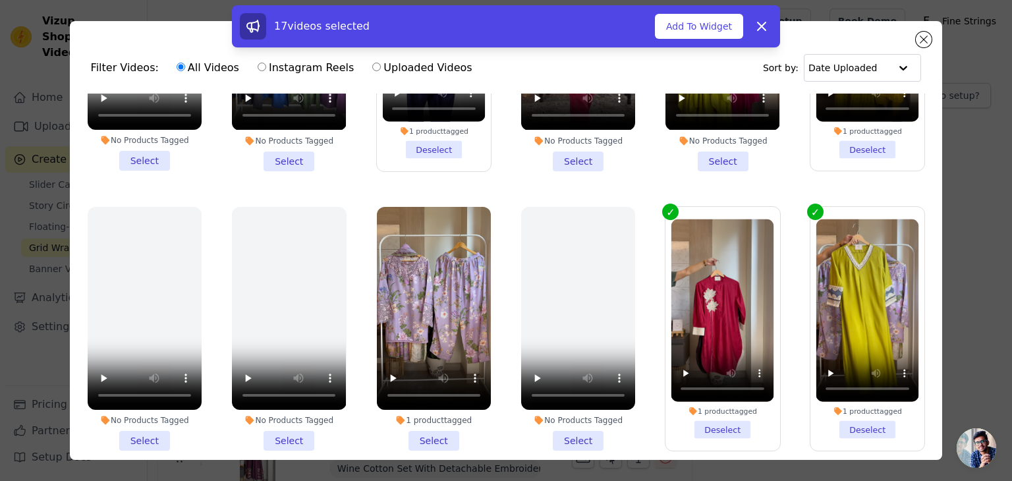
scroll to position [1008, 0]
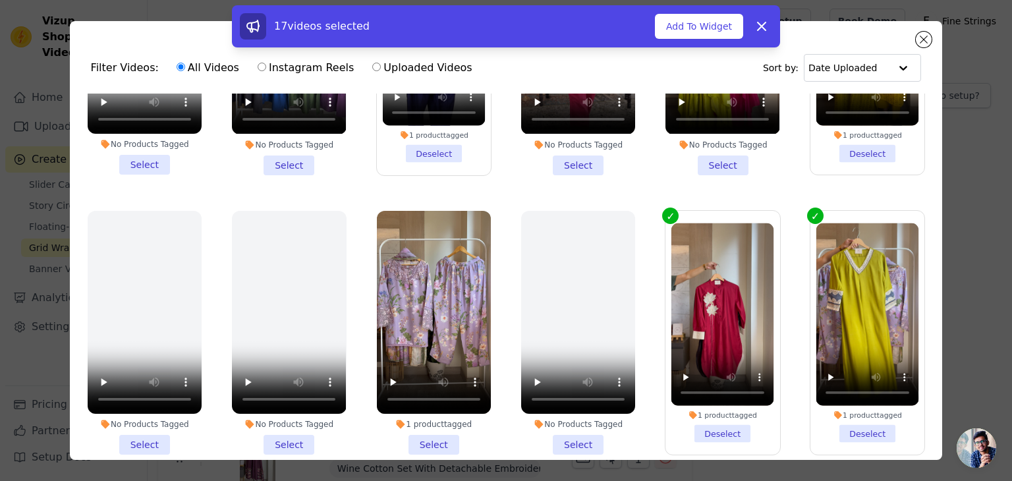
click at [431, 423] on li "1 product tagged Select" at bounding box center [434, 333] width 114 height 244
click at [0, 0] on input "1 product tagged Select" at bounding box center [0, 0] width 0 height 0
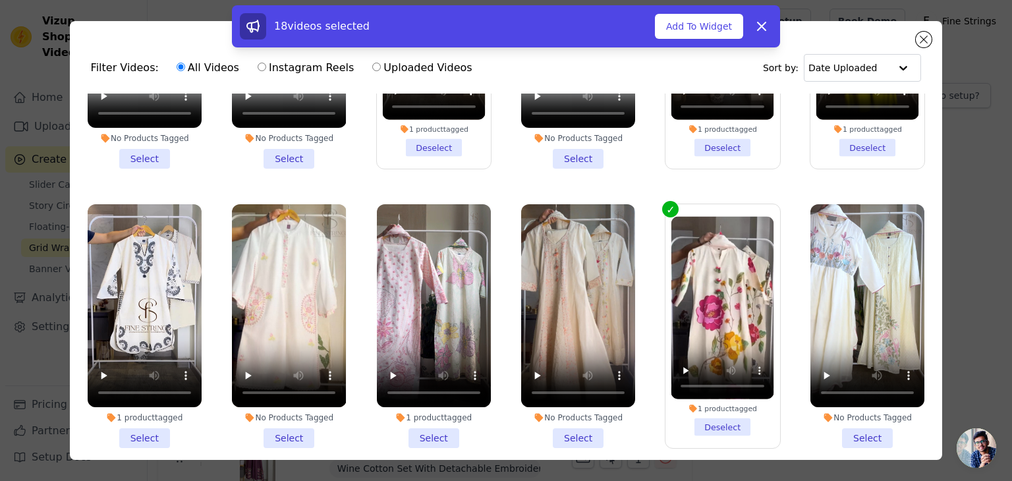
scroll to position [1306, 0]
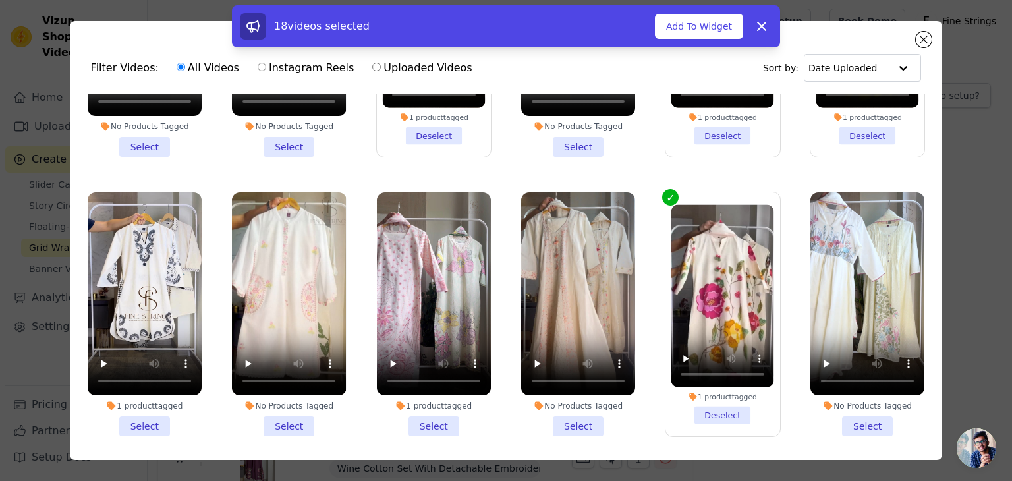
click at [419, 402] on li "1 product tagged Select" at bounding box center [434, 314] width 114 height 244
click at [0, 0] on input "1 product tagged Select" at bounding box center [0, 0] width 0 height 0
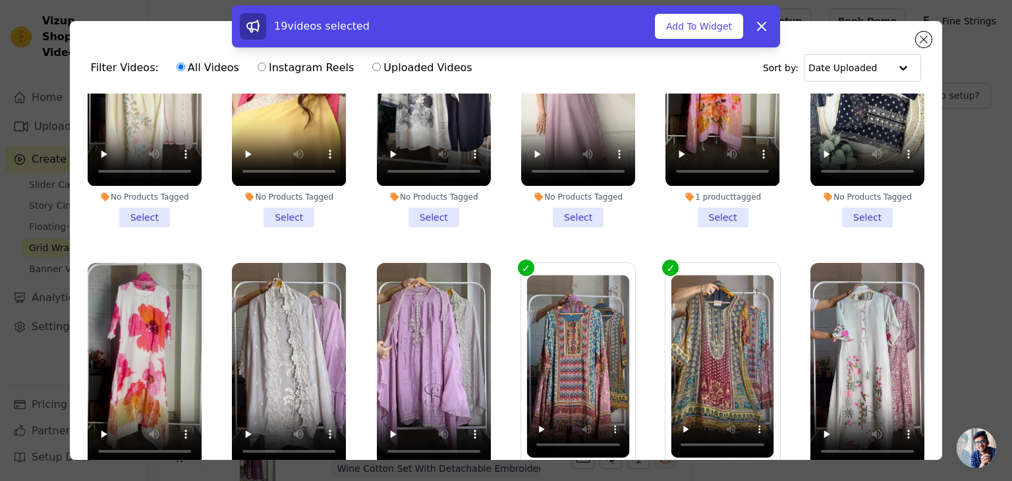
scroll to position [1837, 0]
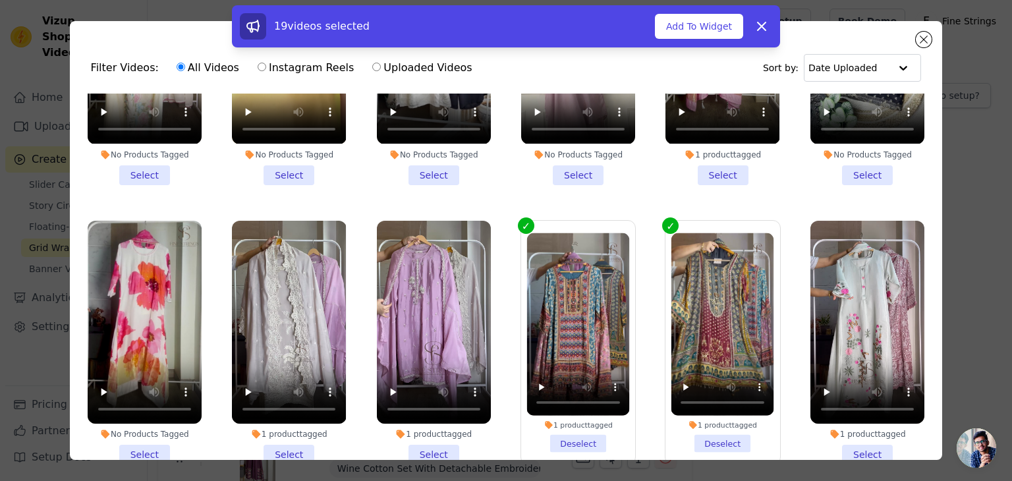
click at [416, 414] on li "1 product tagged Select" at bounding box center [434, 343] width 114 height 244
click at [0, 0] on input "1 product tagged Select" at bounding box center [0, 0] width 0 height 0
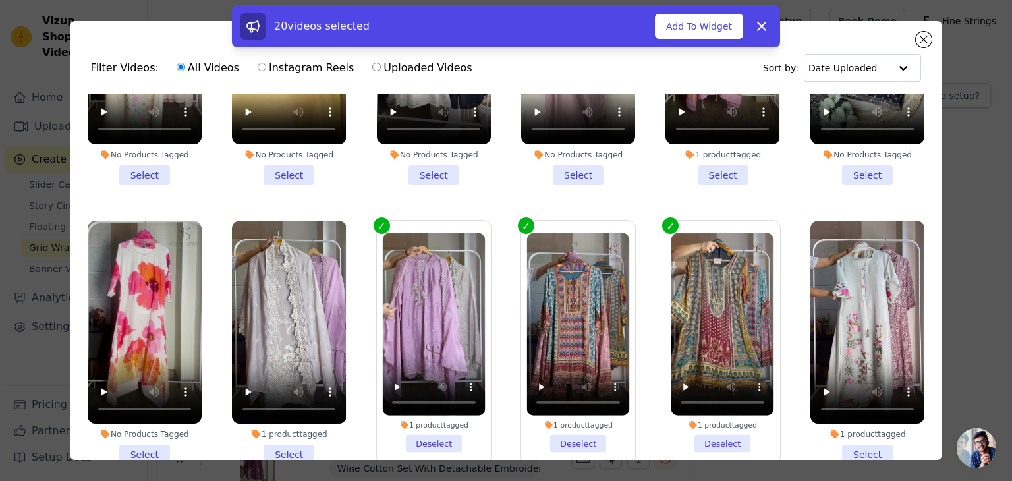
click at [283, 410] on li "1 product tagged Select" at bounding box center [289, 343] width 114 height 244
click at [0, 0] on input "1 product tagged Select" at bounding box center [0, 0] width 0 height 0
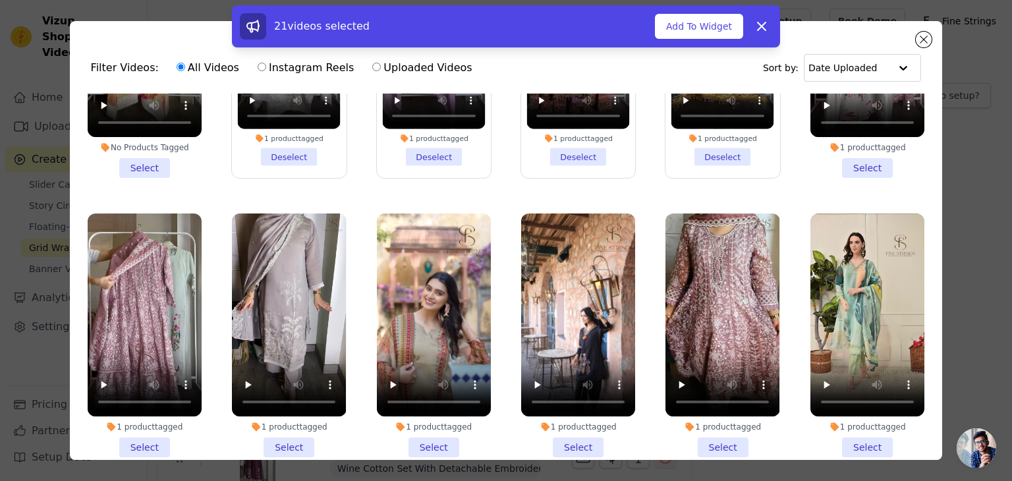
scroll to position [2127, 0]
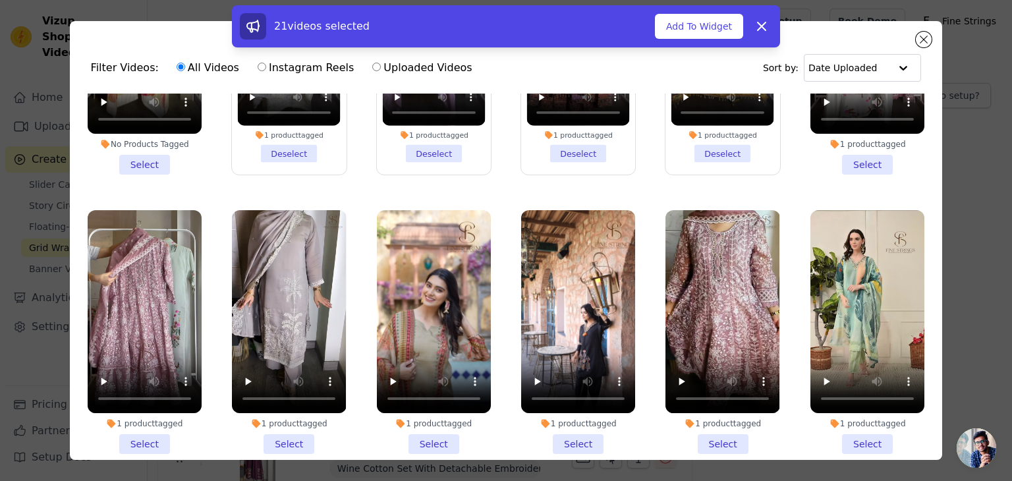
click at [134, 400] on li "1 product tagged Select" at bounding box center [145, 332] width 114 height 244
click at [0, 0] on input "1 product tagged Select" at bounding box center [0, 0] width 0 height 0
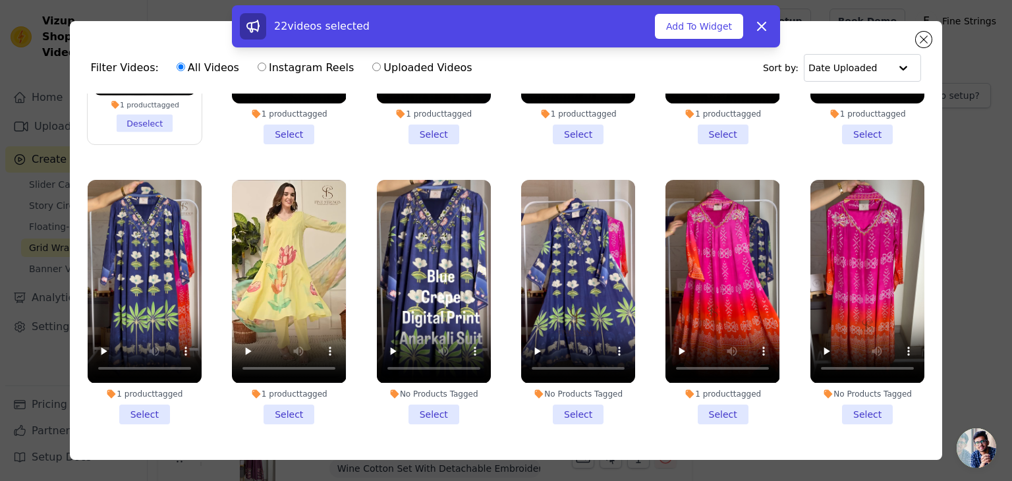
scroll to position [2448, 0]
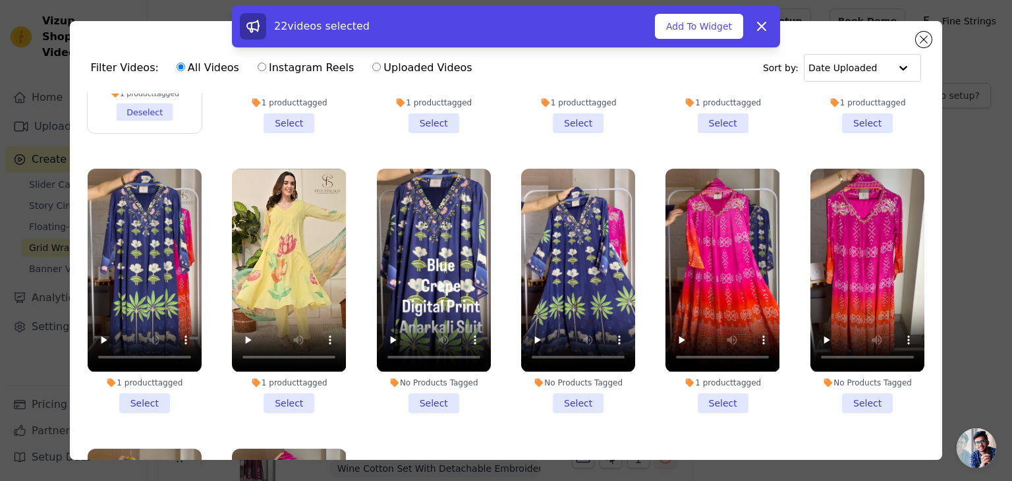
click at [719, 356] on li "1 product tagged Select" at bounding box center [722, 291] width 114 height 244
click at [0, 0] on input "1 product tagged Select" at bounding box center [0, 0] width 0 height 0
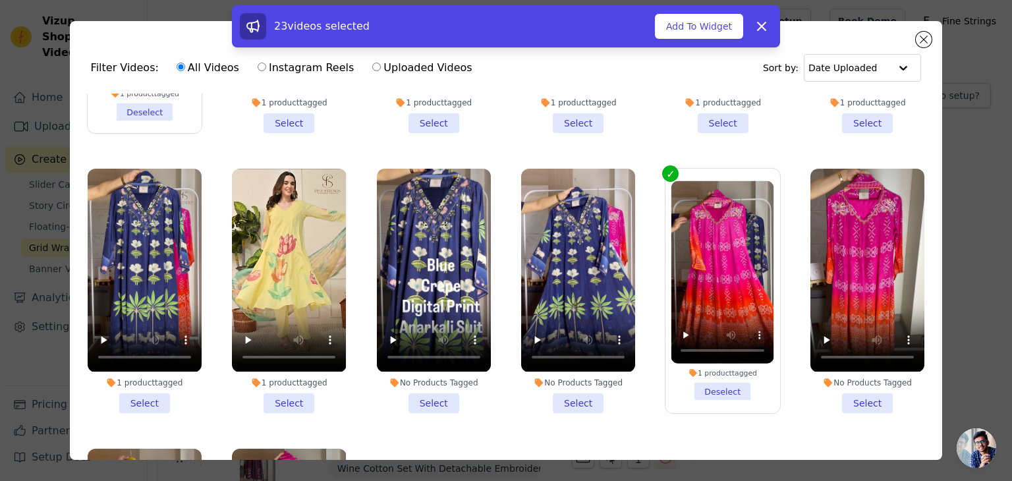
click at [145, 356] on li "1 product tagged Select" at bounding box center [145, 291] width 114 height 244
click at [0, 0] on input "1 product tagged Select" at bounding box center [0, 0] width 0 height 0
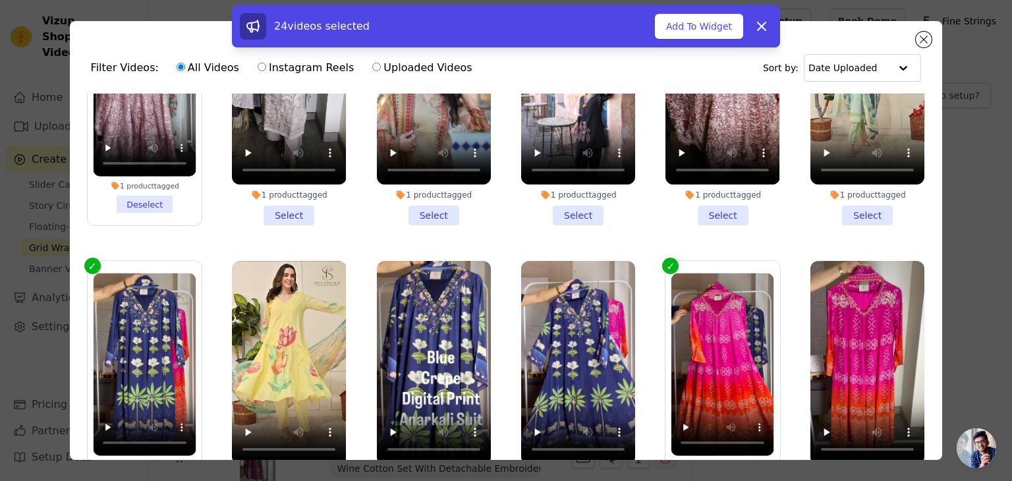
scroll to position [2587, 0]
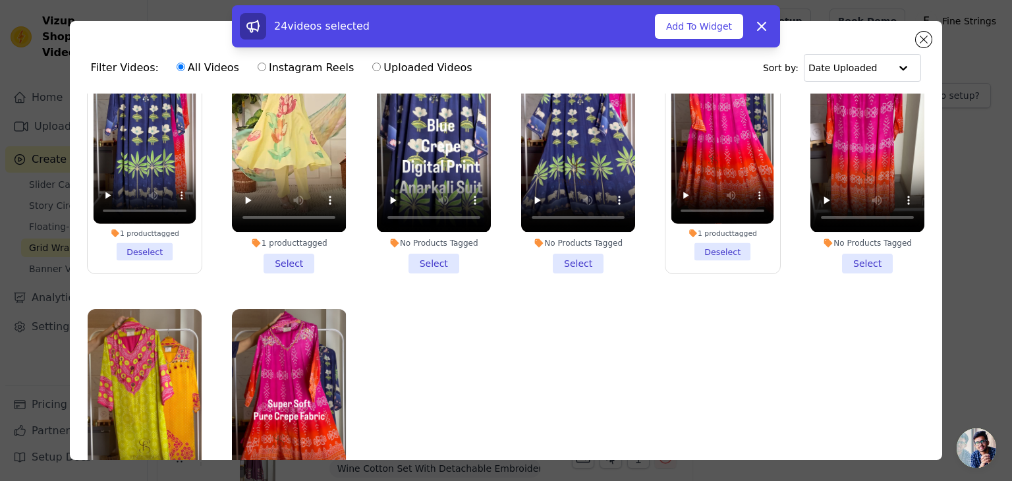
click at [129, 456] on li "1 product tagged Select" at bounding box center [145, 431] width 114 height 244
click at [0, 0] on input "1 product tagged Select" at bounding box center [0, 0] width 0 height 0
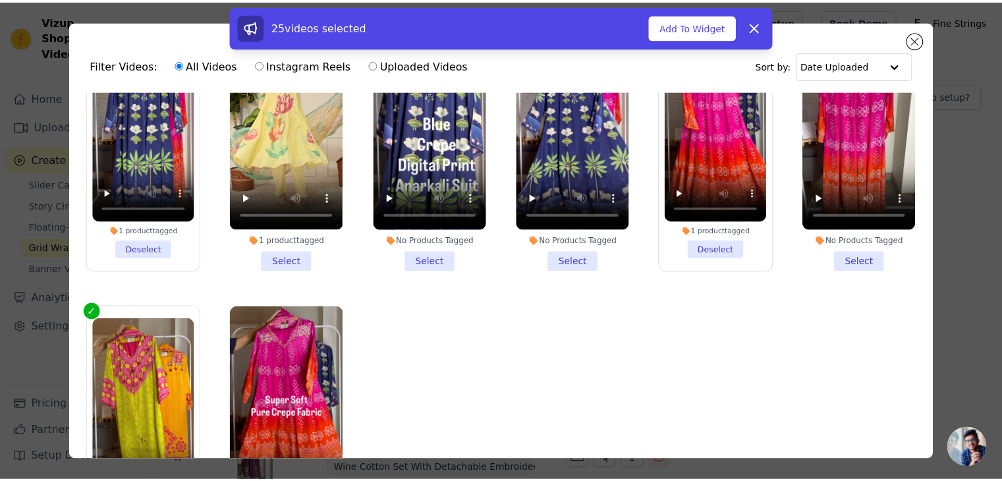
scroll to position [0, 0]
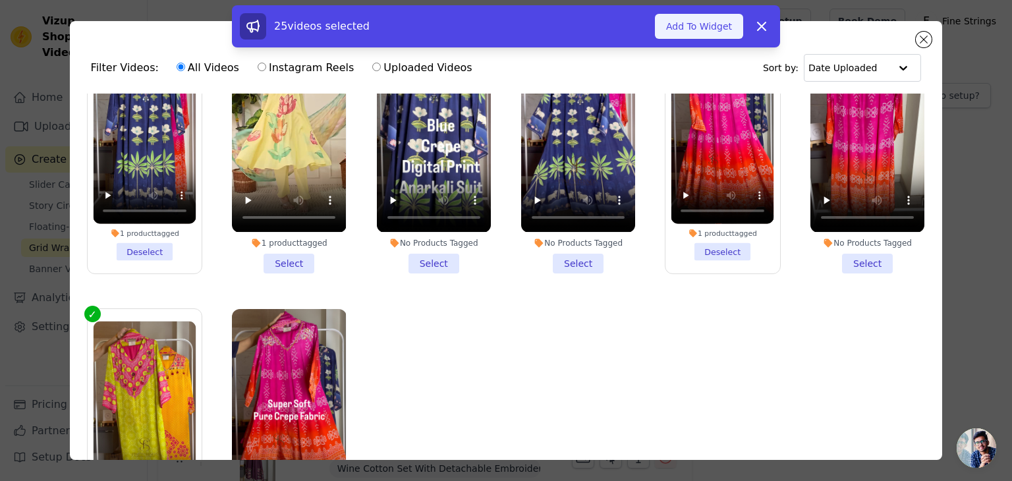
click at [688, 27] on button "Add To Widget" at bounding box center [699, 26] width 88 height 25
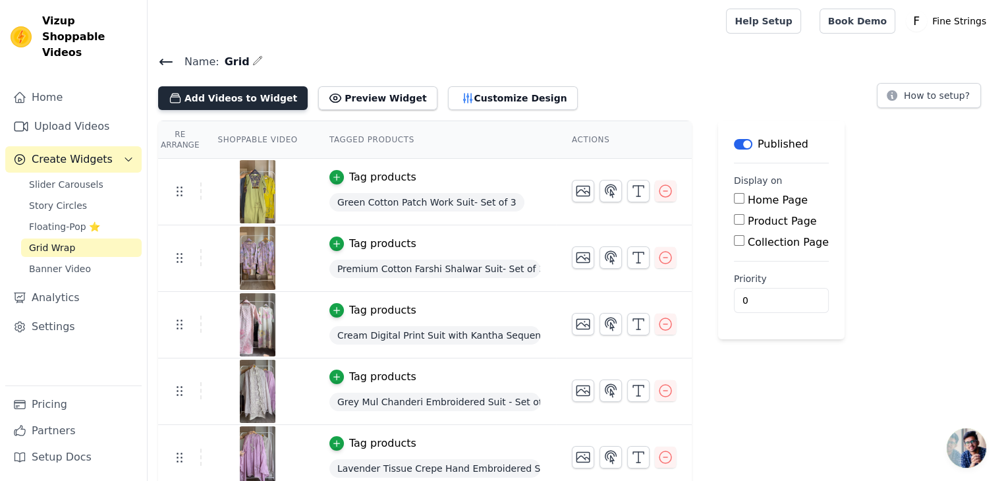
click at [208, 107] on button "Add Videos to Widget" at bounding box center [233, 98] width 150 height 24
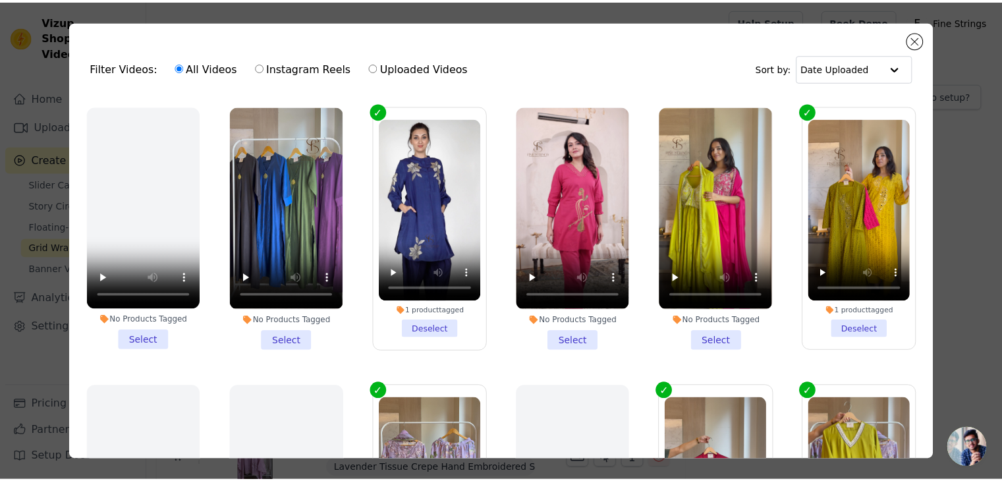
scroll to position [875, 0]
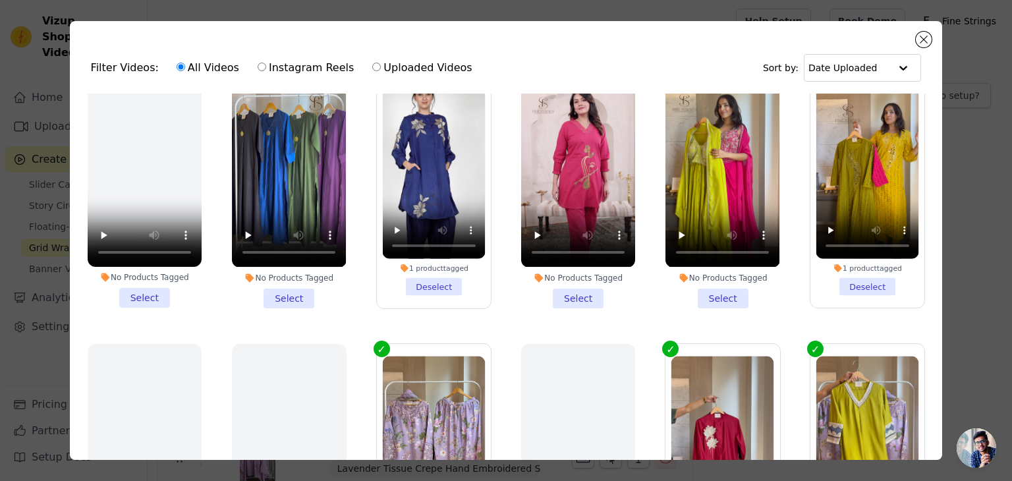
click at [209, 11] on div "Filter Videos: All Videos Instagram Reels Uploaded Videos Sort by: Date Uploade…" at bounding box center [506, 240] width 970 height 481
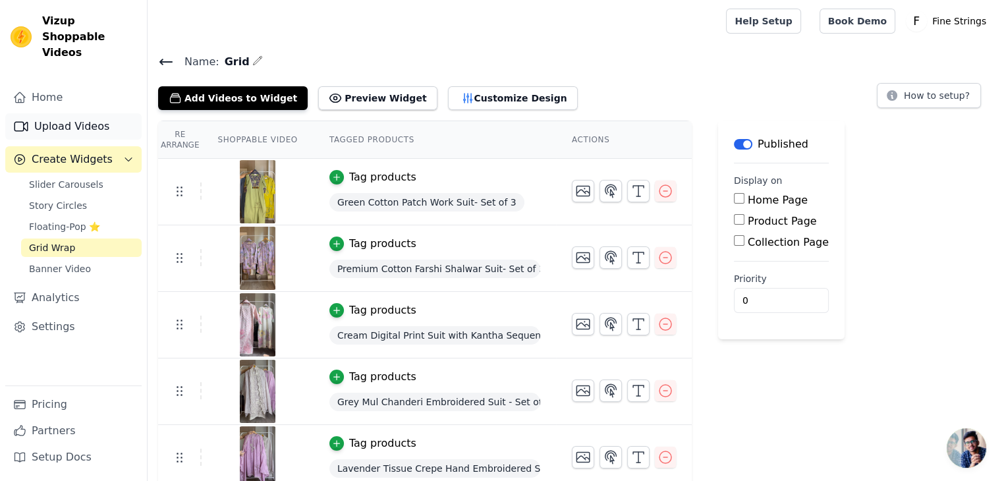
click at [74, 113] on link "Upload Videos" at bounding box center [73, 126] width 136 height 26
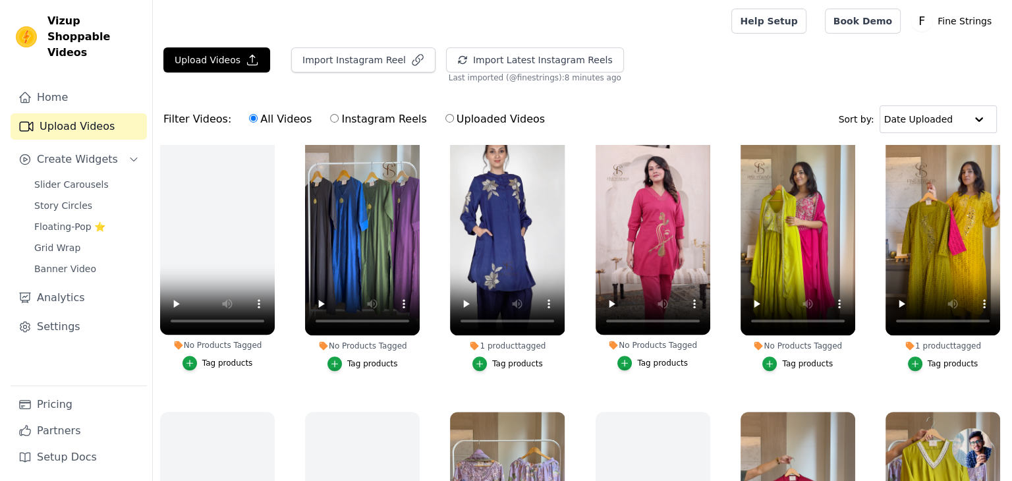
scroll to position [867, 0]
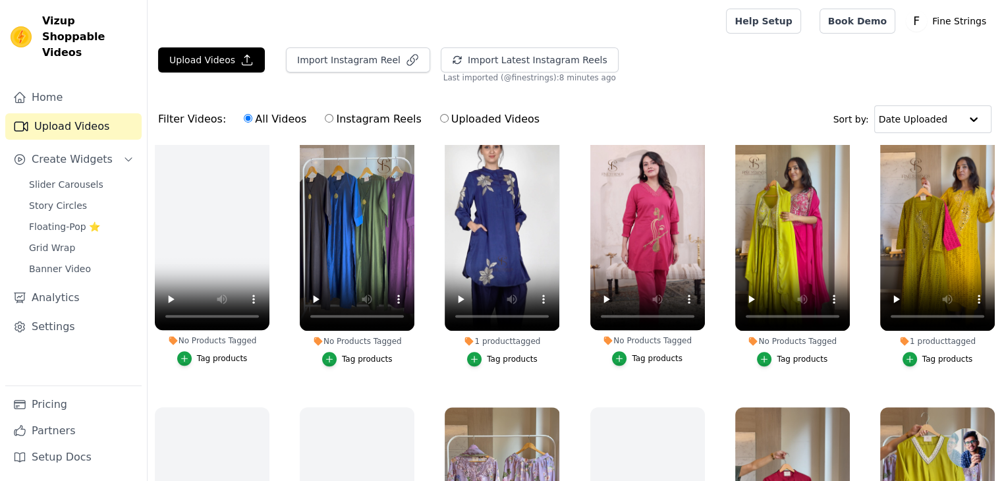
click at [368, 354] on div "Tag products" at bounding box center [367, 359] width 51 height 11
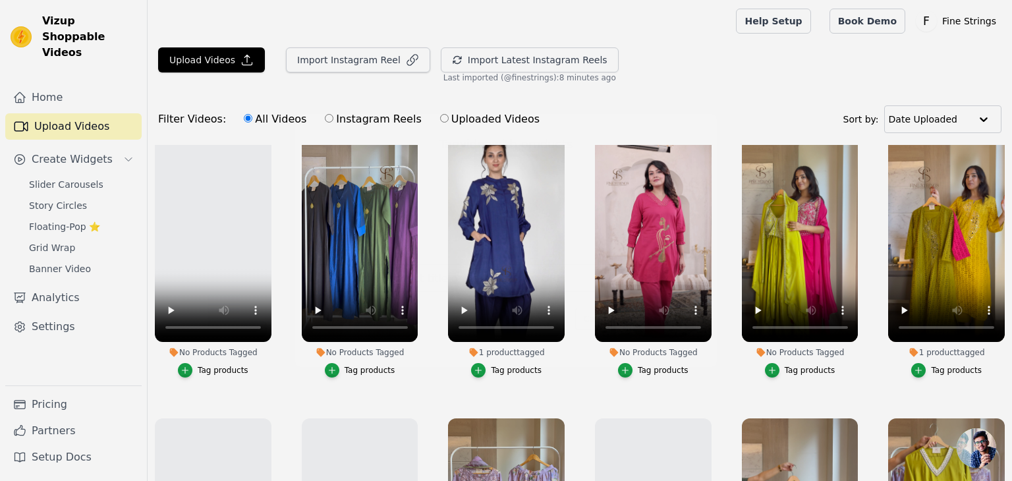
scroll to position [875, 0]
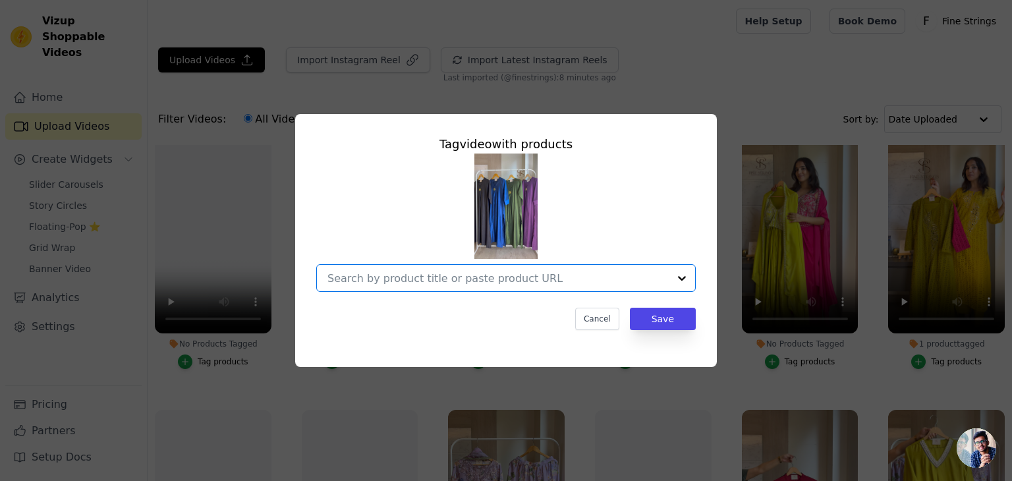
click at [369, 283] on input "No Products Tagged Tag video with products Option undefined, selected. Select i…" at bounding box center [497, 278] width 341 height 13
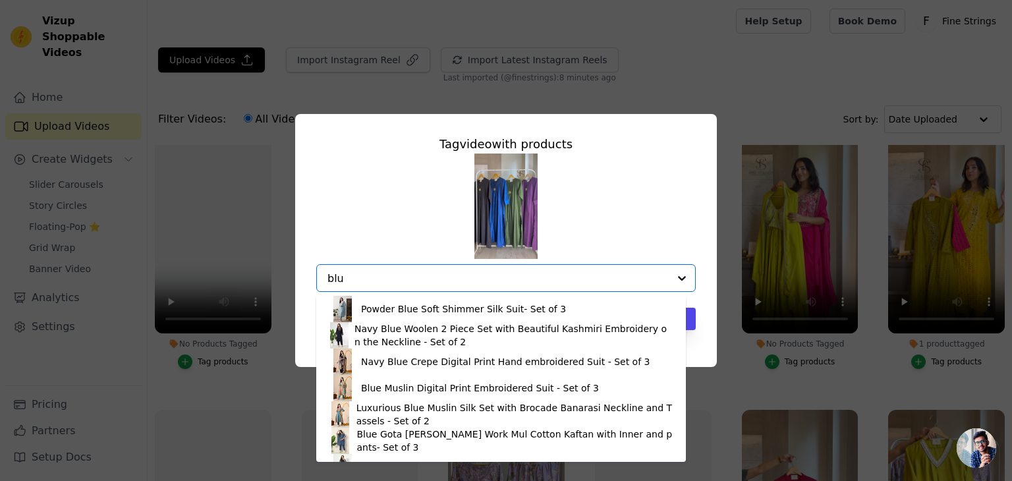
scroll to position [0, 0]
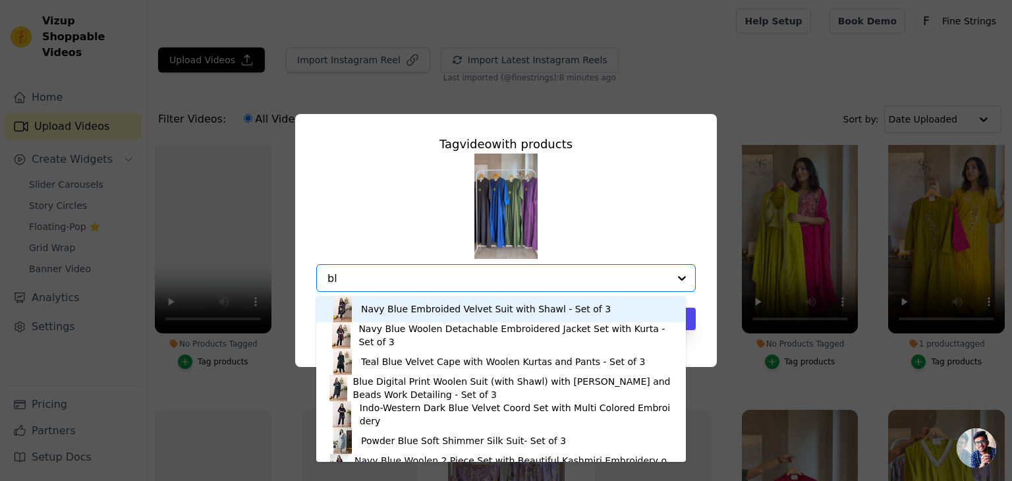
type input "b"
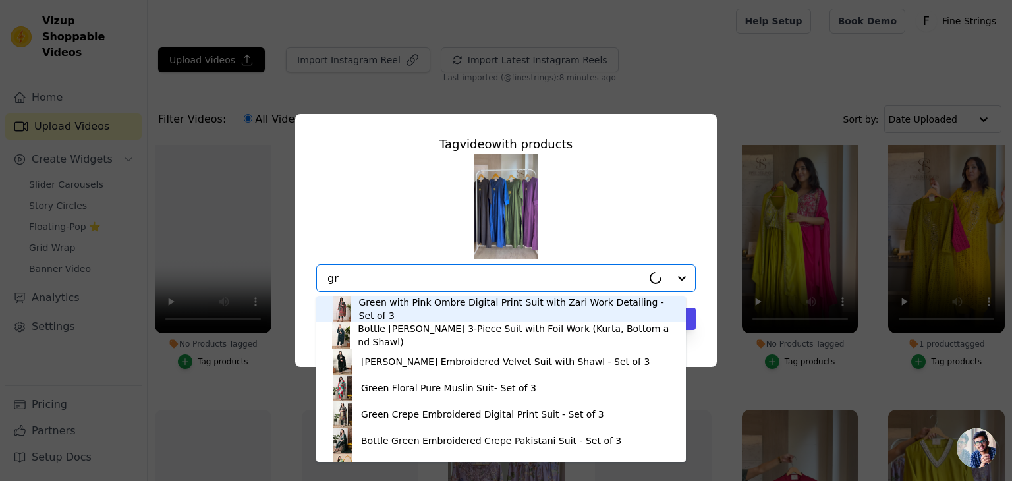
type input "g"
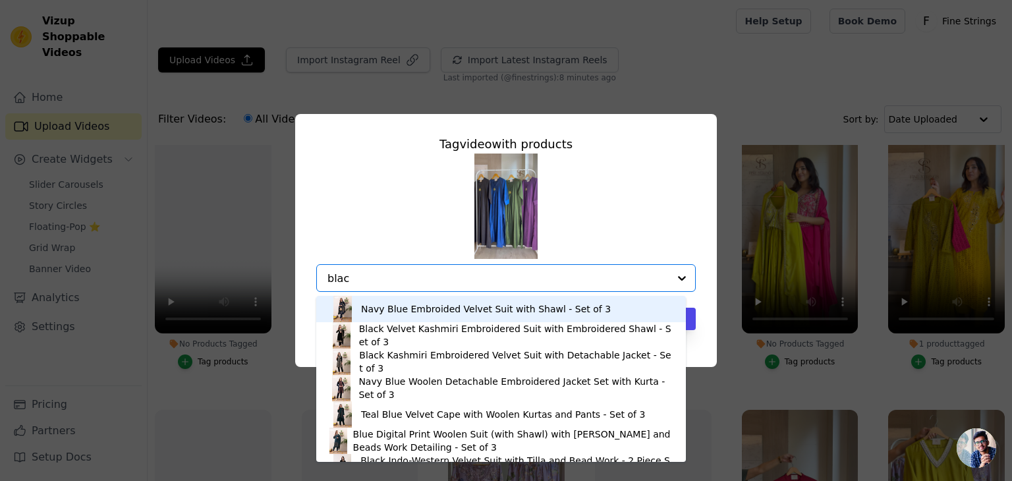
type input "black"
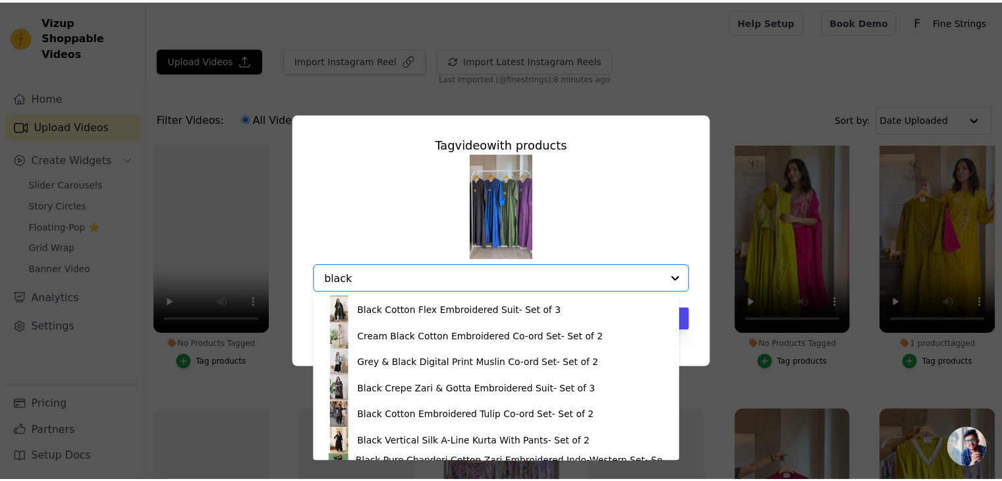
scroll to position [414, 0]
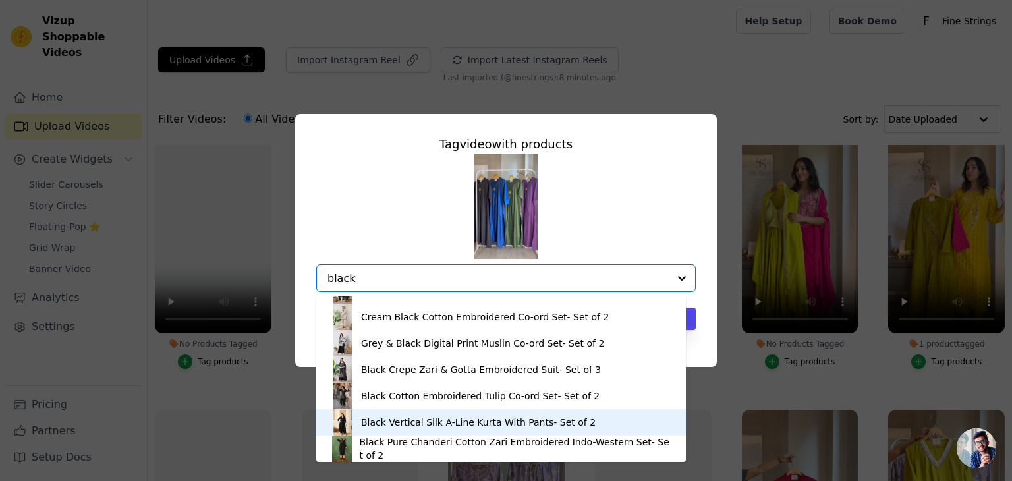
click at [433, 421] on div "Black Vertical Silk A-Line Kurta With Pants- Set of 2" at bounding box center [478, 422] width 234 height 13
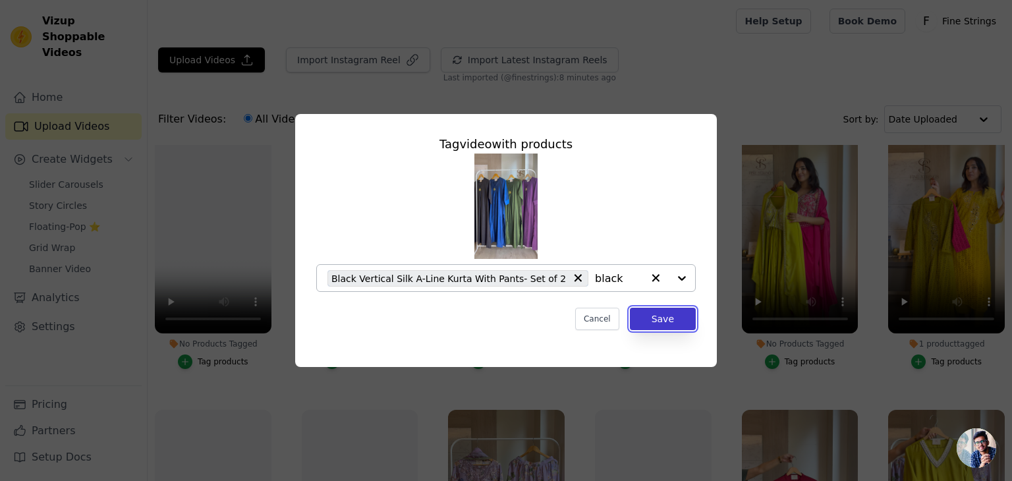
click at [667, 327] on button "Save" at bounding box center [663, 319] width 66 height 22
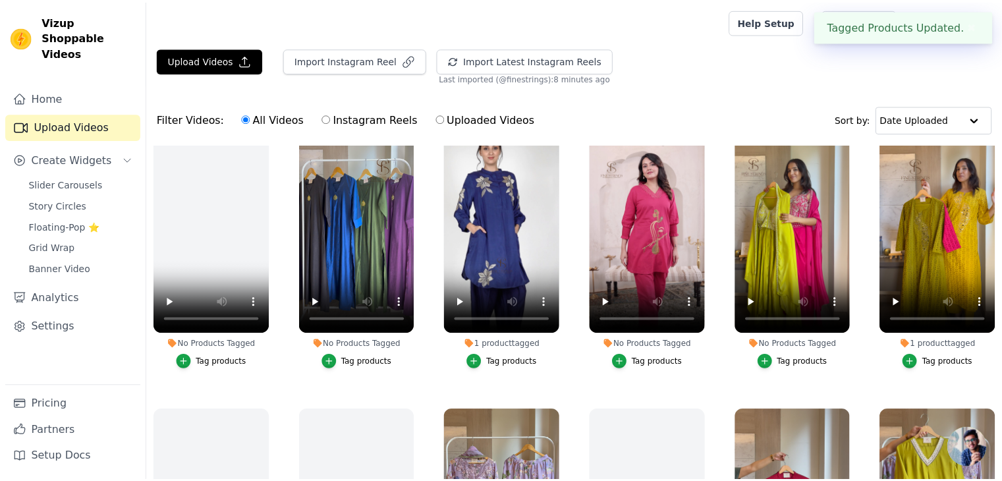
scroll to position [867, 0]
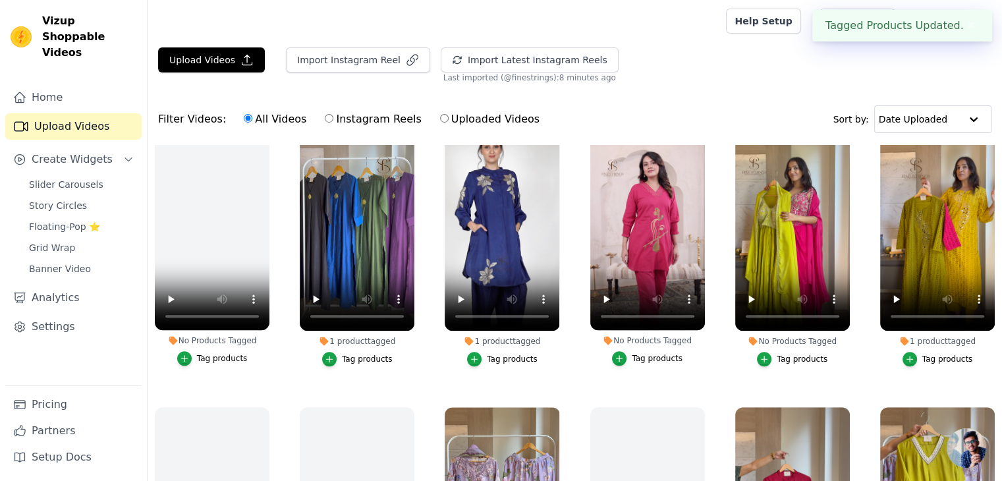
click at [667, 335] on div "No Products Tagged" at bounding box center [647, 340] width 115 height 11
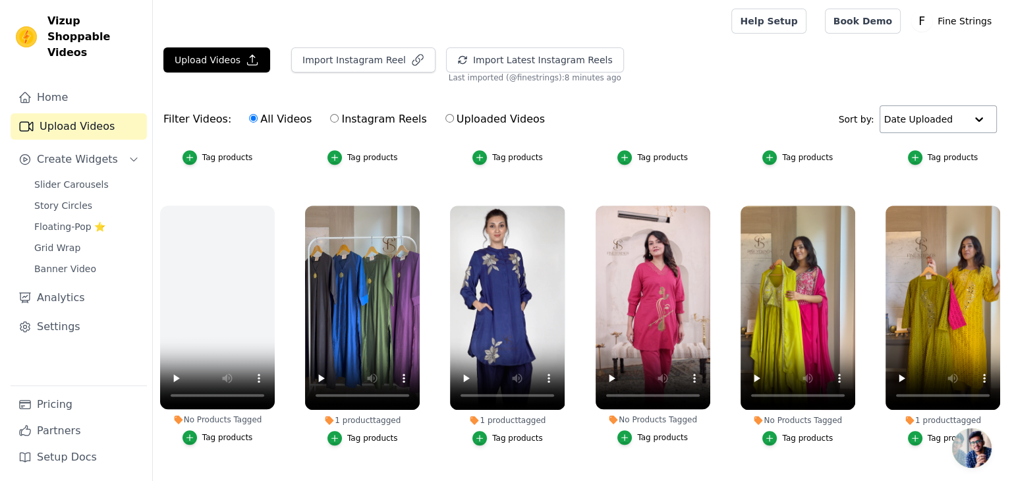
scroll to position [0, 0]
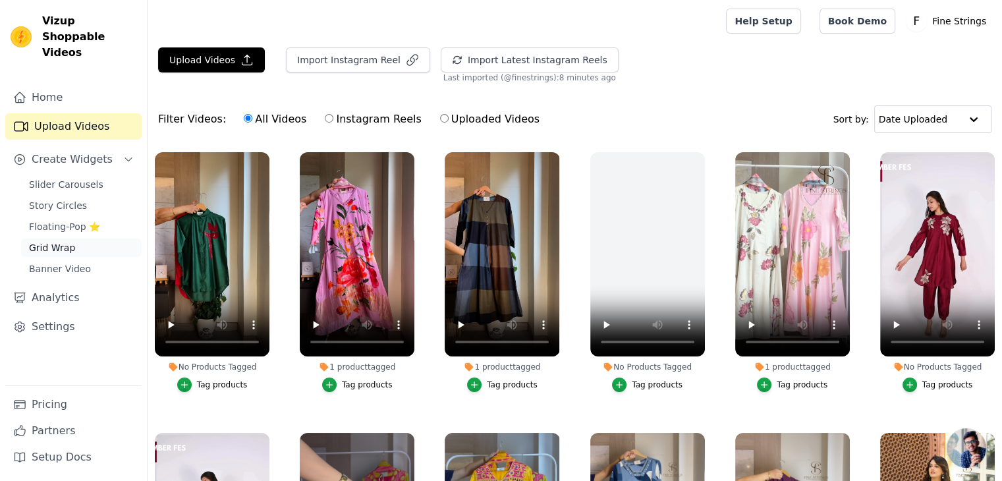
click at [53, 241] on span "Grid Wrap" at bounding box center [52, 247] width 46 height 13
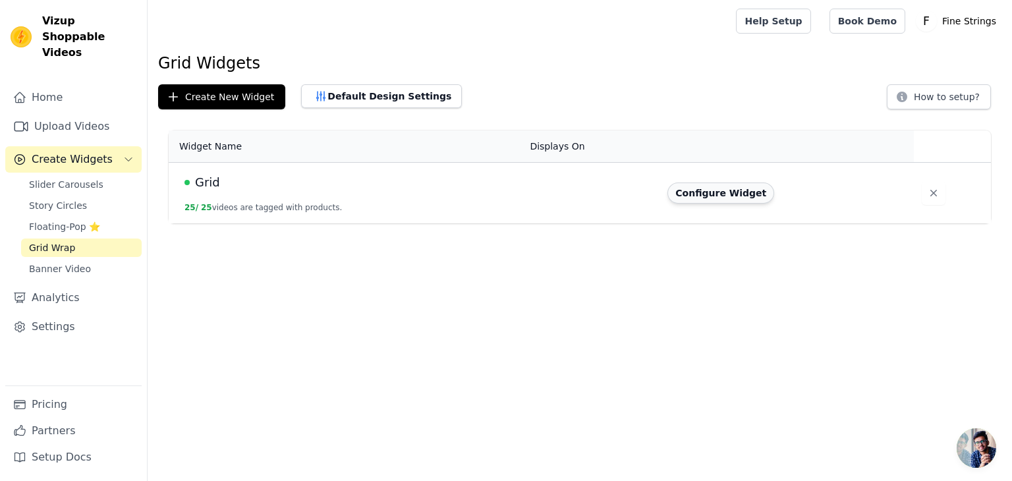
click at [685, 189] on button "Configure Widget" at bounding box center [720, 192] width 107 height 21
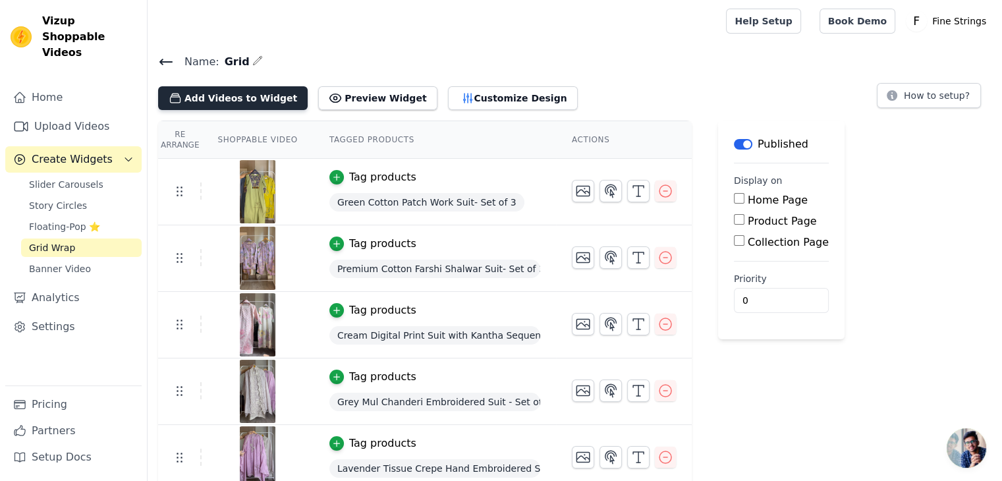
click at [239, 96] on button "Add Videos to Widget" at bounding box center [233, 98] width 150 height 24
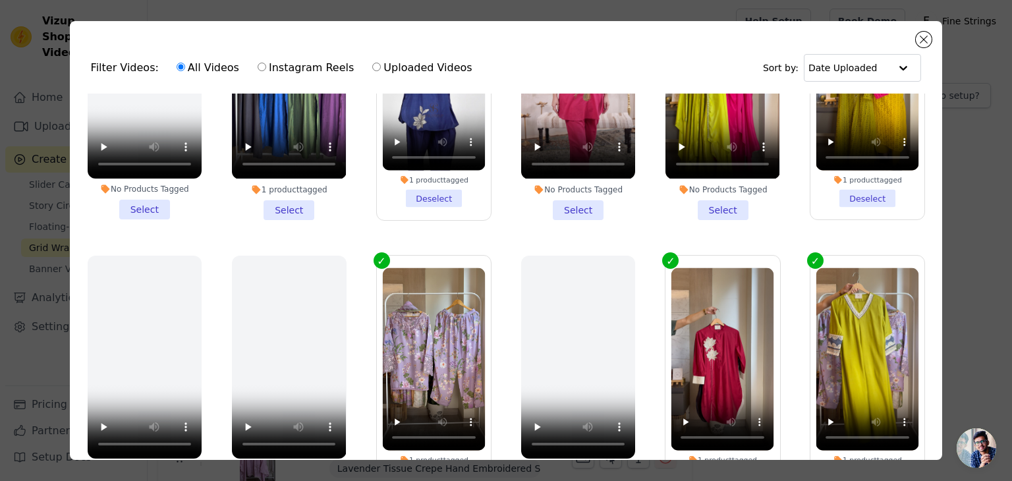
scroll to position [956, 0]
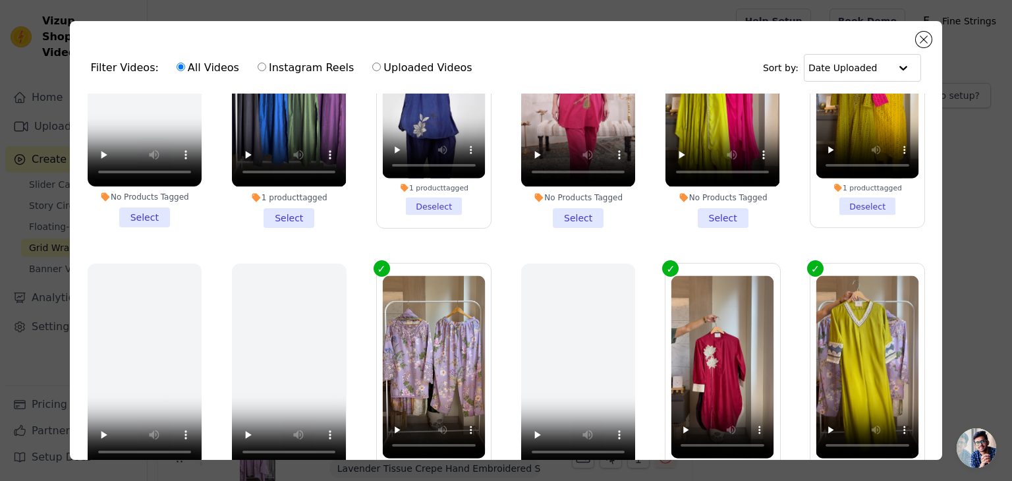
click at [286, 190] on li "1 product tagged Select" at bounding box center [289, 106] width 114 height 244
click at [0, 0] on input "1 product tagged Select" at bounding box center [0, 0] width 0 height 0
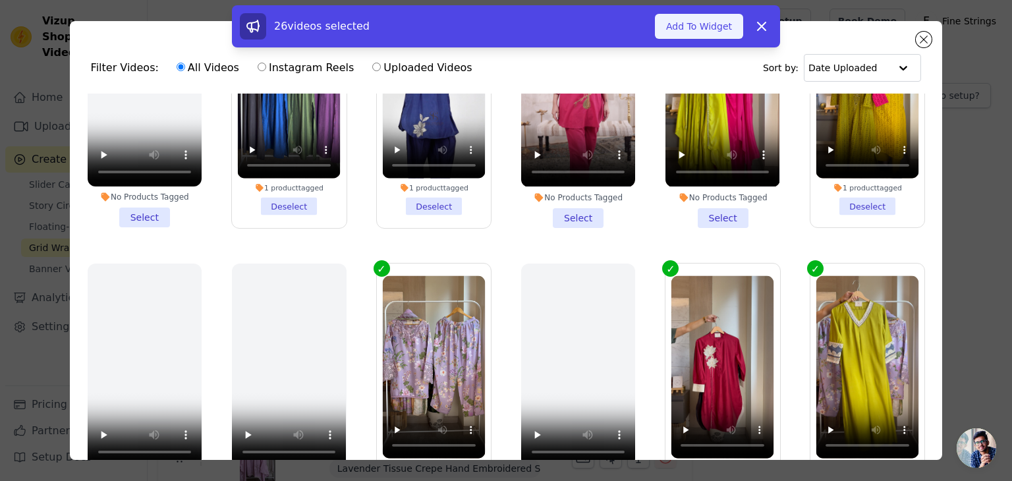
click at [703, 30] on button "Add To Widget" at bounding box center [699, 26] width 88 height 25
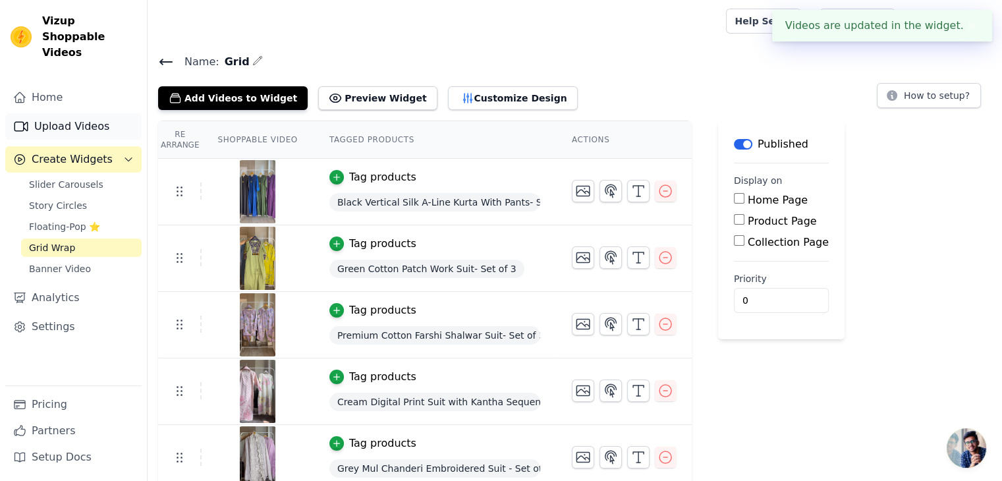
click at [69, 113] on link "Upload Videos" at bounding box center [73, 126] width 136 height 26
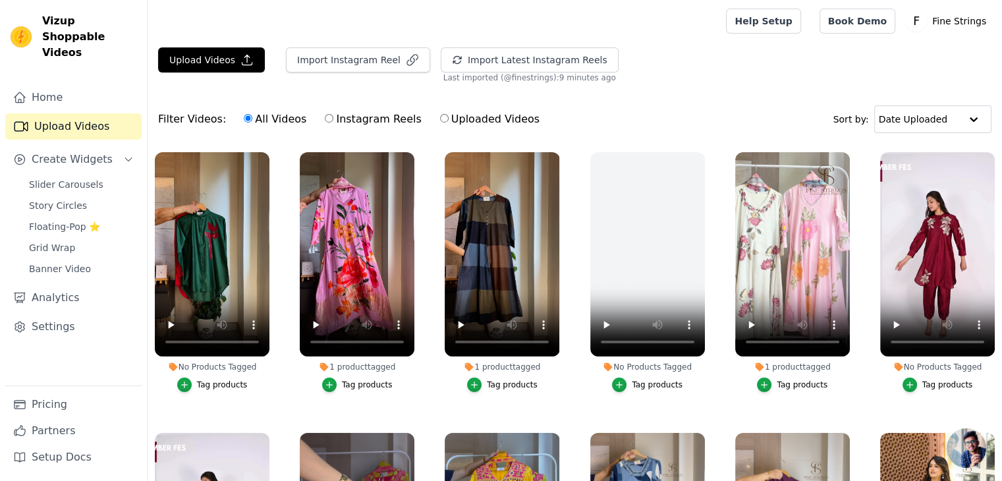
click at [212, 383] on div "Tag products" at bounding box center [222, 384] width 51 height 11
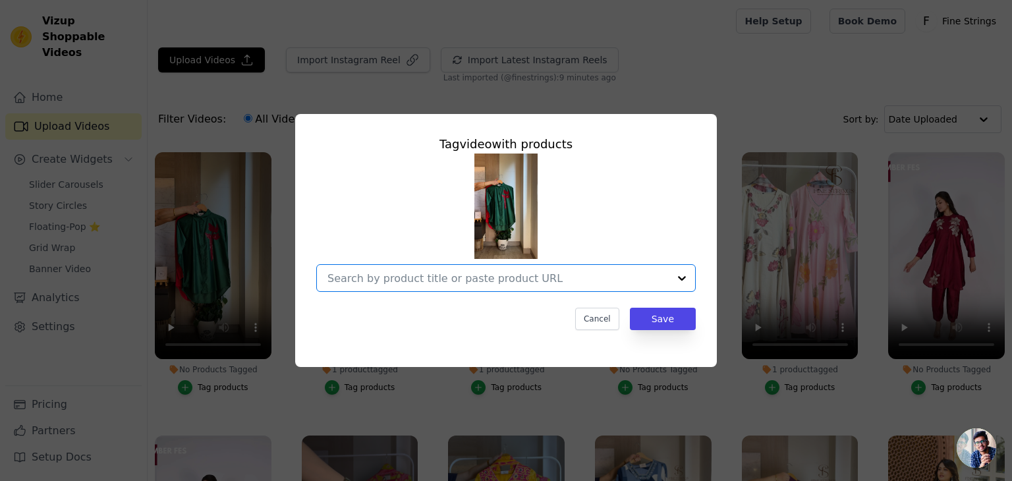
click at [395, 283] on input "No Products Tagged Tag video with products Option undefined, selected. Select i…" at bounding box center [497, 278] width 341 height 13
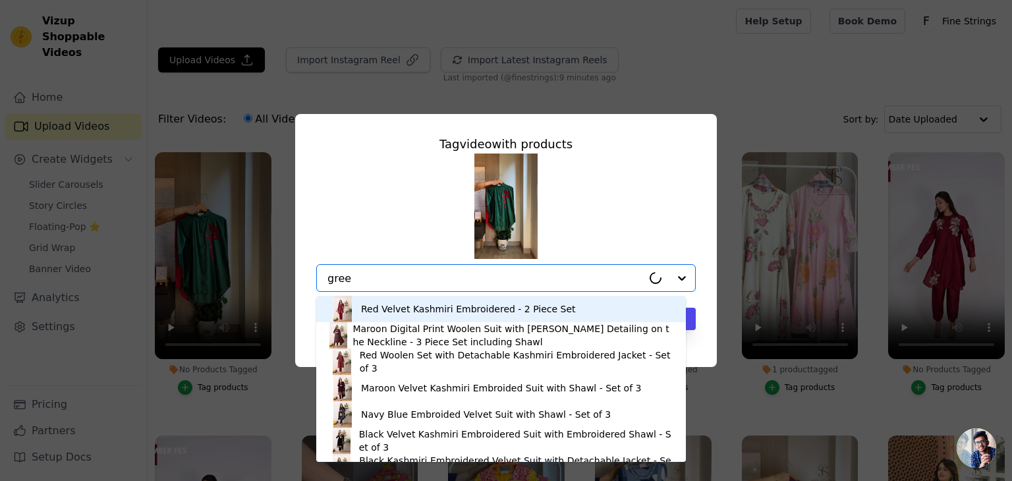
type input "green"
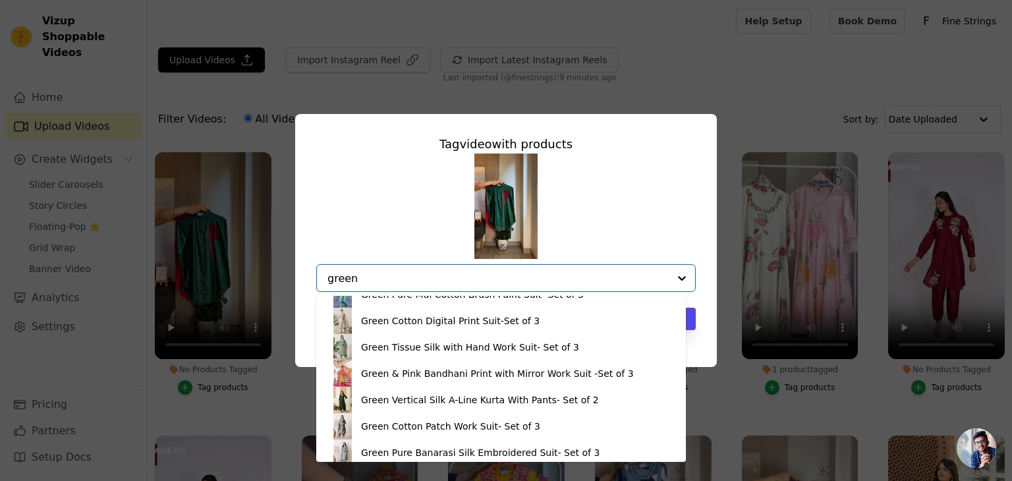
scroll to position [387, 0]
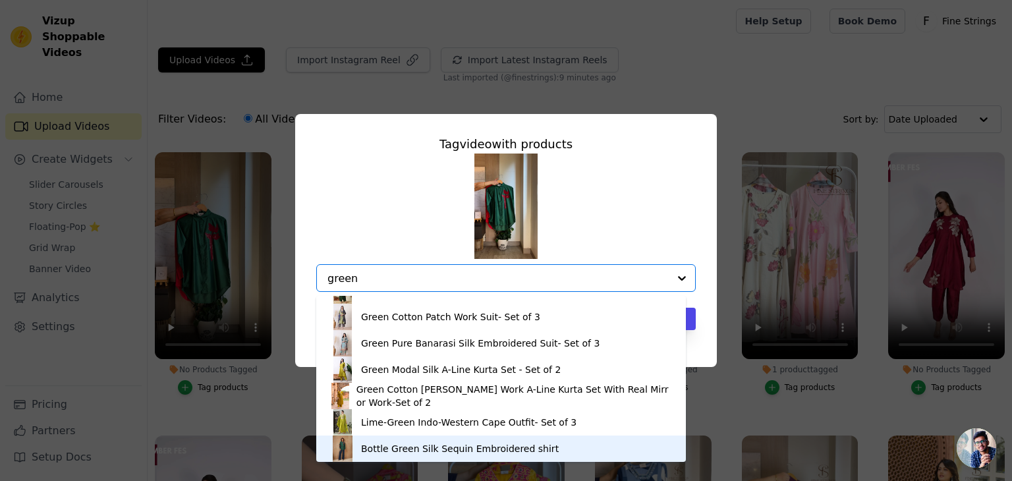
click at [405, 448] on div "Bottle Green Silk Sequin Embroidered shirt" at bounding box center [460, 448] width 198 height 13
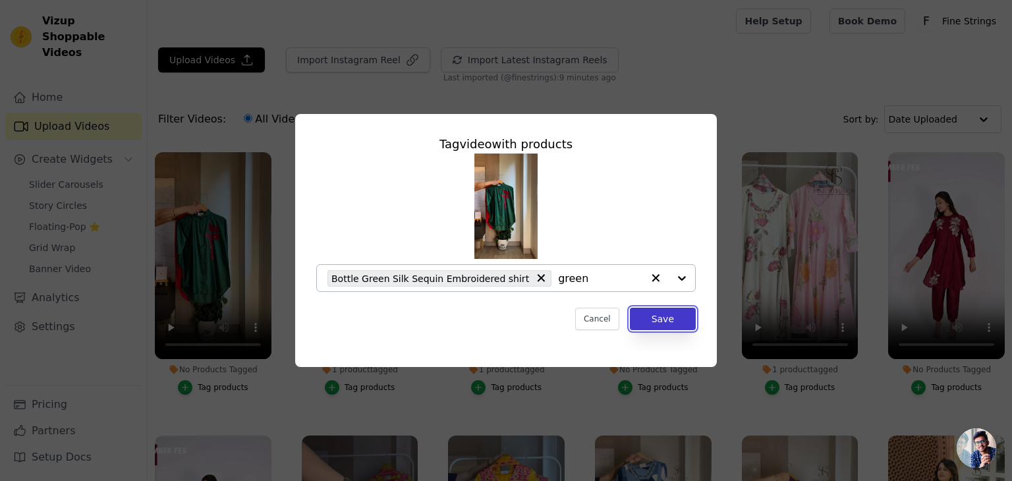
click at [677, 314] on button "Save" at bounding box center [663, 319] width 66 height 22
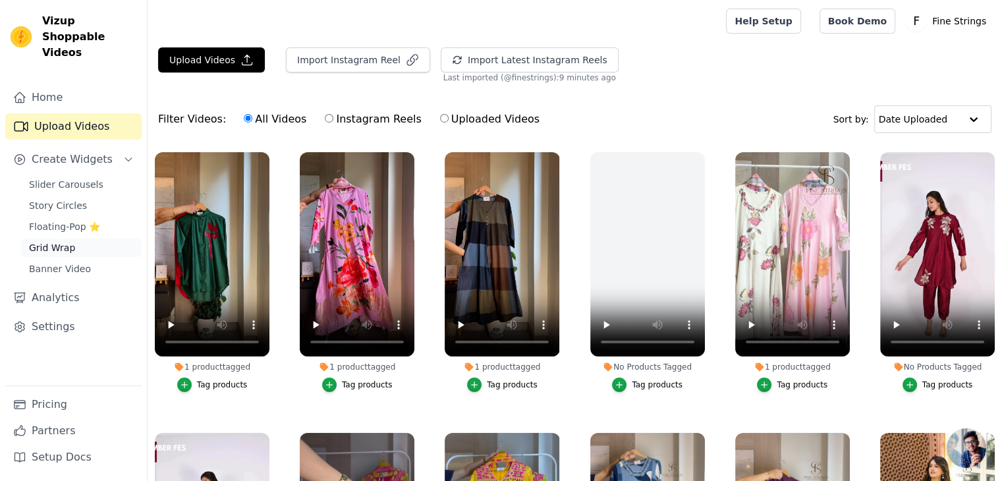
click at [59, 241] on span "Grid Wrap" at bounding box center [52, 247] width 46 height 13
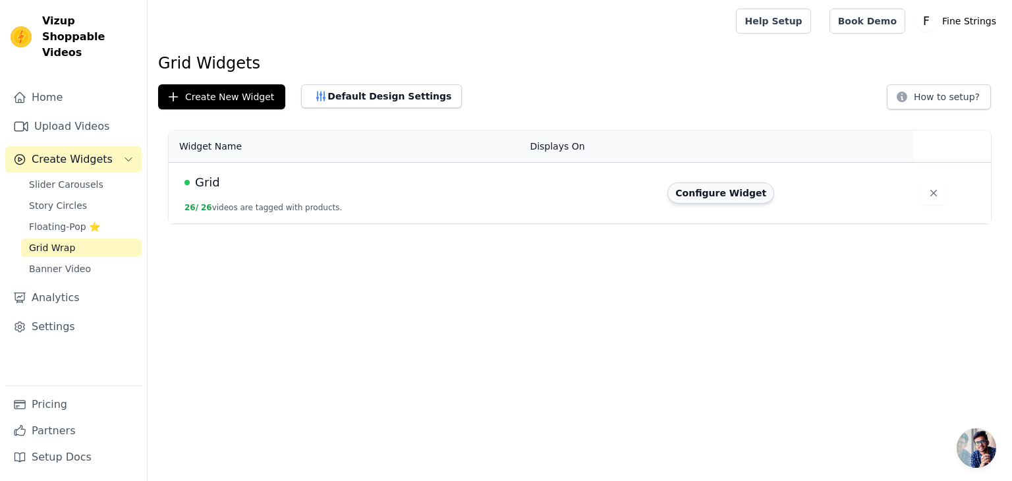
click at [729, 193] on button "Configure Widget" at bounding box center [720, 192] width 107 height 21
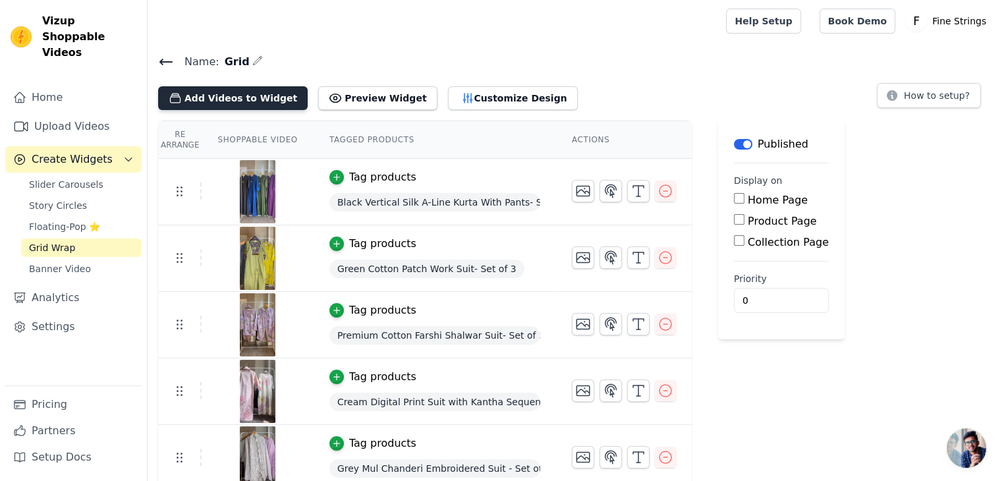
click at [221, 97] on button "Add Videos to Widget" at bounding box center [233, 98] width 150 height 24
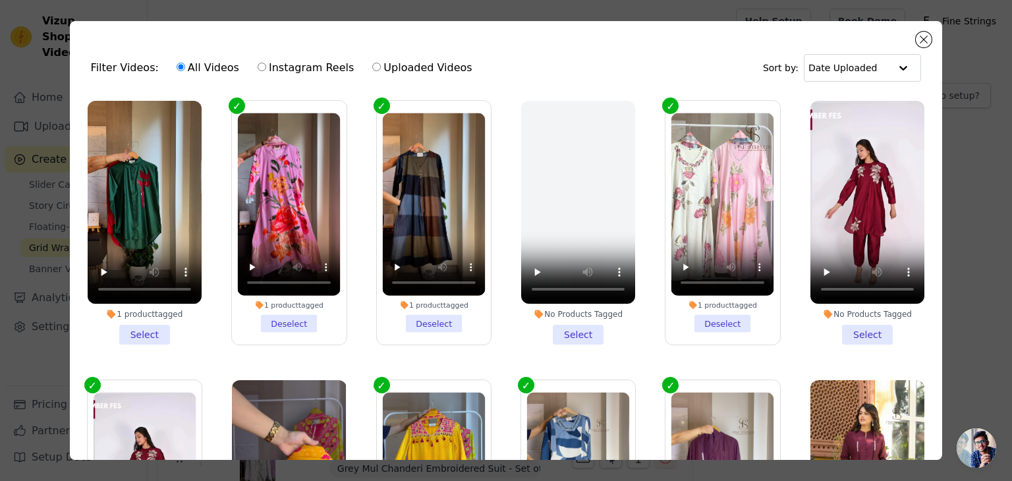
click at [152, 333] on li "1 product tagged Select" at bounding box center [145, 223] width 114 height 244
click at [0, 0] on input "1 product tagged Select" at bounding box center [0, 0] width 0 height 0
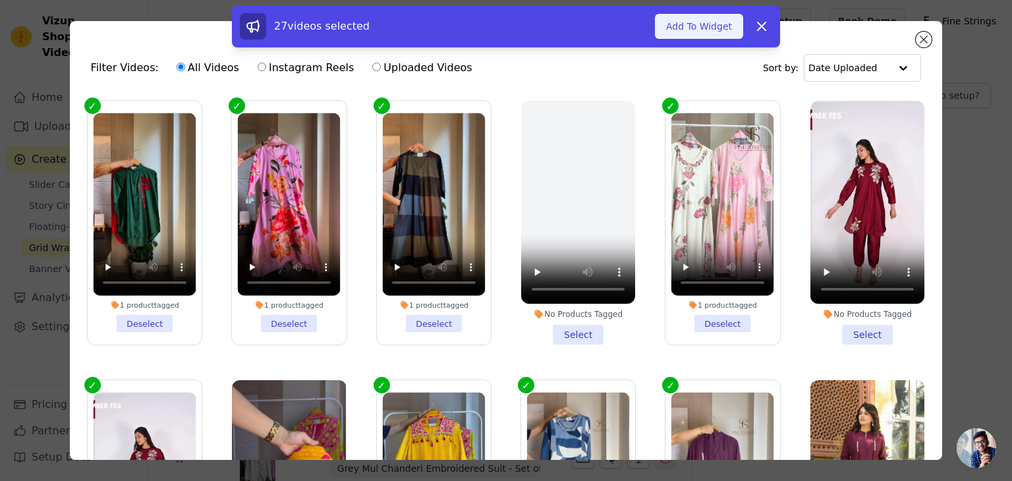
click at [682, 34] on button "Add To Widget" at bounding box center [699, 26] width 88 height 25
